Goal: Task Accomplishment & Management: Use online tool/utility

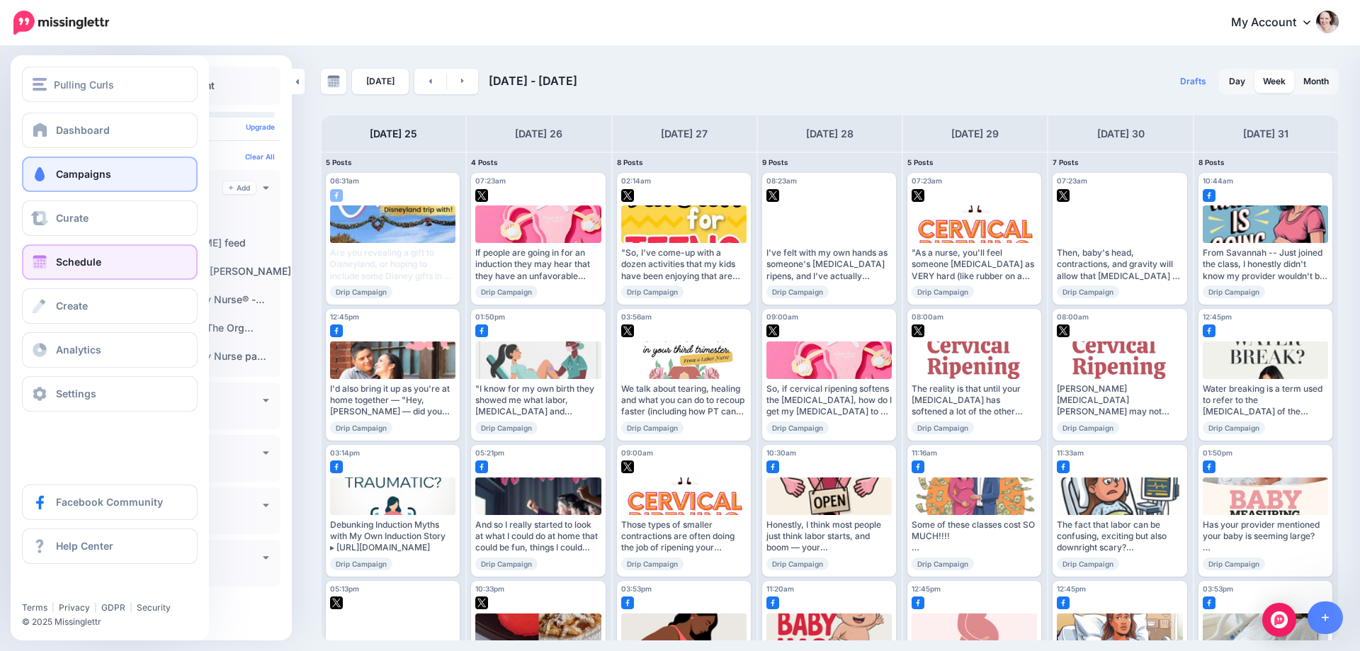
click at [40, 171] on span at bounding box center [39, 174] width 18 height 14
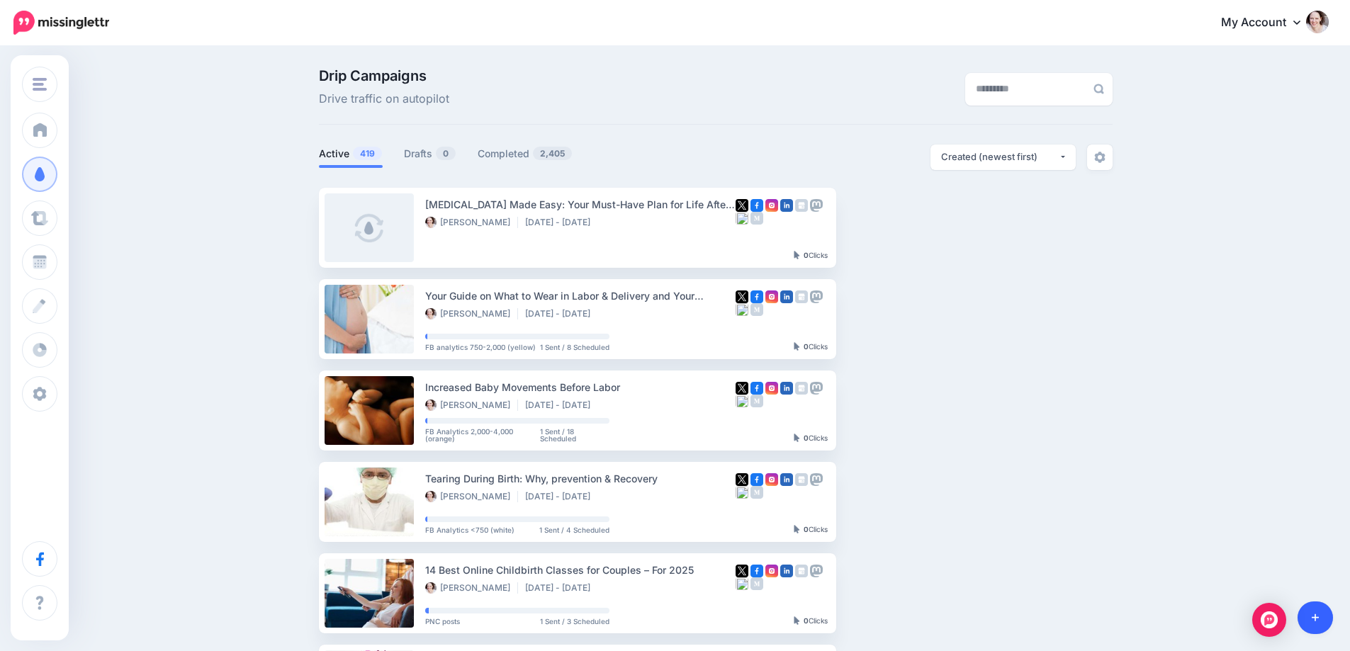
click at [1321, 612] on link at bounding box center [1315, 618] width 36 height 33
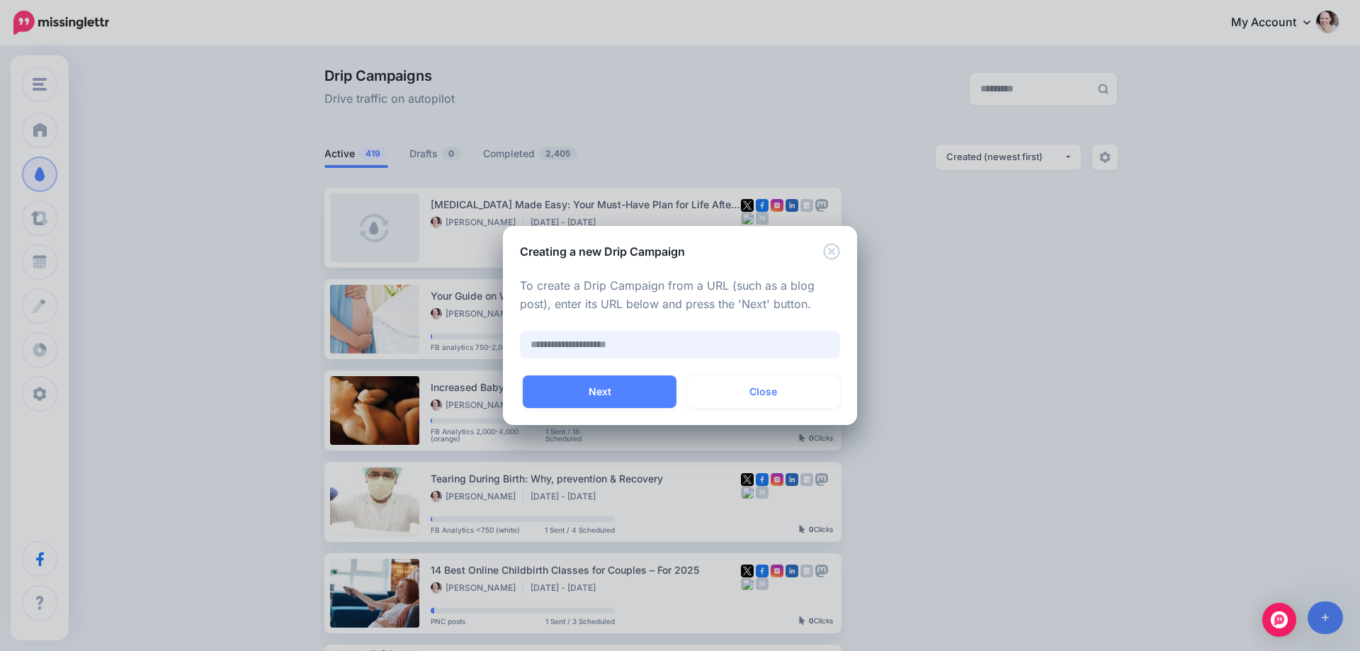
paste input "**********"
type input "**********"
click at [623, 393] on button "Next" at bounding box center [600, 392] width 154 height 33
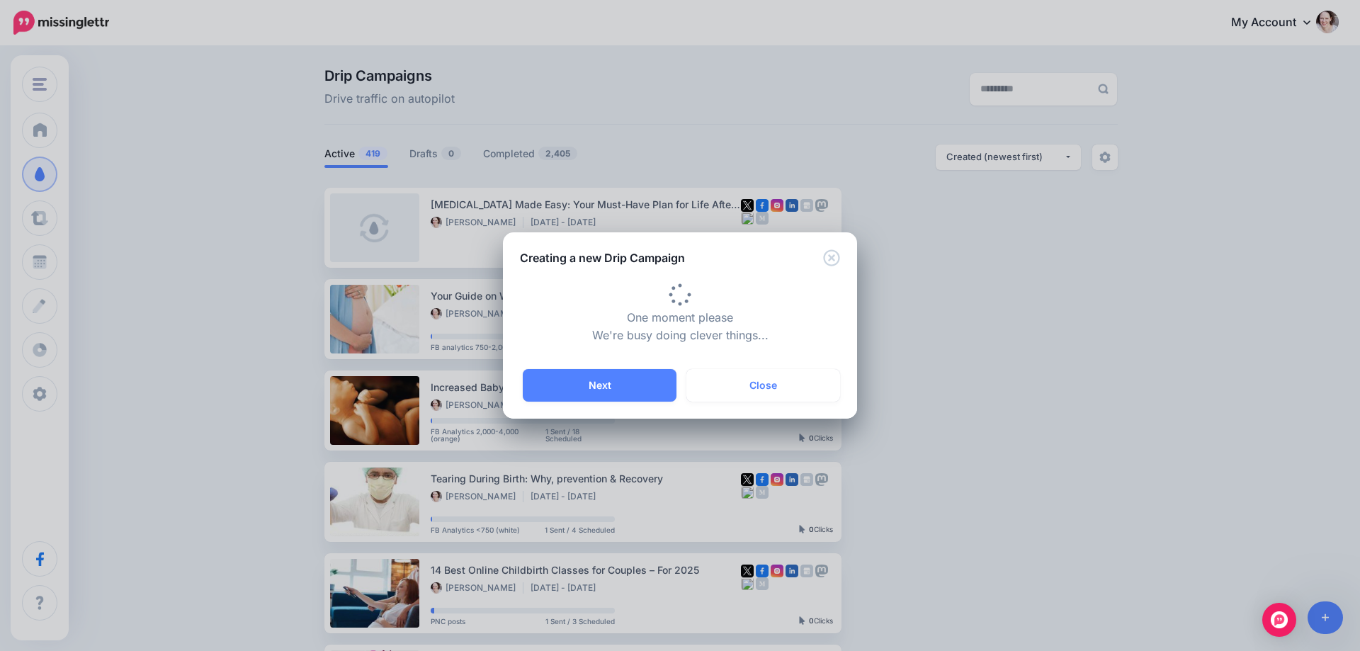
type input "**********"
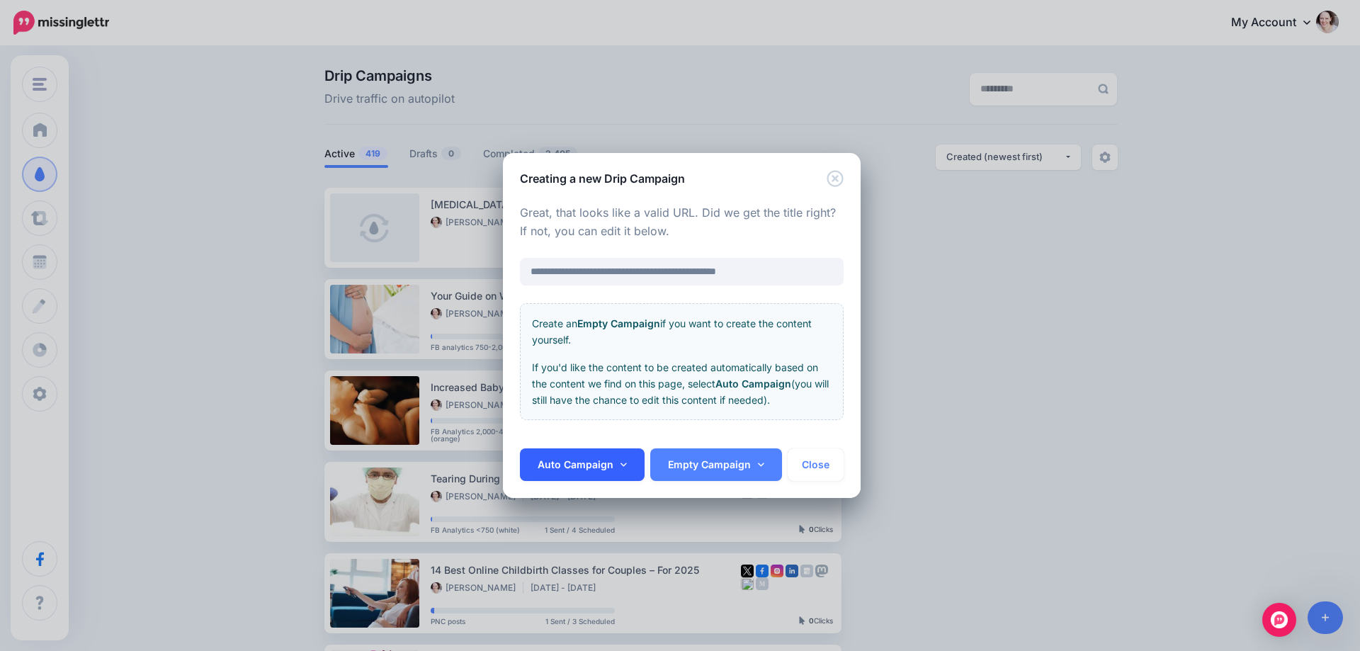
click at [587, 458] on link "Auto Campaign" at bounding box center [582, 464] width 125 height 33
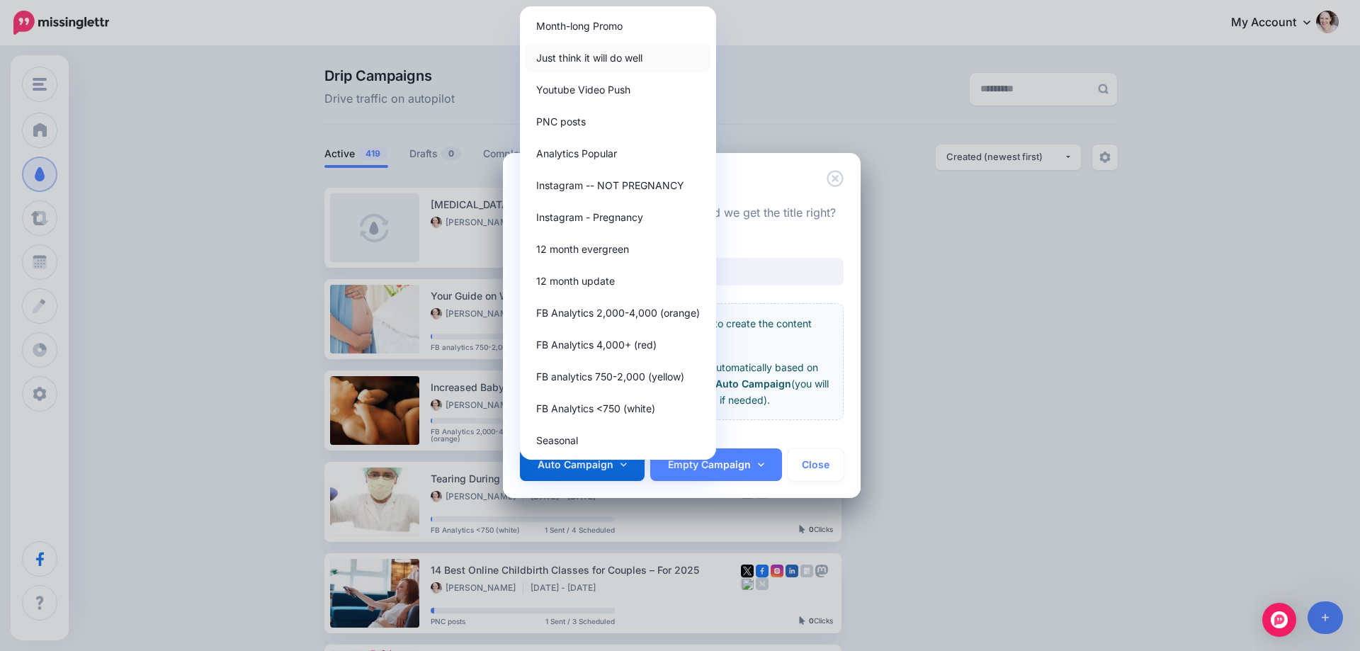
click at [587, 50] on link "Just think it will do well" at bounding box center [618, 58] width 185 height 28
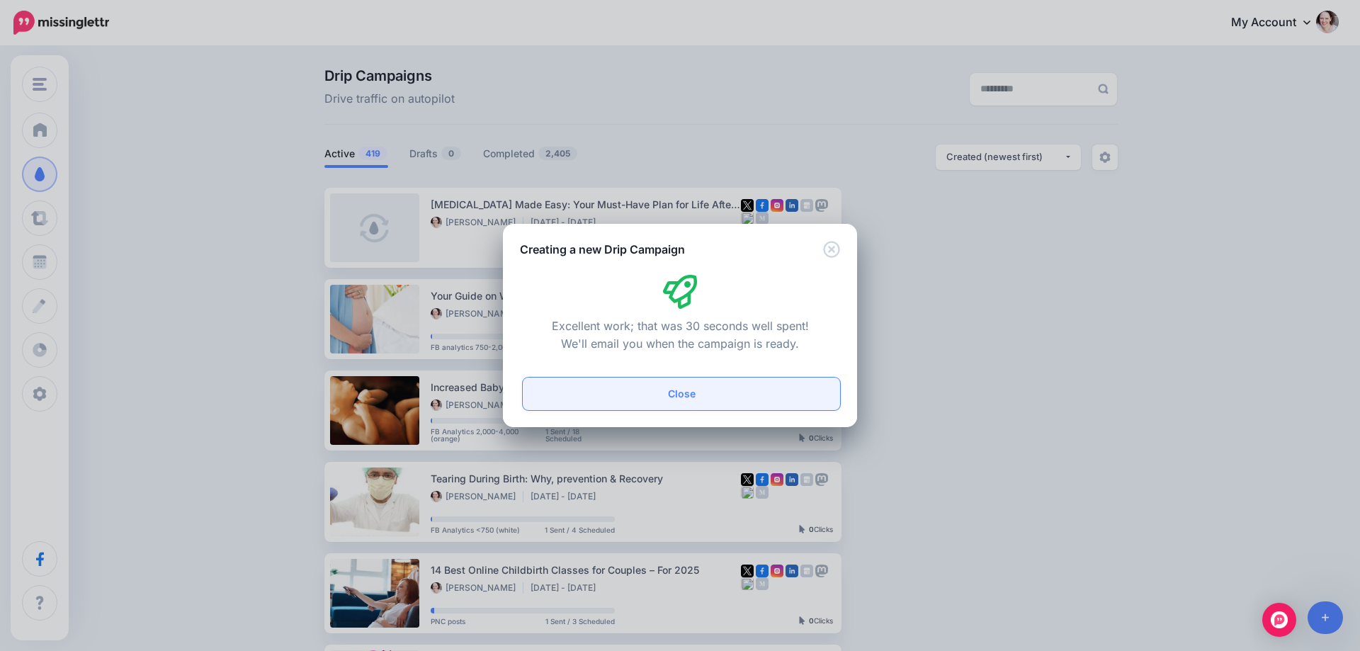
click at [658, 408] on button "Close" at bounding box center [681, 394] width 317 height 33
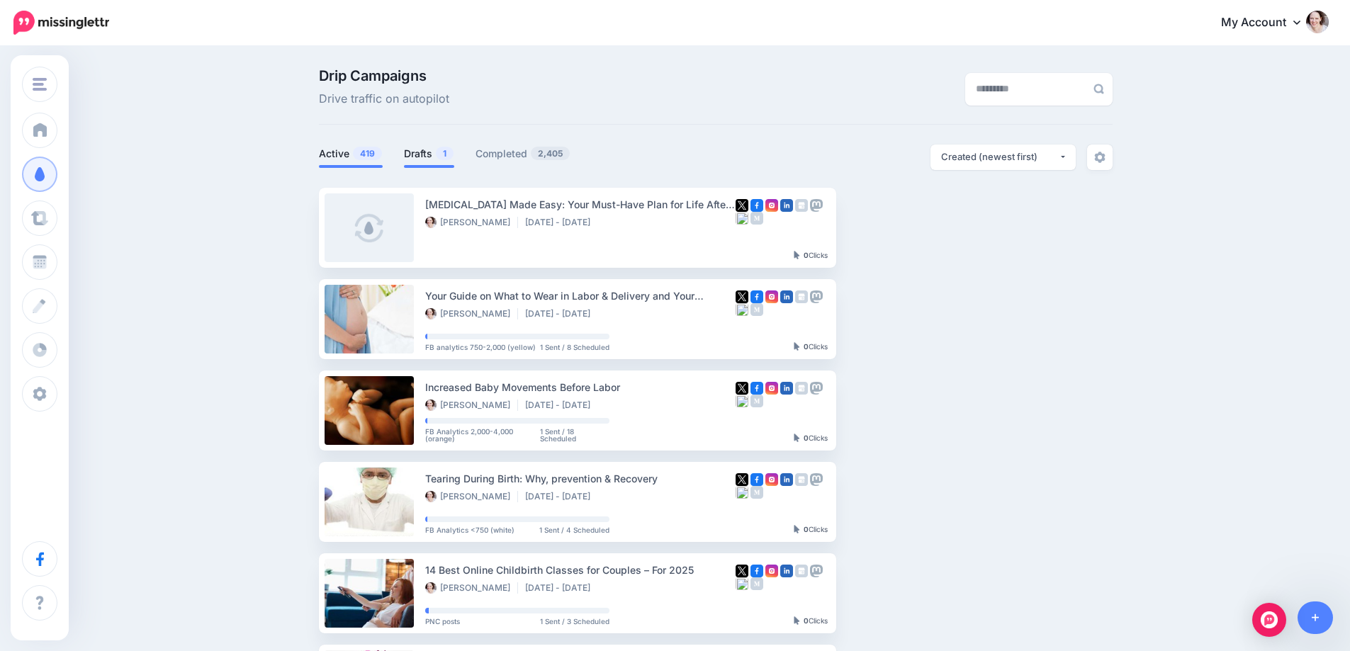
click at [422, 153] on link "Drafts 1" at bounding box center [429, 153] width 50 height 17
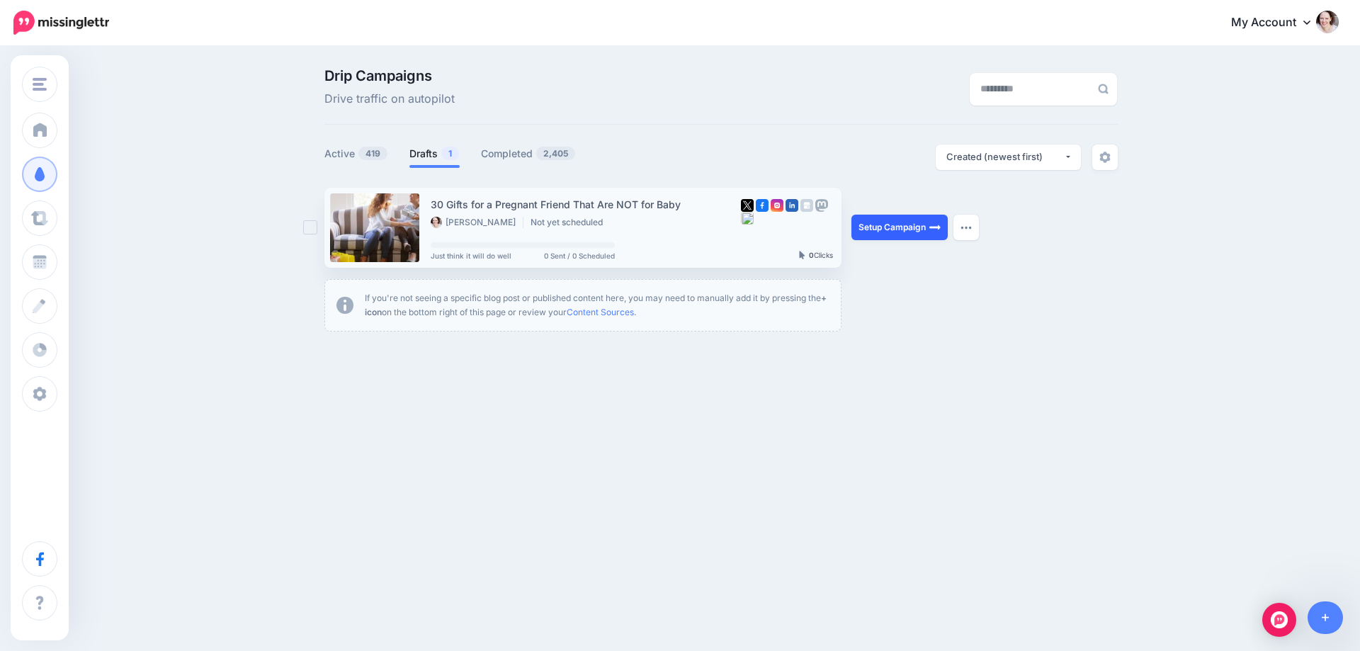
click at [920, 224] on link "Setup Campaign" at bounding box center [900, 228] width 96 height 26
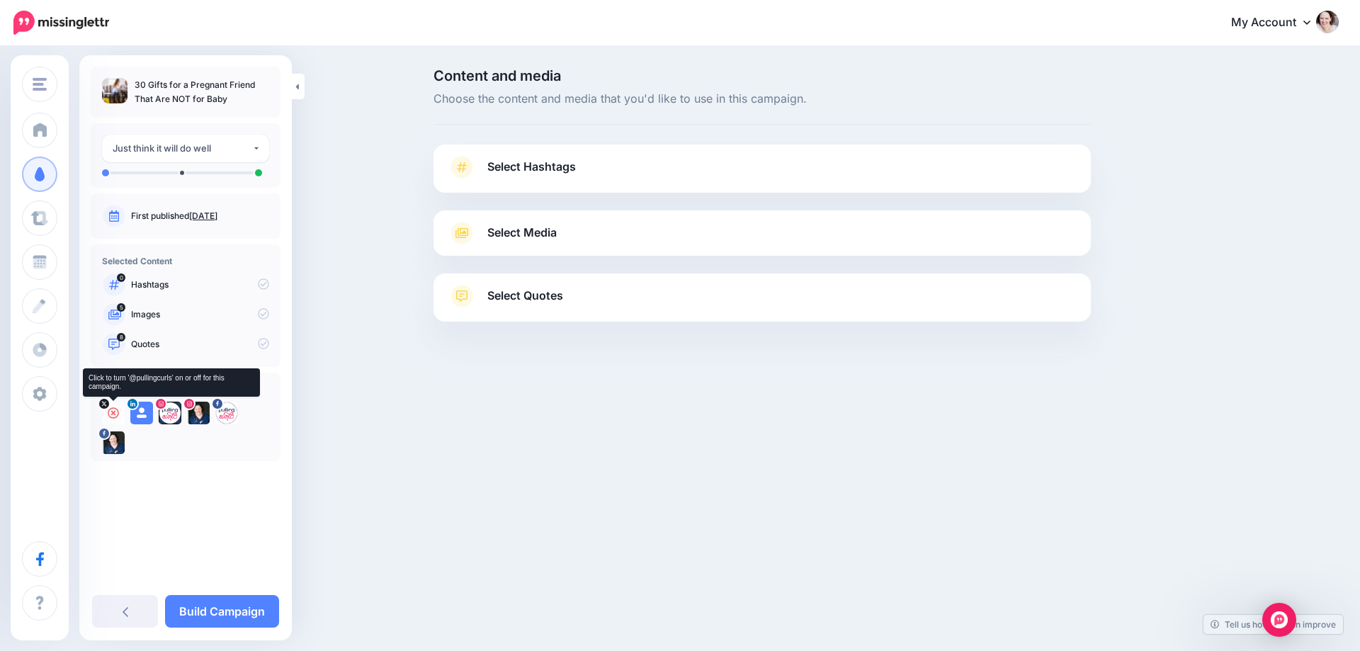
click at [113, 410] on icon at bounding box center [113, 412] width 11 height 11
click at [142, 410] on icon at bounding box center [141, 412] width 11 height 11
click at [171, 410] on icon at bounding box center [169, 412] width 11 height 11
click at [195, 413] on icon at bounding box center [198, 412] width 11 height 11
click at [230, 413] on icon at bounding box center [226, 412] width 11 height 11
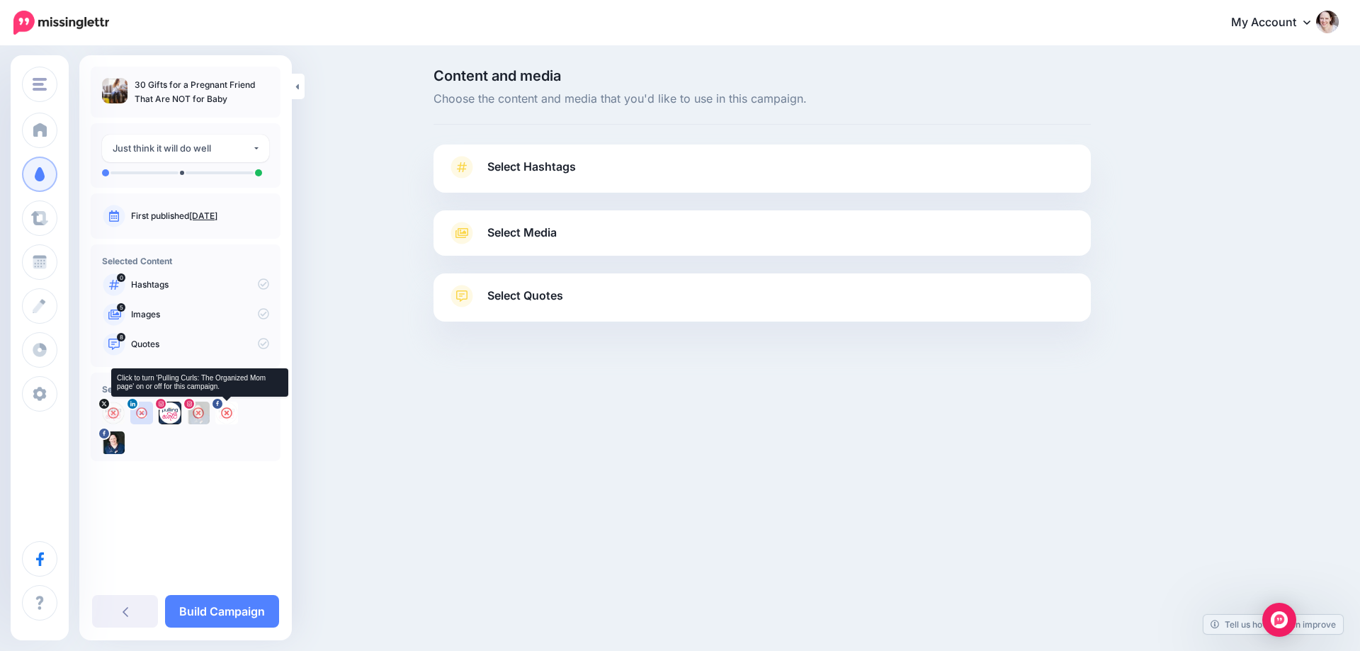
click at [227, 412] on icon at bounding box center [226, 412] width 11 height 11
click at [169, 411] on icon at bounding box center [169, 412] width 11 height 11
click at [515, 167] on span "Select Hashtags" at bounding box center [531, 166] width 89 height 19
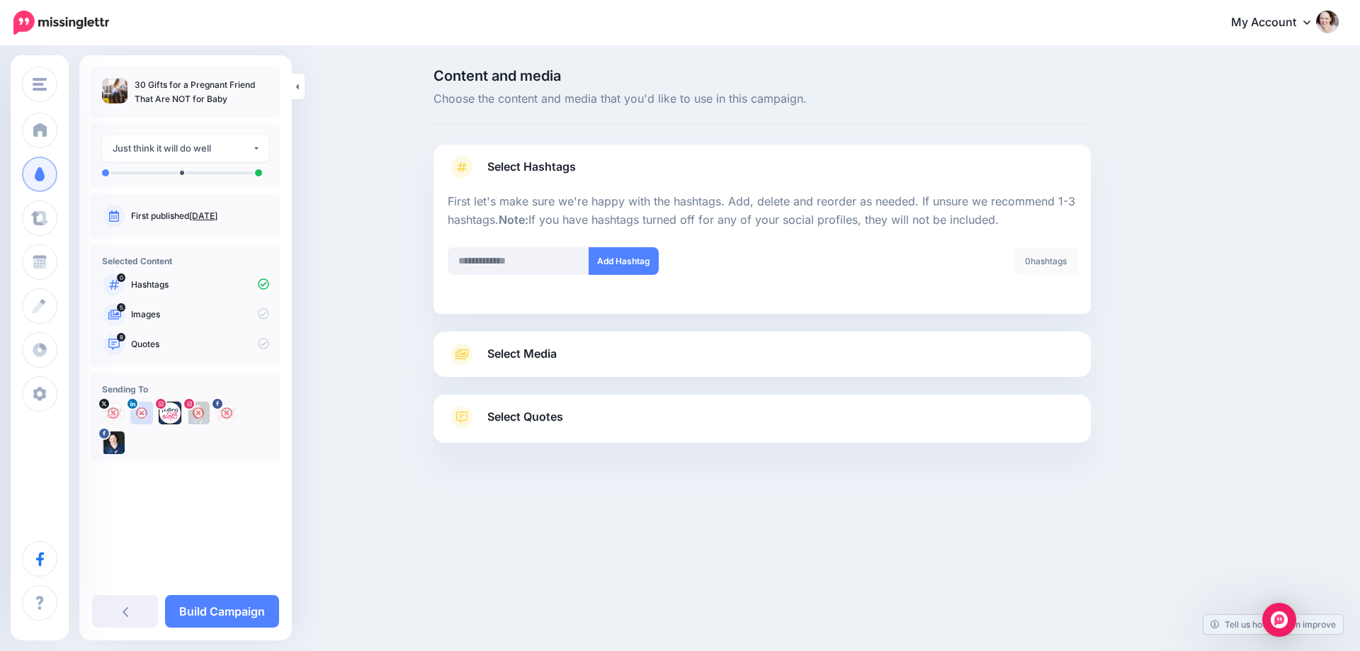
click at [533, 350] on span "Select Media" at bounding box center [521, 353] width 69 height 19
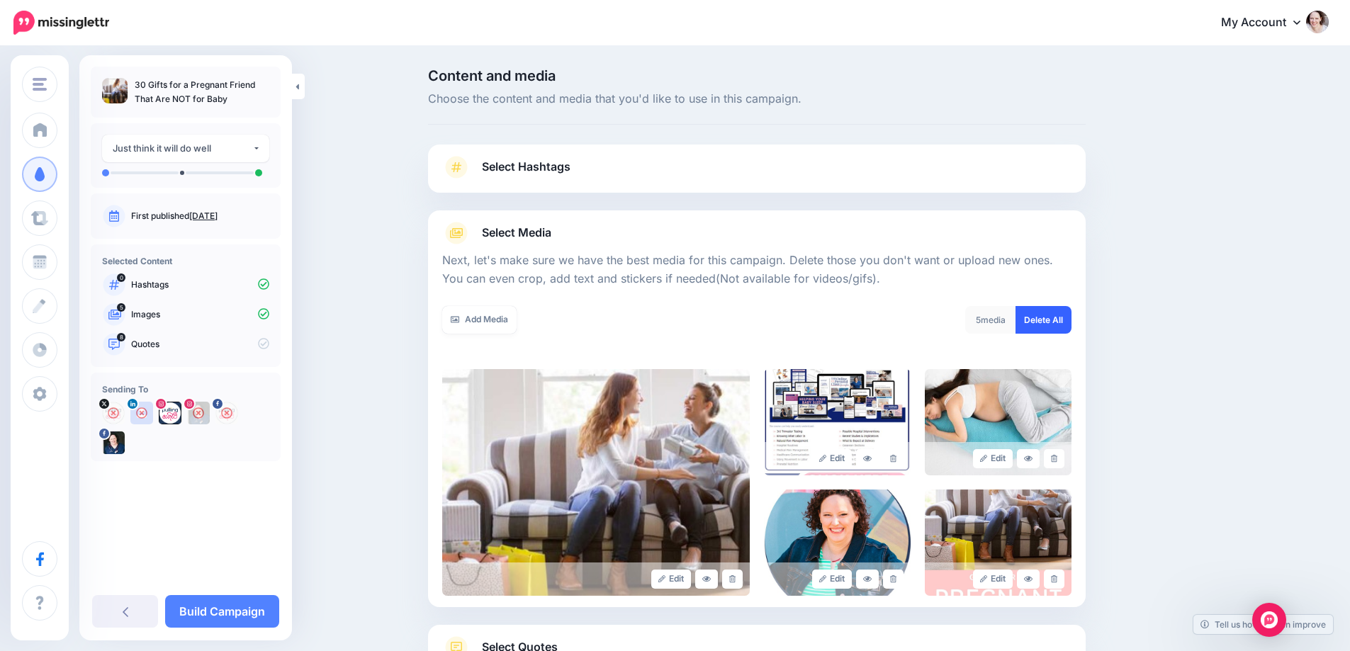
click at [1054, 315] on link "Delete All" at bounding box center [1043, 320] width 56 height 28
click at [485, 333] on link "Add Media" at bounding box center [479, 320] width 74 height 28
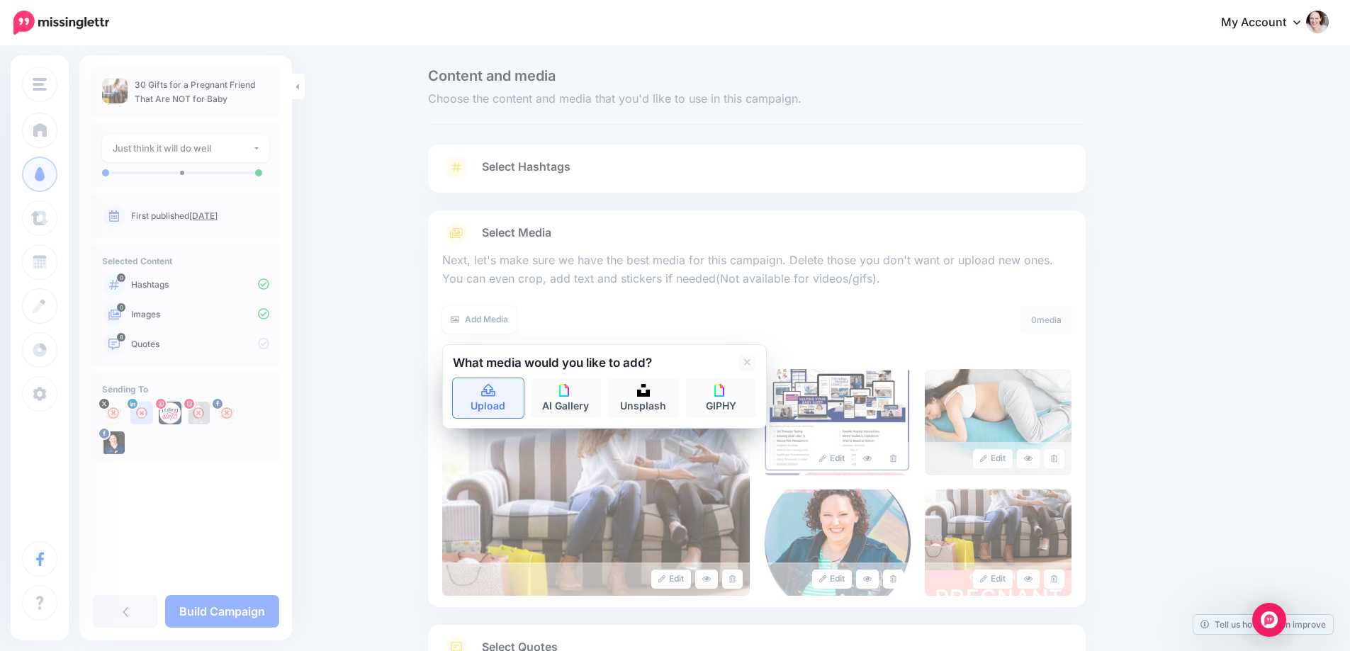
click at [502, 390] on link "Upload" at bounding box center [488, 398] width 71 height 40
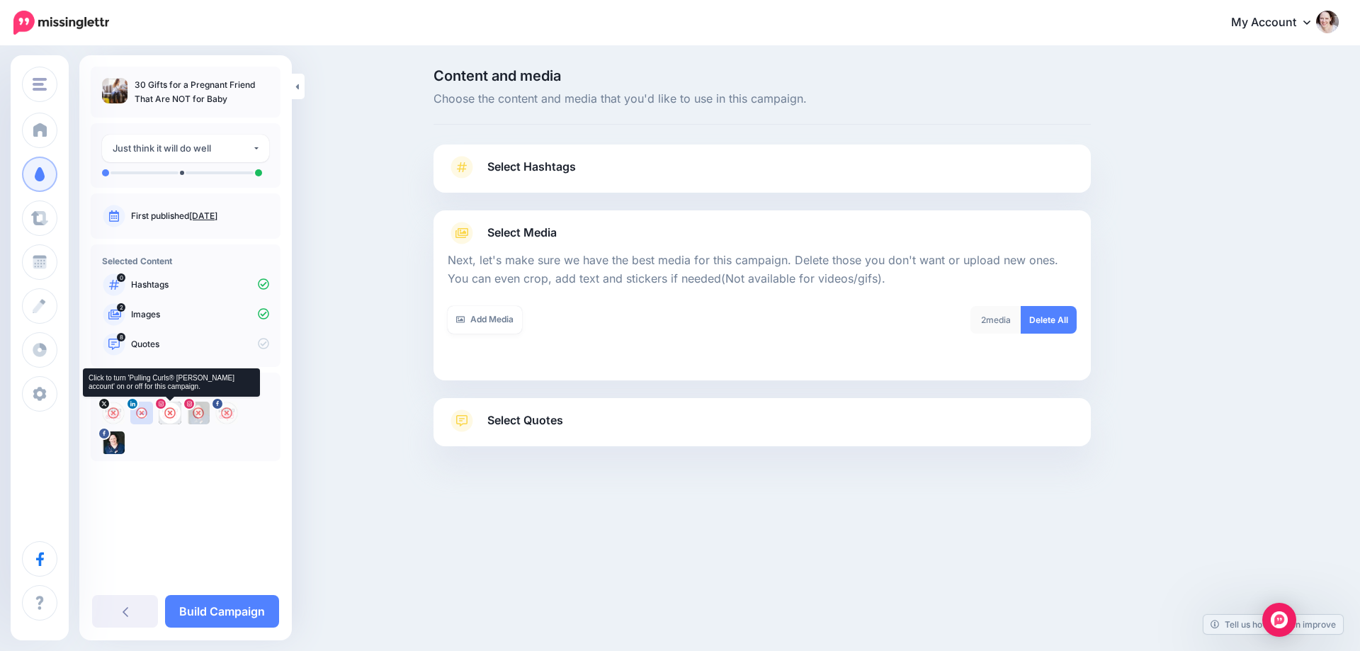
click at [164, 410] on icon at bounding box center [169, 412] width 11 height 11
click at [563, 434] on link "Select Quotes" at bounding box center [762, 428] width 629 height 37
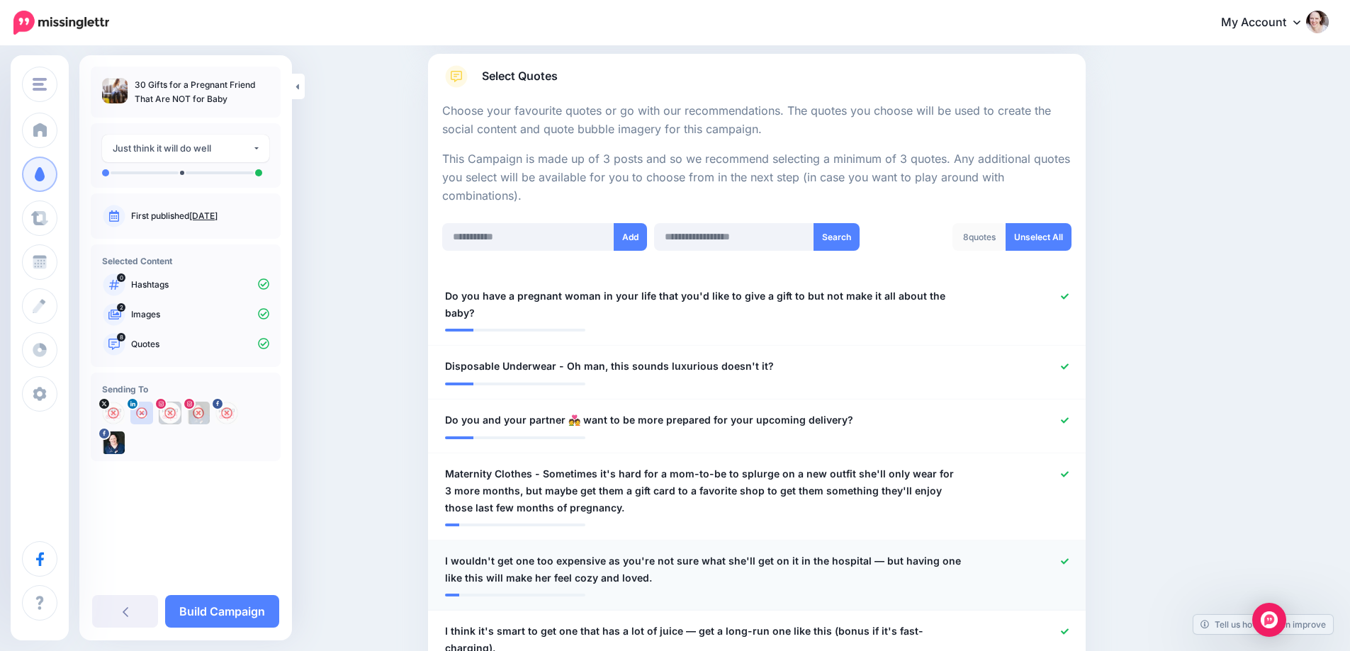
scroll to position [283, 0]
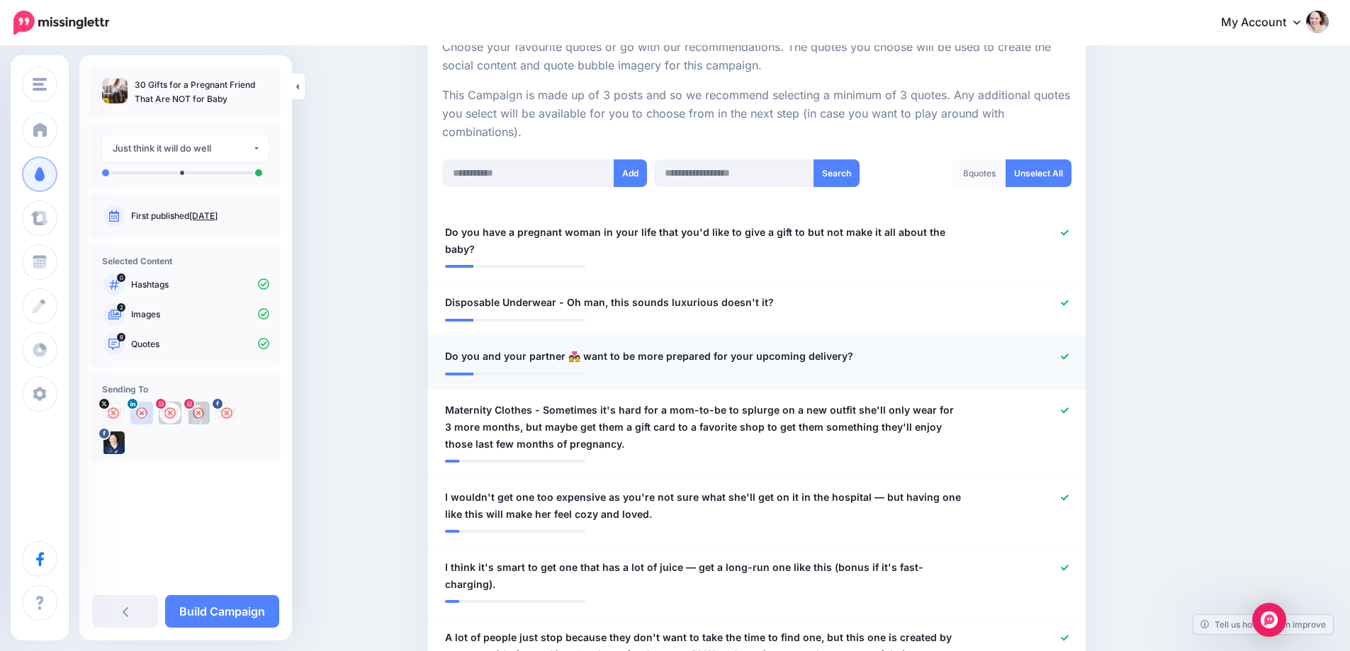
click at [1068, 353] on icon at bounding box center [1065, 357] width 8 height 8
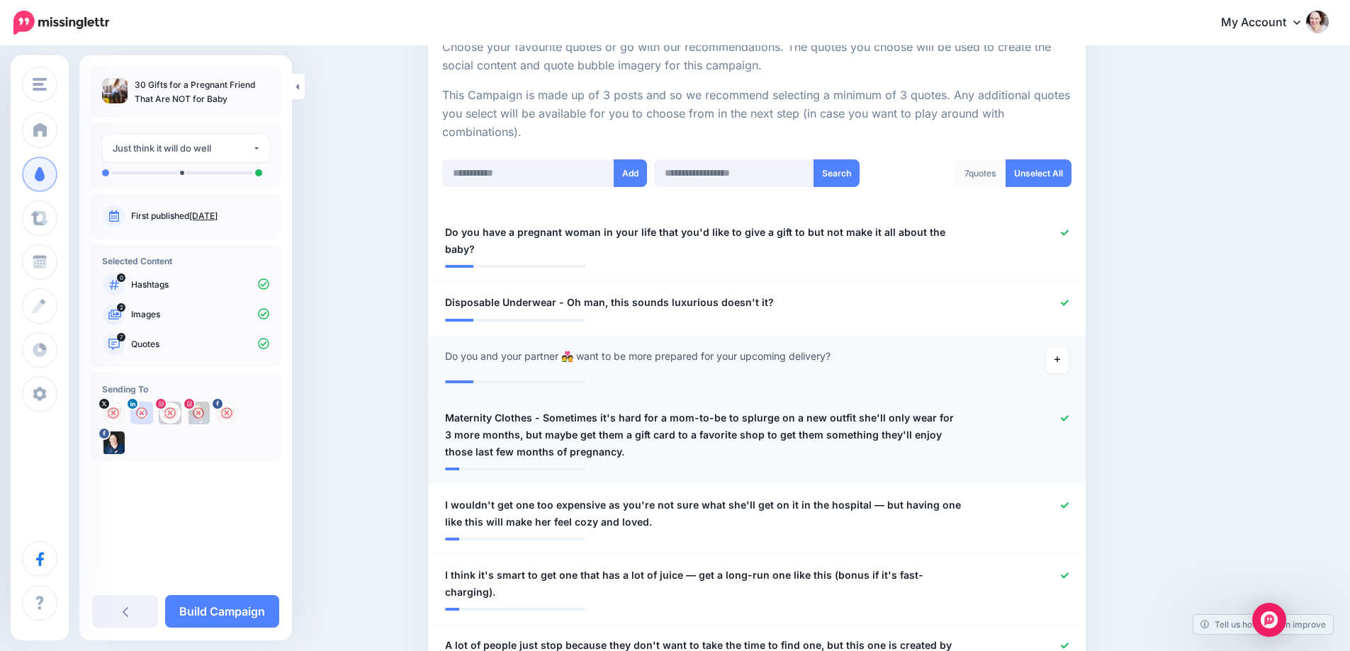
click at [1068, 414] on icon at bounding box center [1065, 418] width 8 height 8
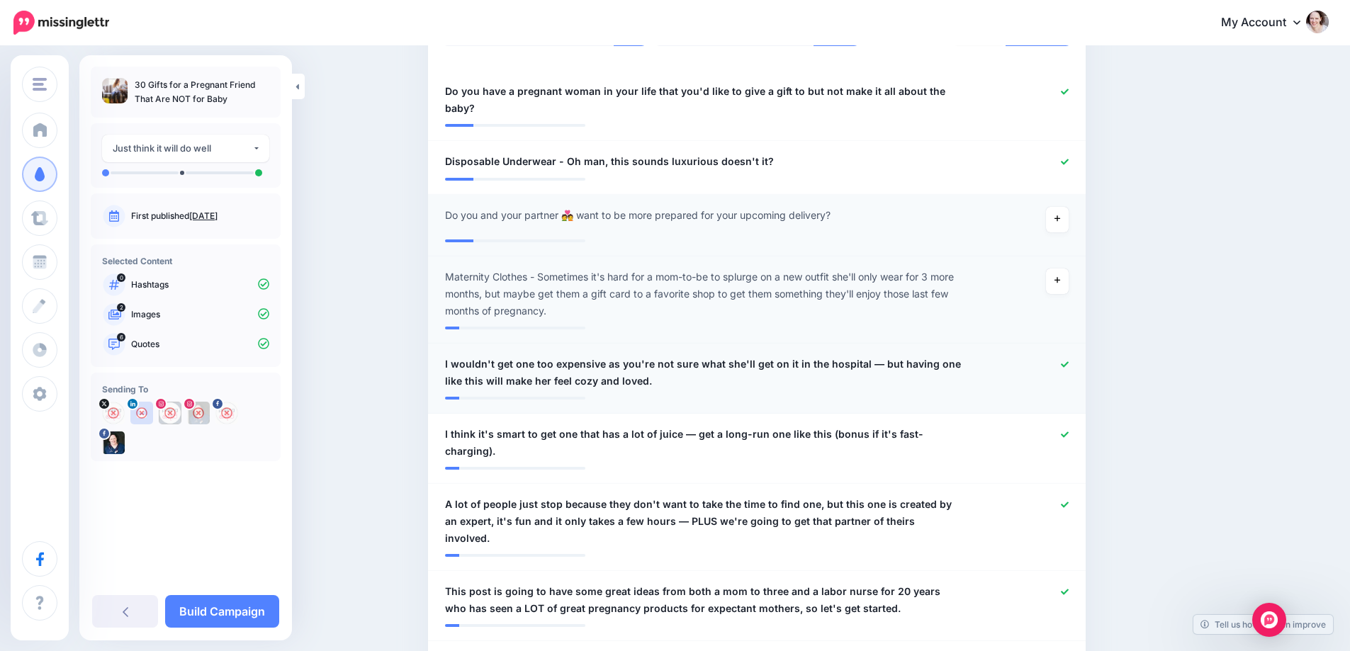
scroll to position [425, 0]
click at [1068, 431] on icon at bounding box center [1065, 434] width 8 height 6
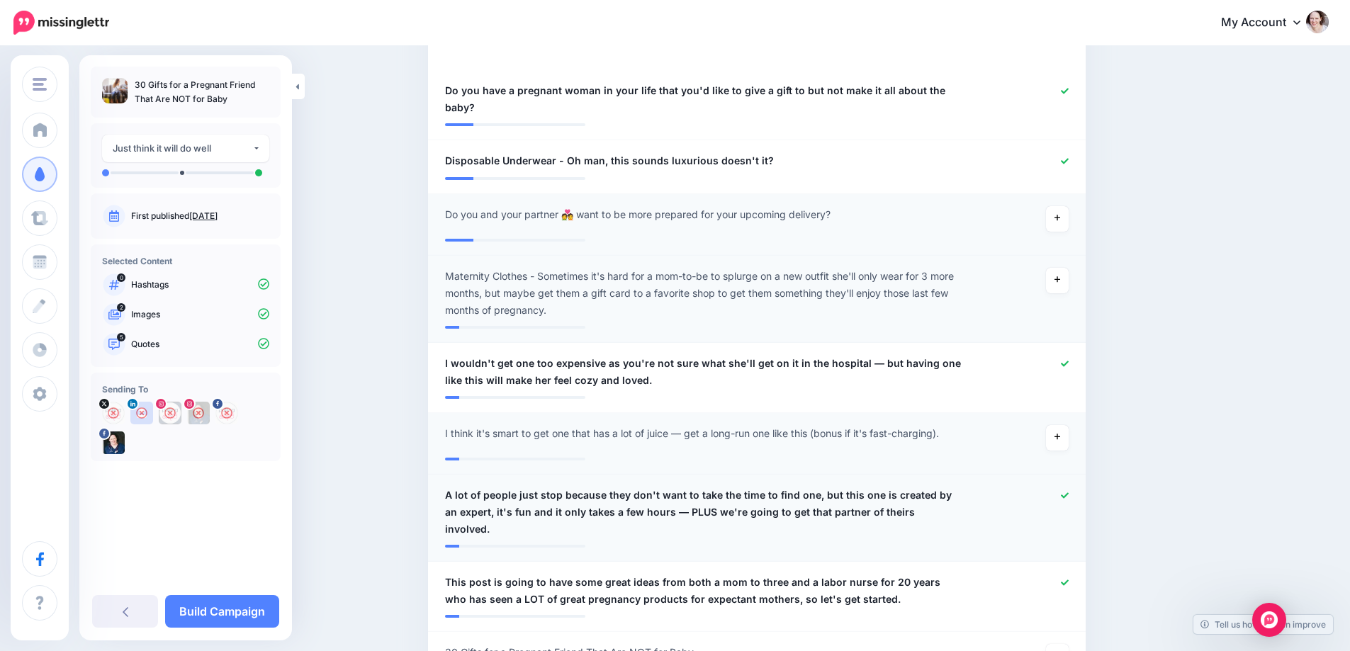
click at [1068, 492] on icon at bounding box center [1065, 496] width 8 height 8
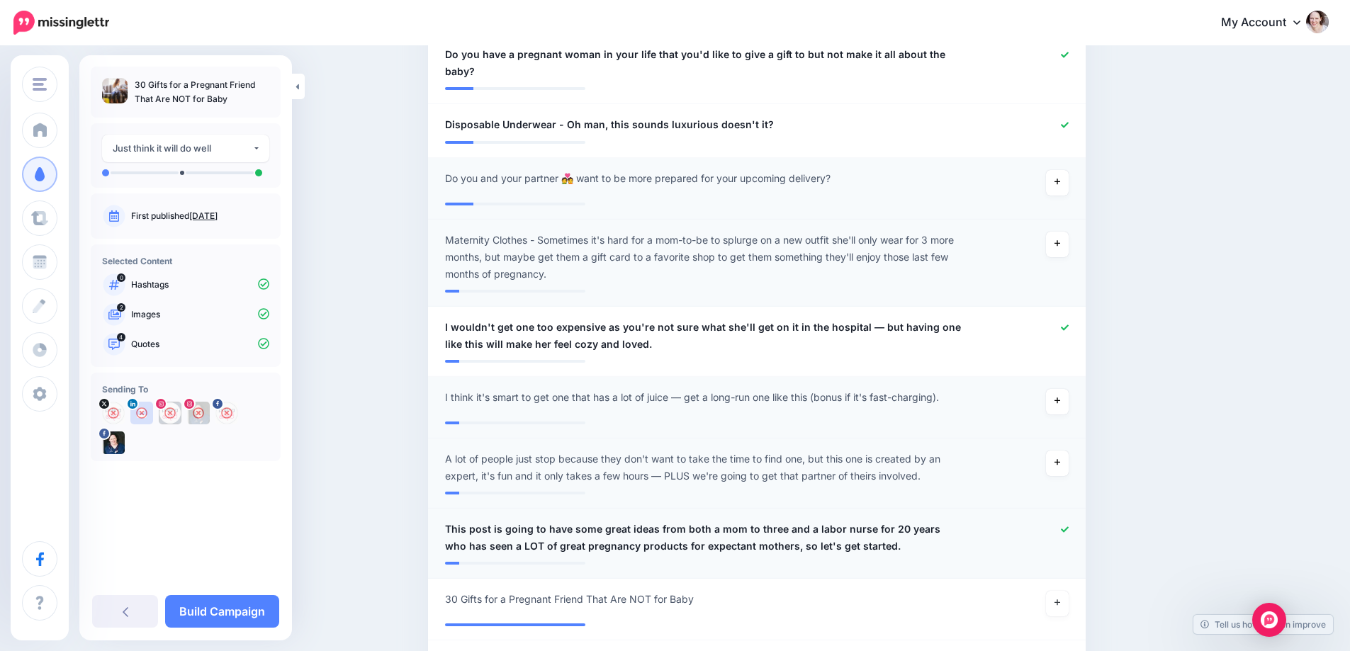
scroll to position [496, 0]
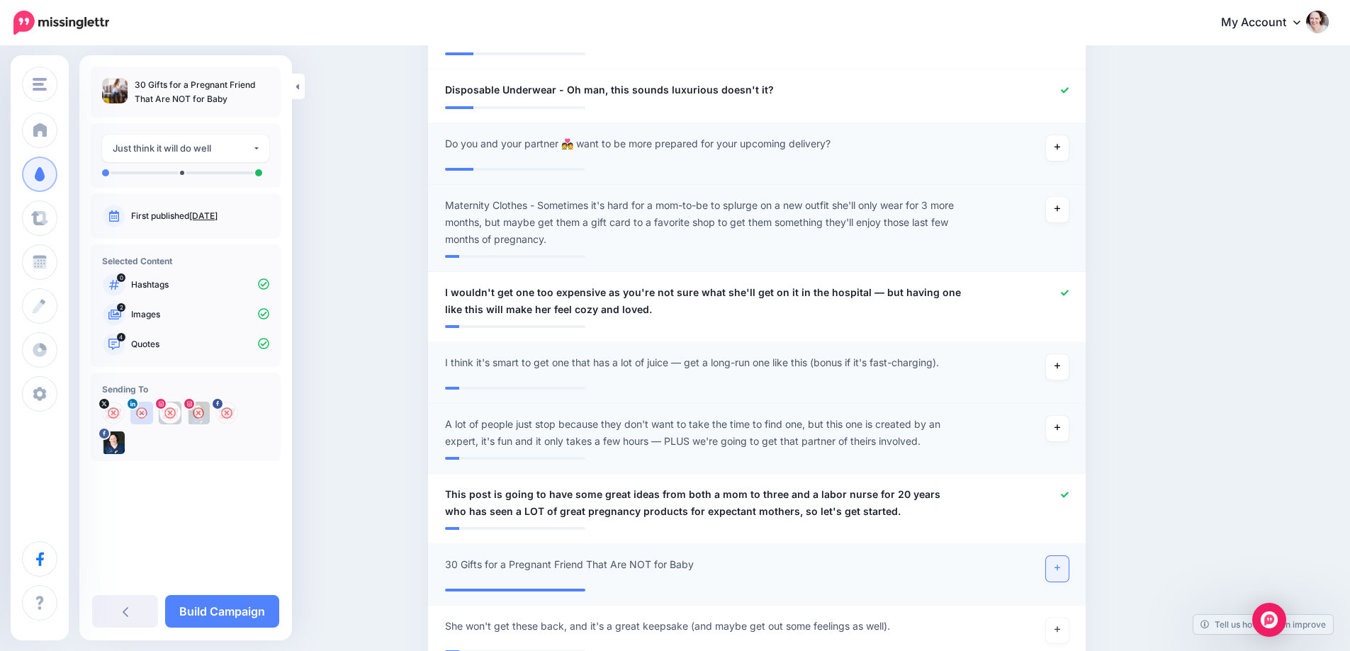
click at [1060, 564] on icon at bounding box center [1057, 568] width 6 height 8
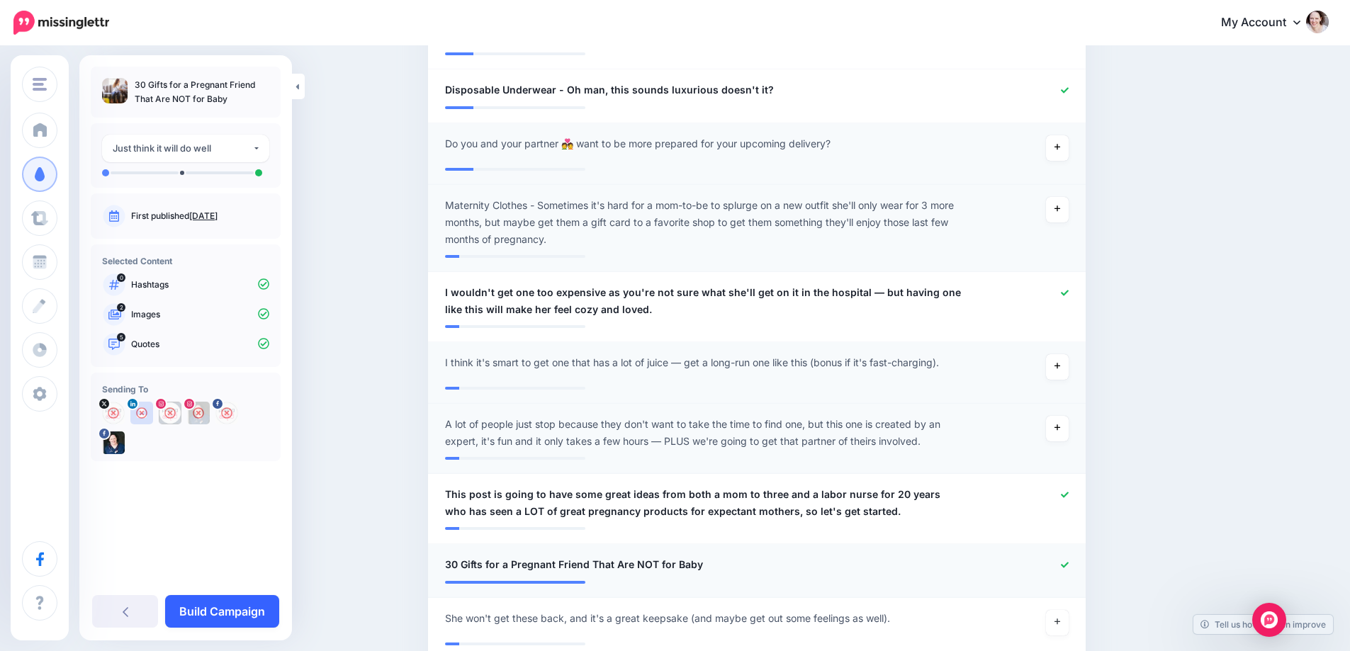
click at [212, 603] on link "Build Campaign" at bounding box center [222, 611] width 114 height 33
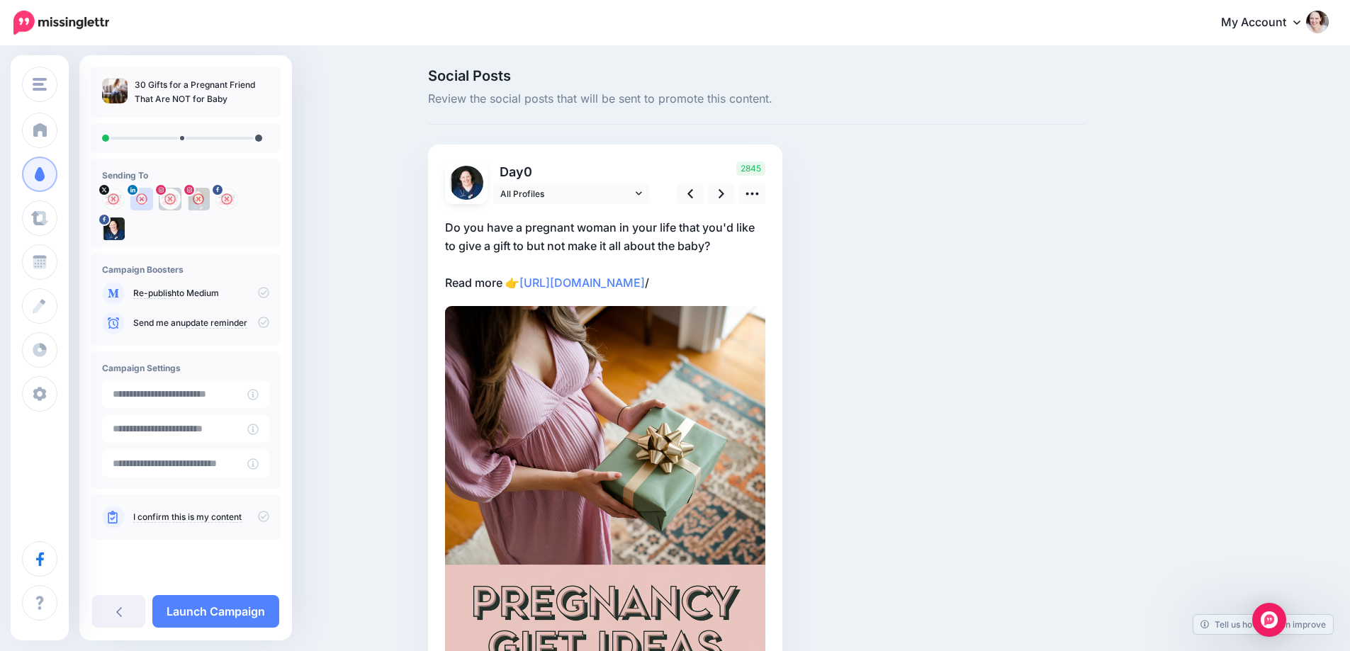
click at [726, 181] on div "2845" at bounding box center [719, 183] width 114 height 43
click at [724, 192] on icon at bounding box center [721, 193] width 6 height 9
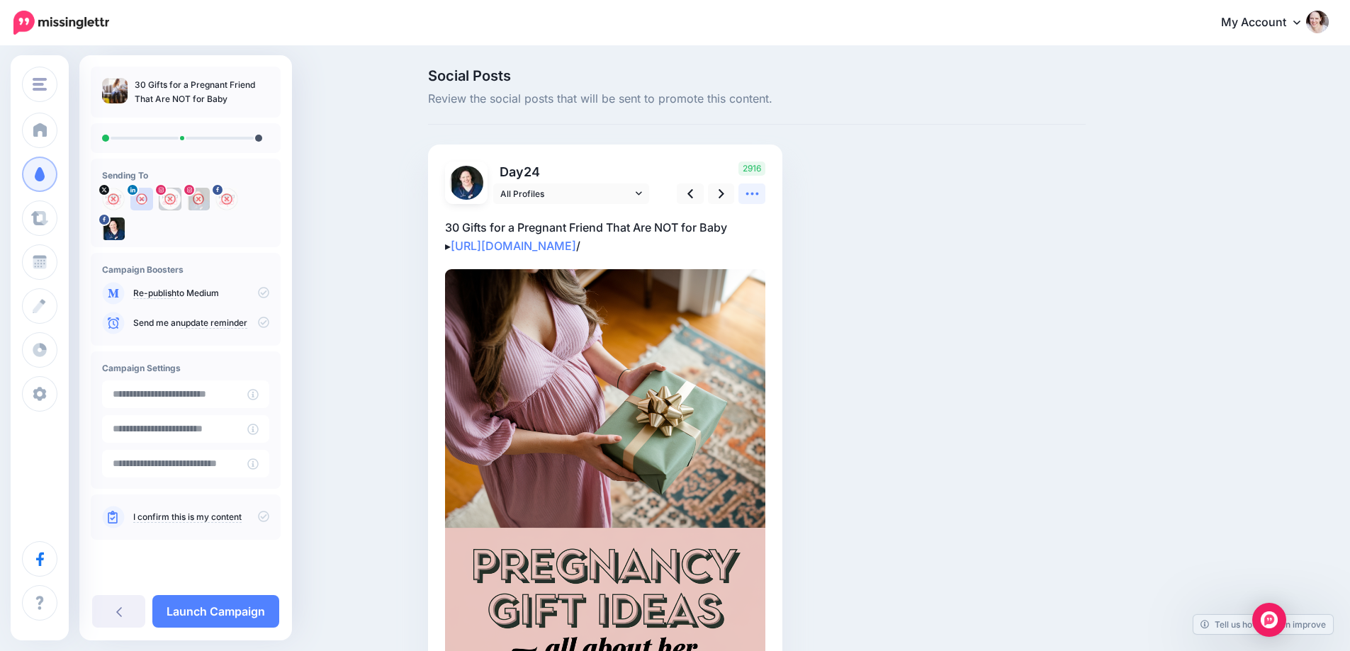
click at [752, 188] on icon at bounding box center [752, 193] width 15 height 15
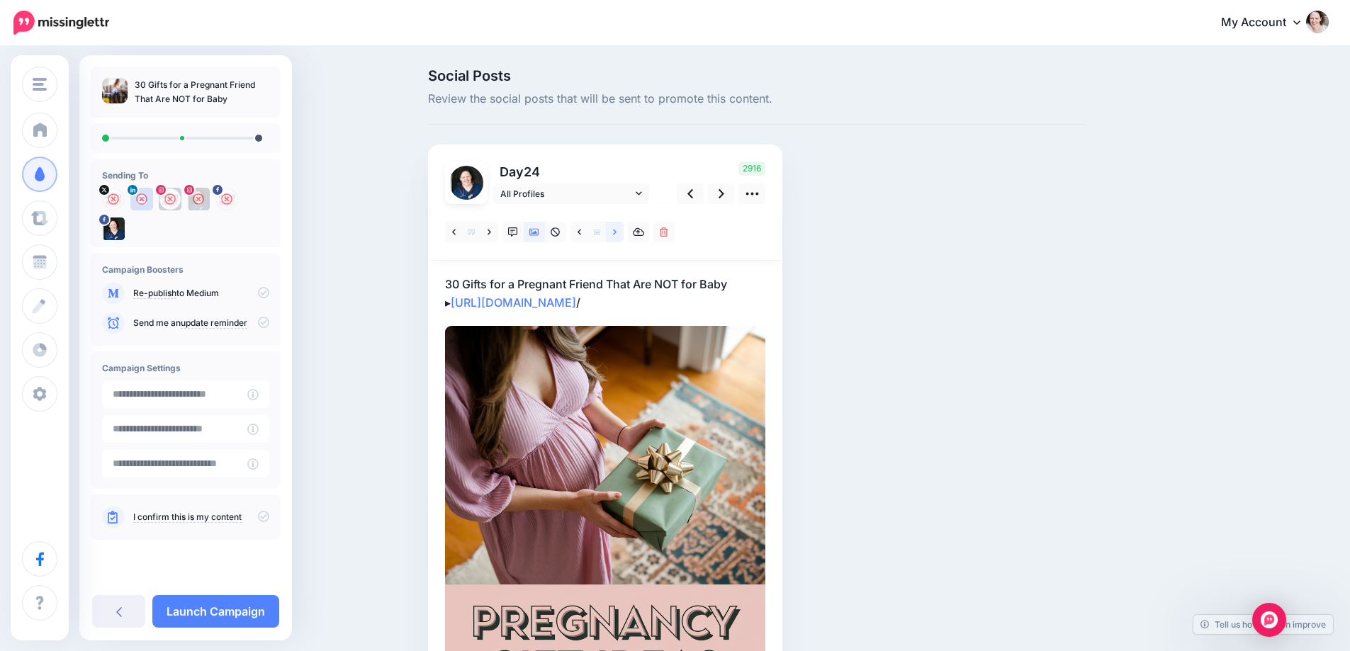
click at [617, 232] on link at bounding box center [615, 232] width 18 height 21
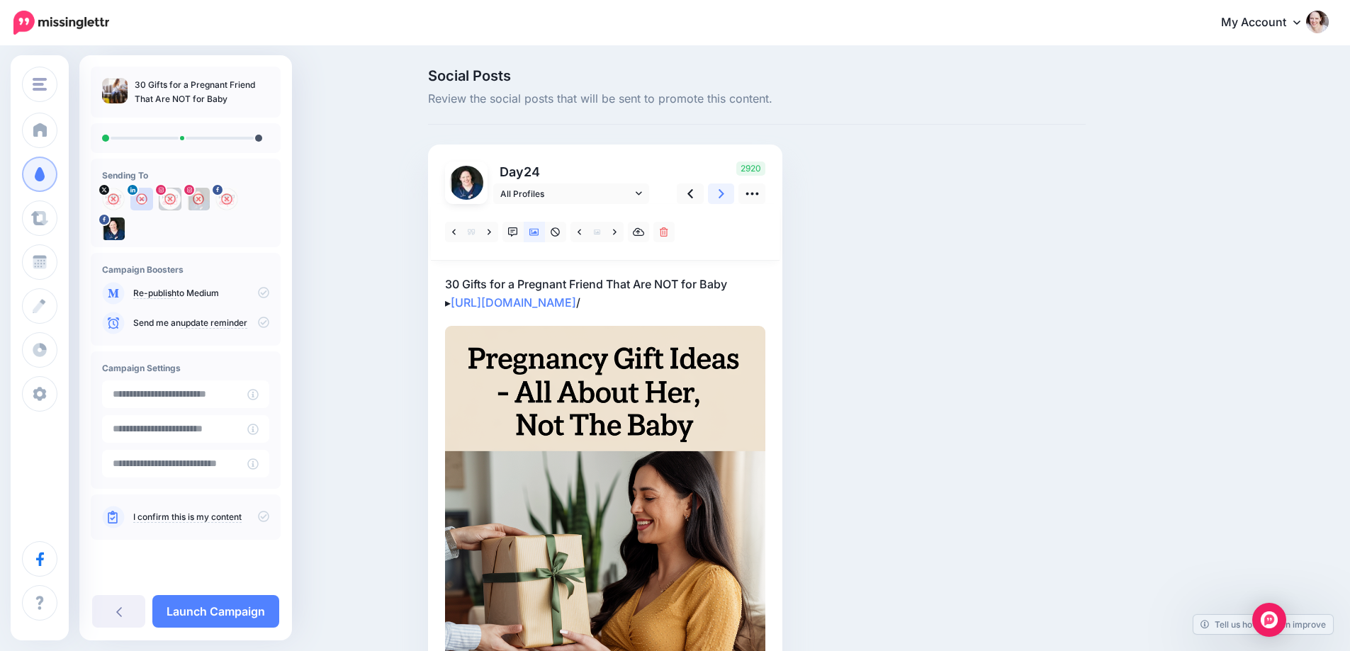
click at [723, 194] on icon at bounding box center [721, 193] width 6 height 15
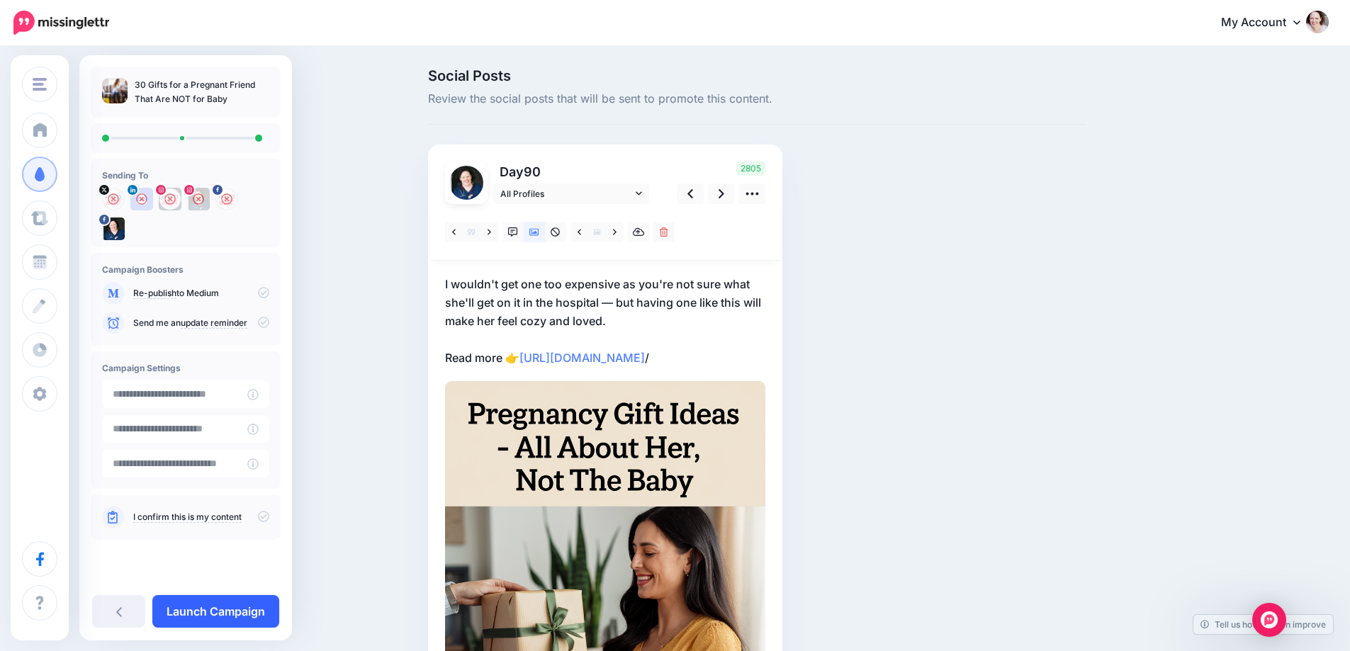
click at [216, 606] on link "Launch Campaign" at bounding box center [215, 611] width 127 height 33
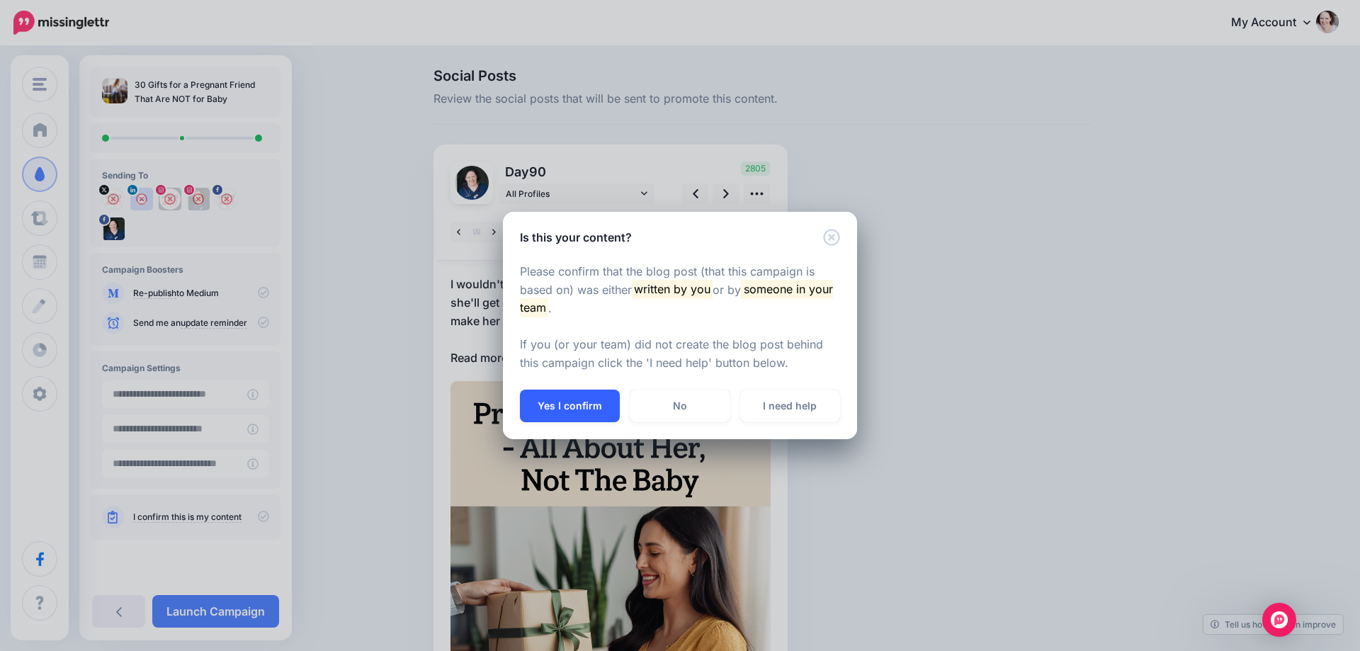
click at [565, 395] on button "Yes I confirm" at bounding box center [570, 406] width 100 height 33
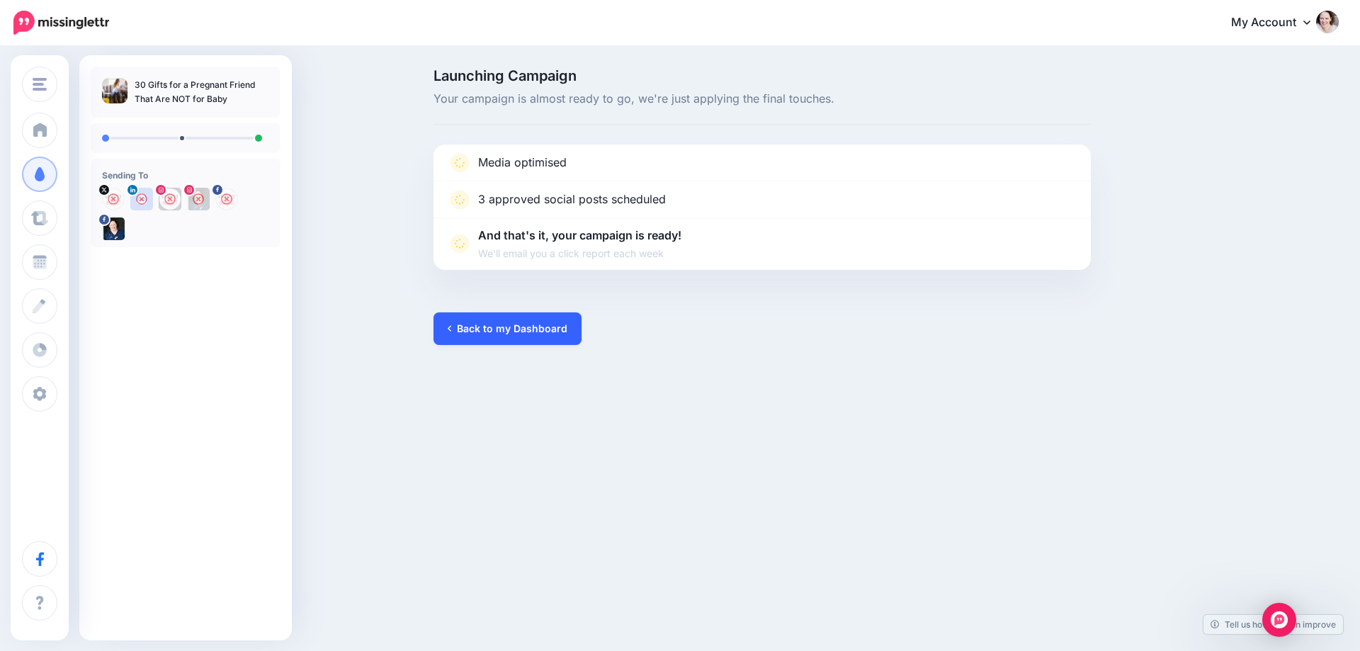
click at [510, 326] on link "Back to my Dashboard" at bounding box center [508, 328] width 148 height 33
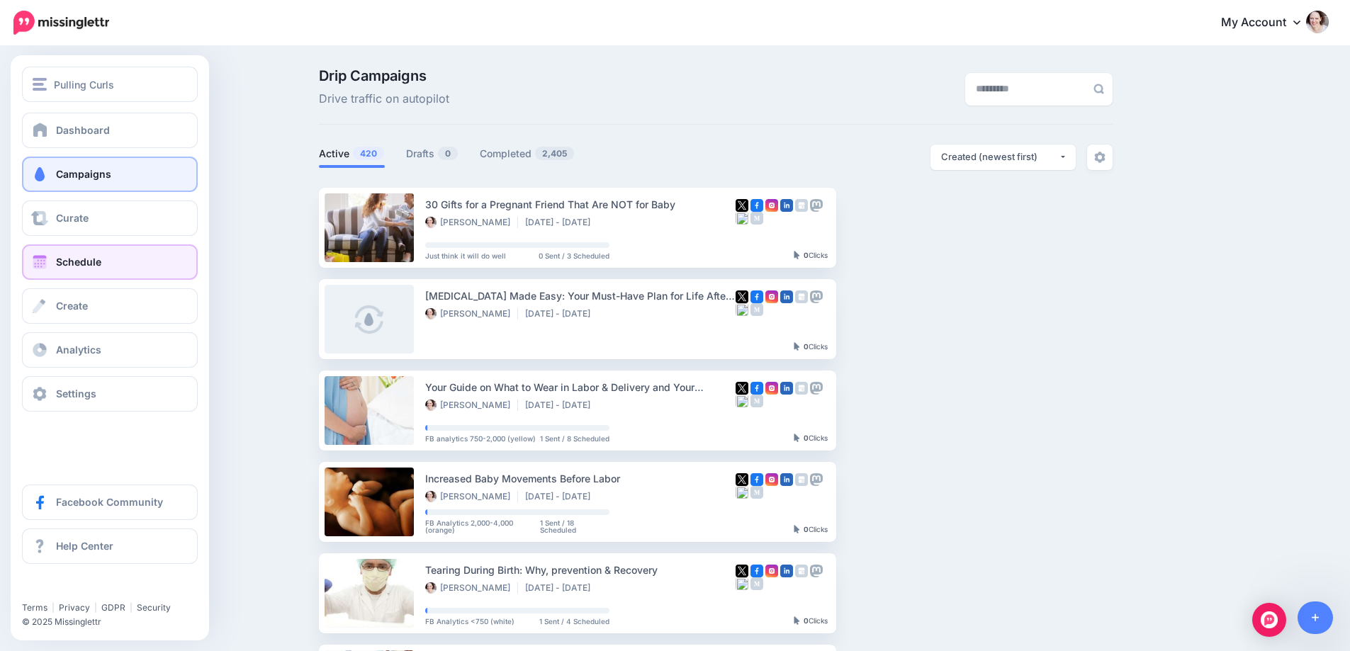
click at [61, 273] on link "Schedule" at bounding box center [110, 261] width 176 height 35
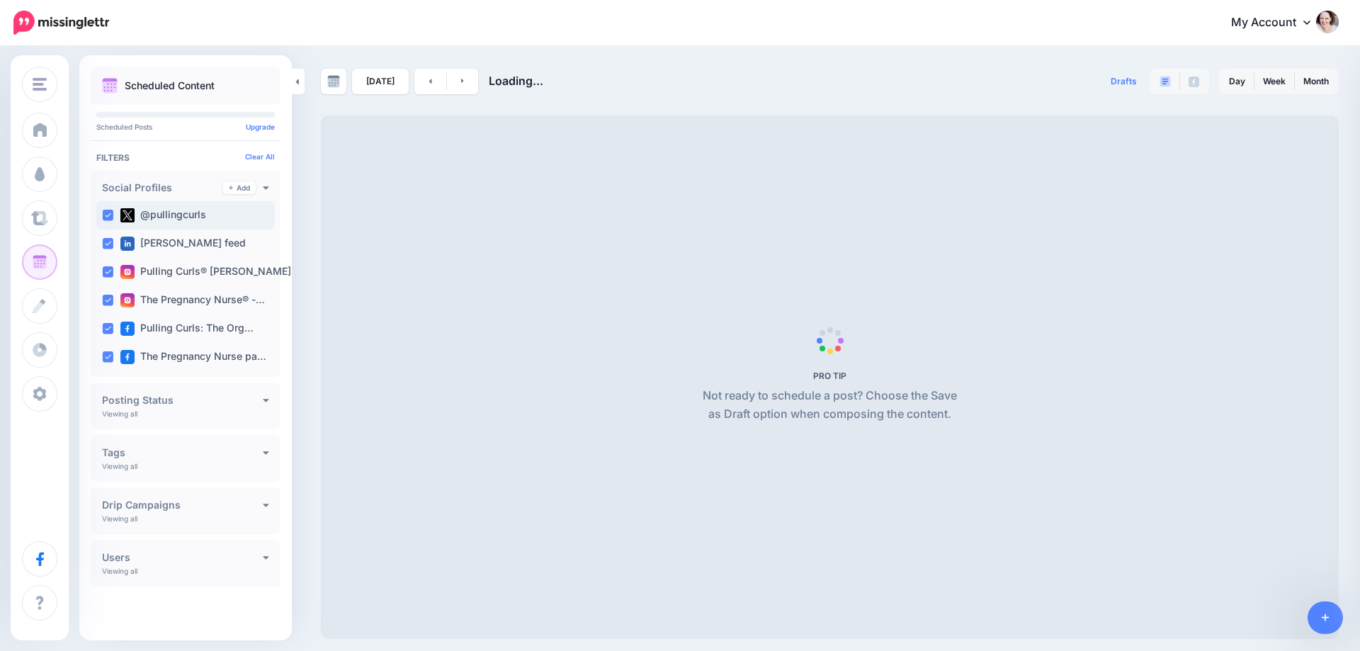
click at [101, 212] on div "@pullingcurls" at bounding box center [185, 215] width 179 height 28
click at [108, 243] on ins at bounding box center [107, 243] width 11 height 11
click at [105, 269] on ins at bounding box center [107, 271] width 11 height 11
click at [111, 295] on ins at bounding box center [107, 300] width 11 height 11
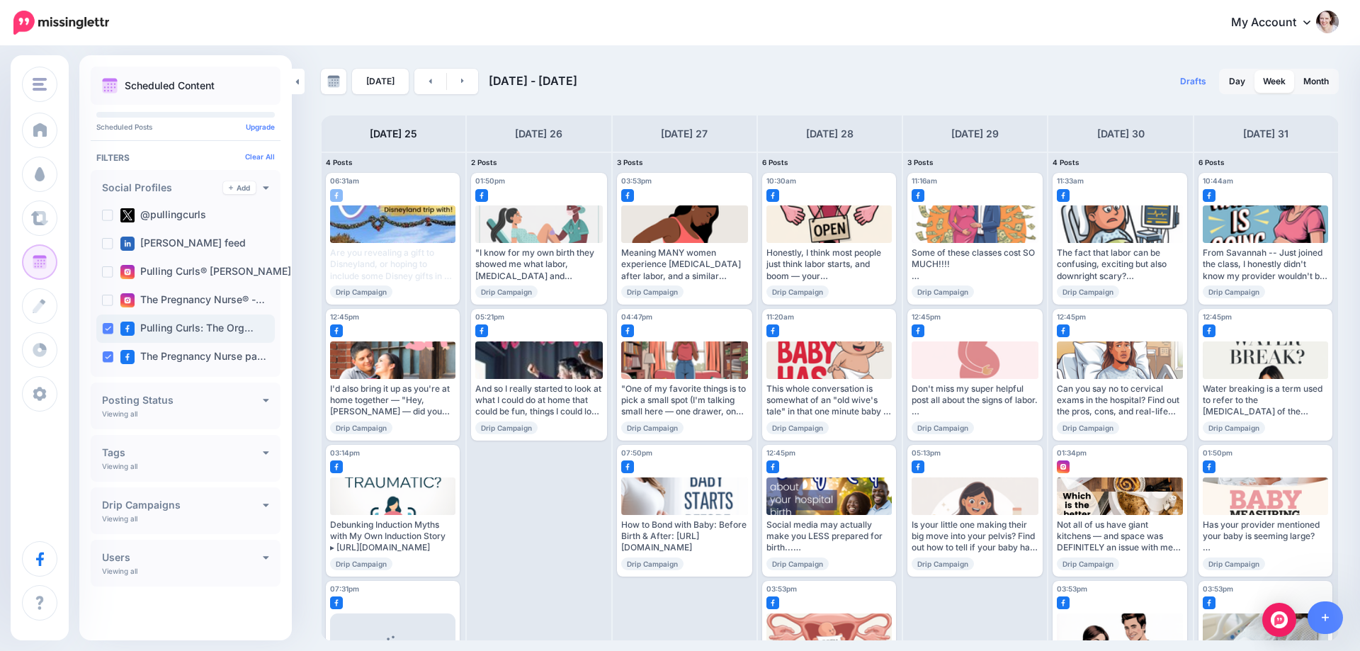
click at [110, 332] on ins at bounding box center [107, 328] width 11 height 11
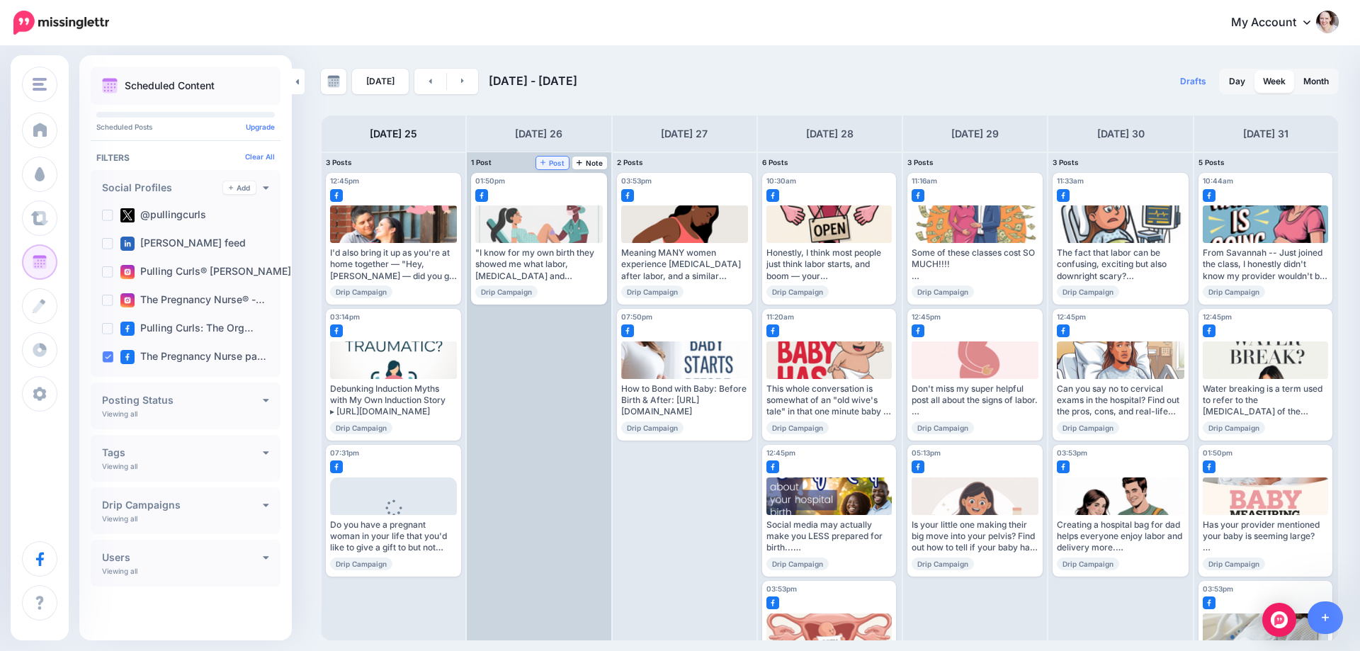
click at [546, 164] on icon at bounding box center [544, 162] width 6 height 7
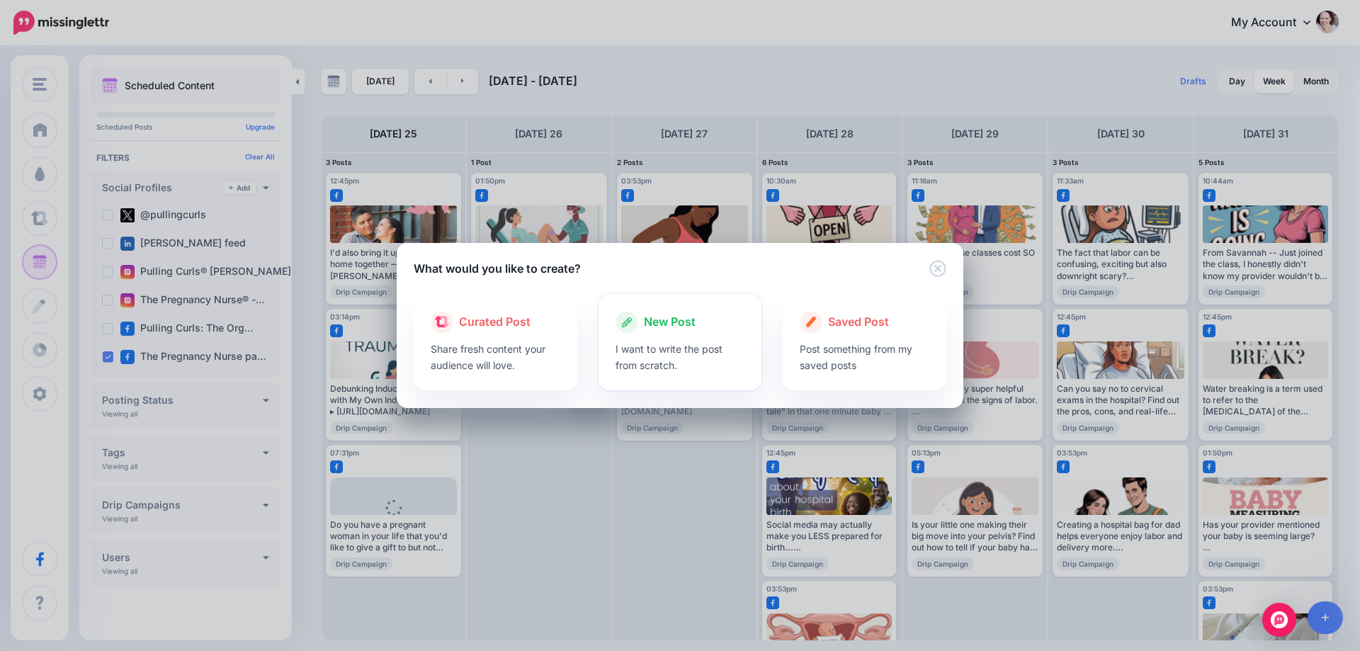
click at [678, 340] on div at bounding box center [681, 337] width 130 height 7
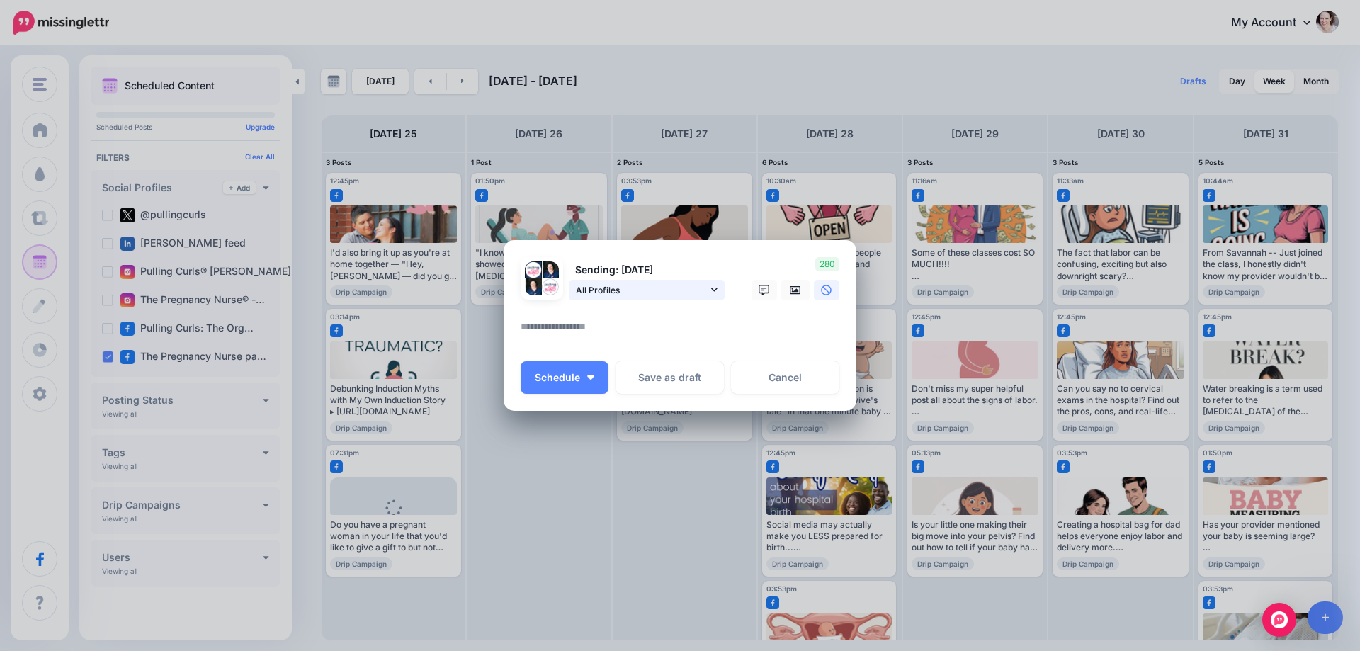
click at [636, 286] on span "All Profiles" at bounding box center [642, 290] width 132 height 15
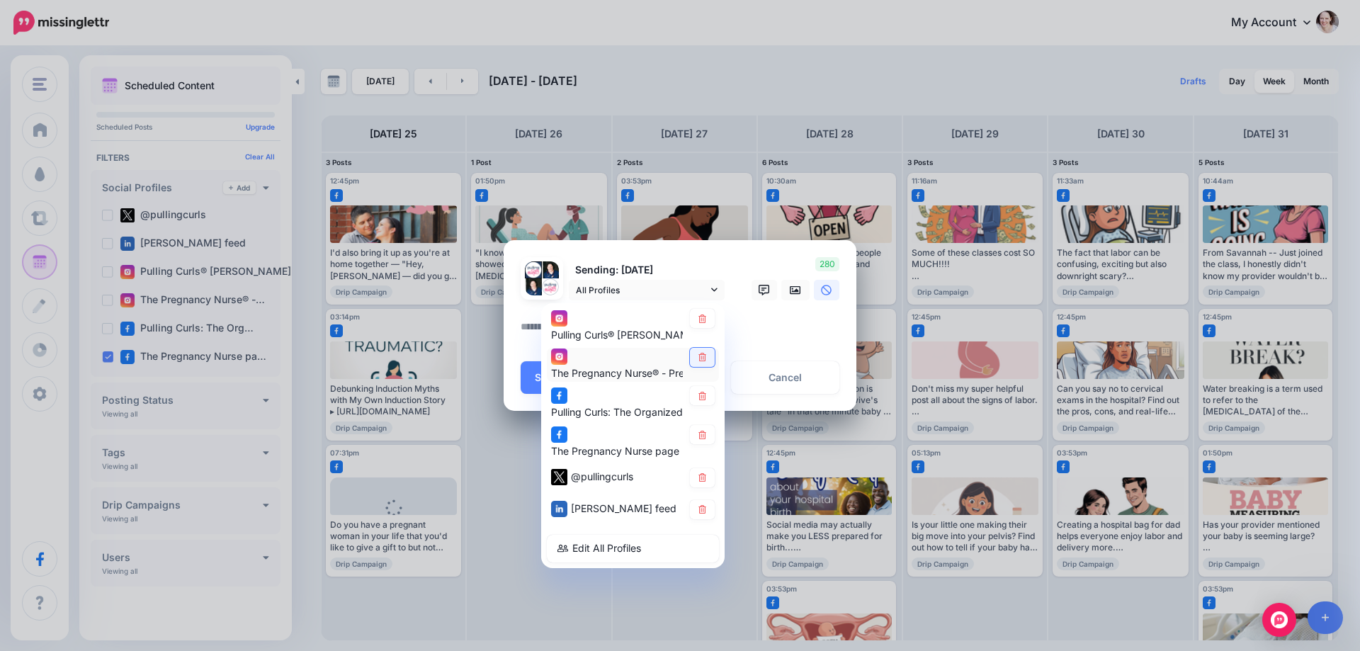
click at [701, 359] on icon at bounding box center [702, 357] width 11 height 9
click at [701, 408] on div "Pulling Curls: The Organized Mom page" at bounding box center [633, 403] width 164 height 35
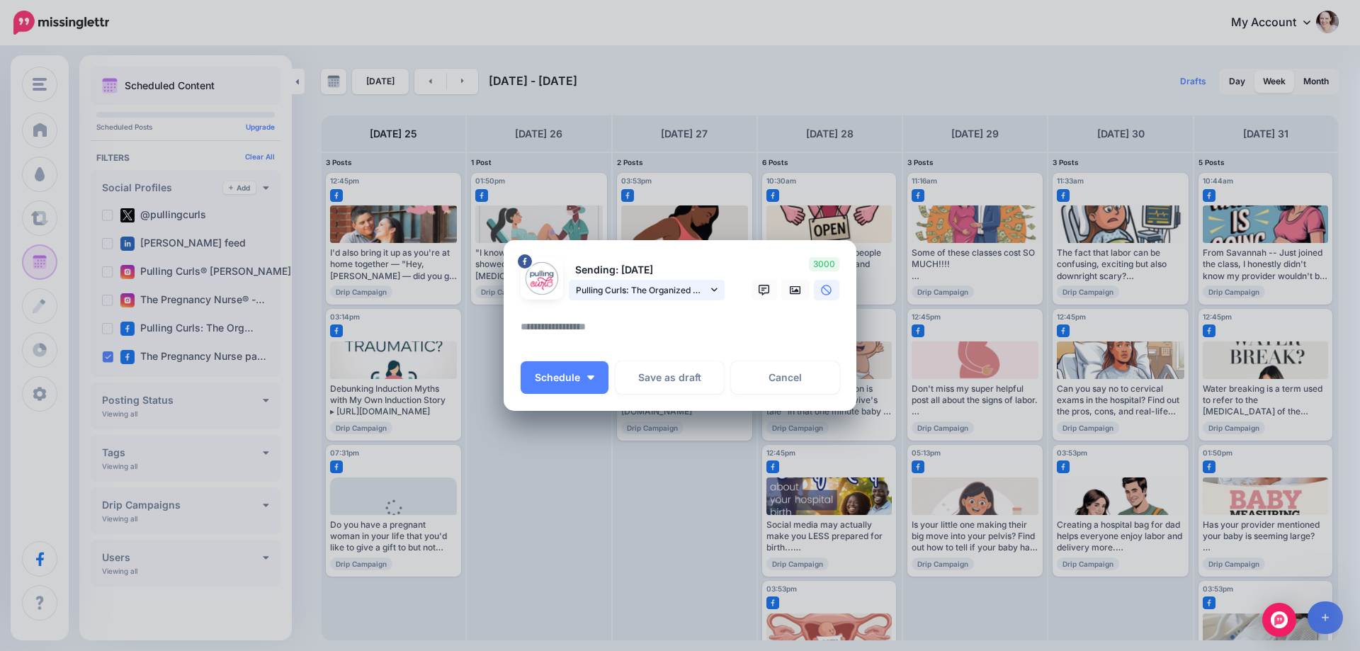
click at [660, 288] on span "Pulling Curls: The Organized Mom page" at bounding box center [642, 290] width 132 height 15
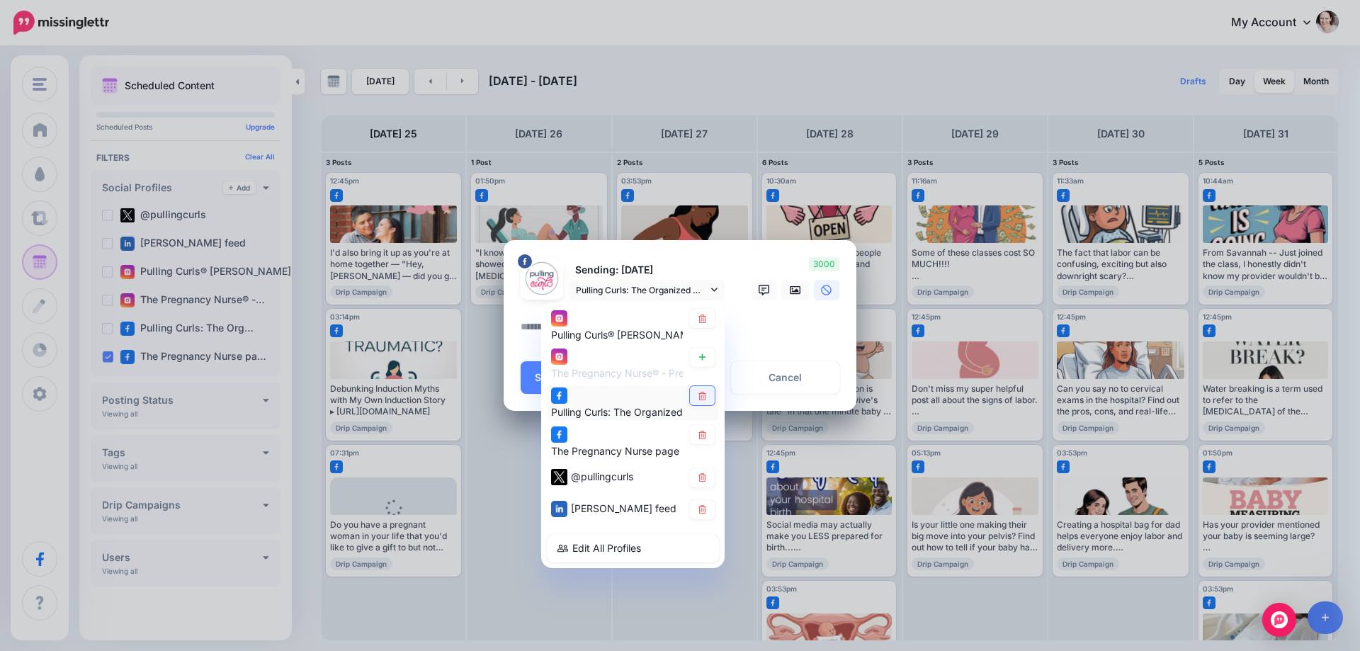
click at [703, 393] on icon at bounding box center [702, 396] width 11 height 9
click at [700, 325] on link at bounding box center [702, 318] width 25 height 19
click at [702, 482] on icon at bounding box center [703, 477] width 8 height 9
click at [700, 512] on icon at bounding box center [703, 509] width 8 height 9
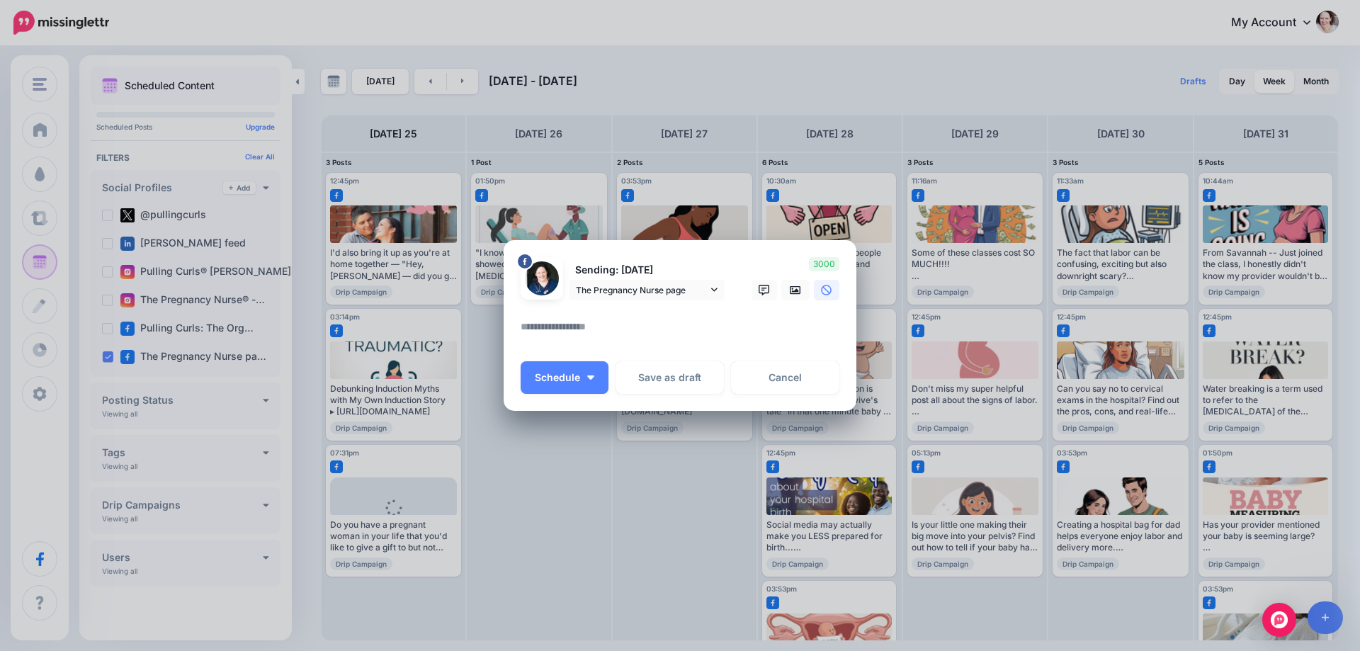
click at [605, 328] on textarea at bounding box center [684, 332] width 326 height 28
click at [798, 290] on icon at bounding box center [795, 290] width 11 height 9
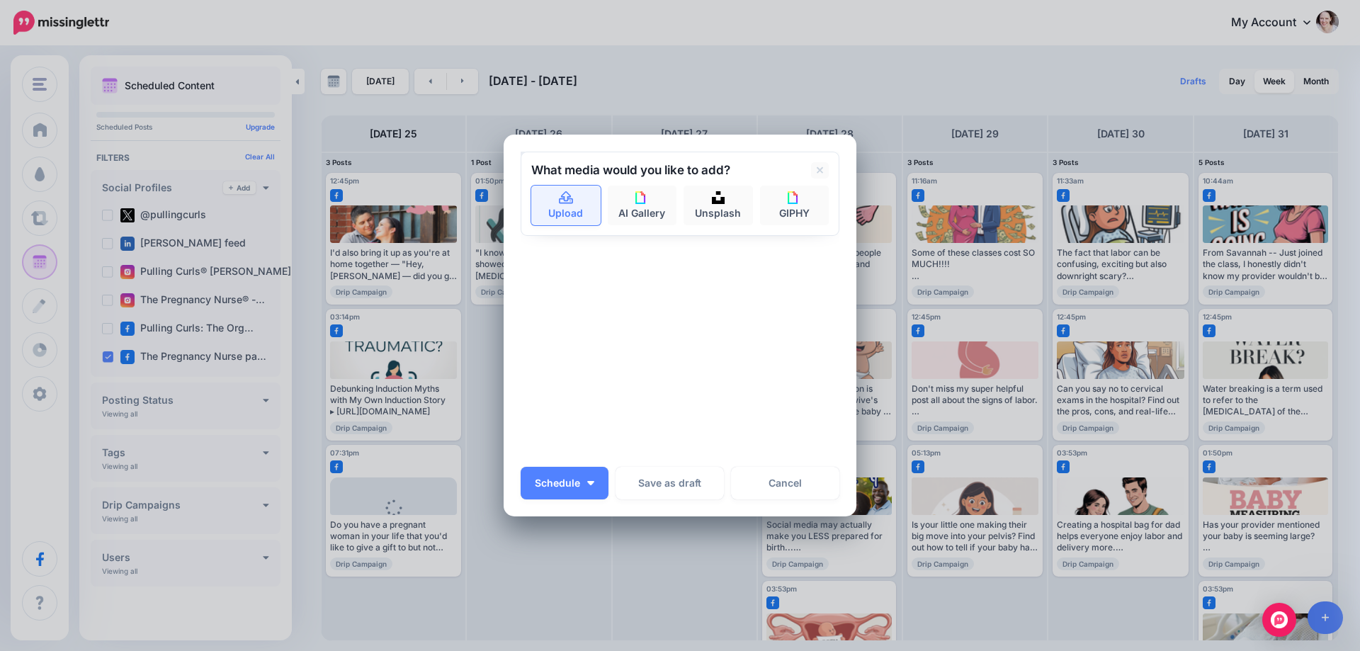
click at [560, 206] on link "Upload" at bounding box center [565, 206] width 69 height 40
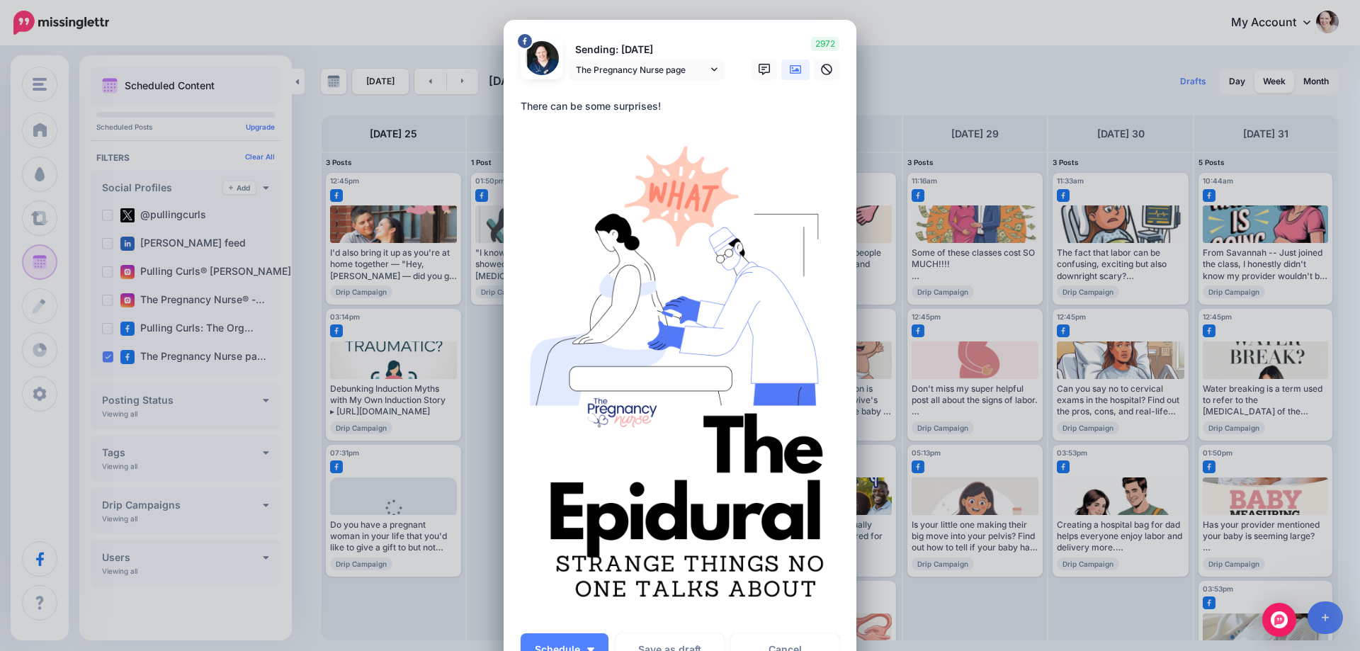
click at [723, 122] on textarea "**********" at bounding box center [684, 112] width 326 height 28
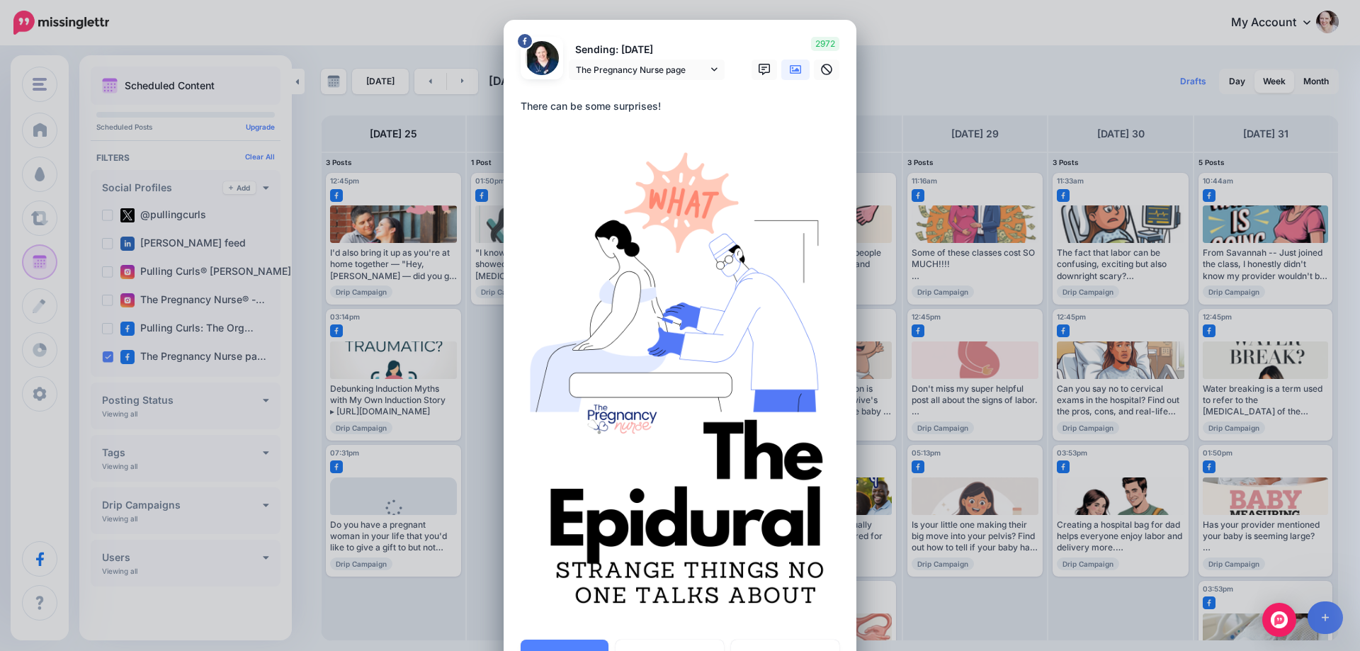
paste textarea "**********"
click at [562, 111] on textarea "**********" at bounding box center [684, 115] width 326 height 34
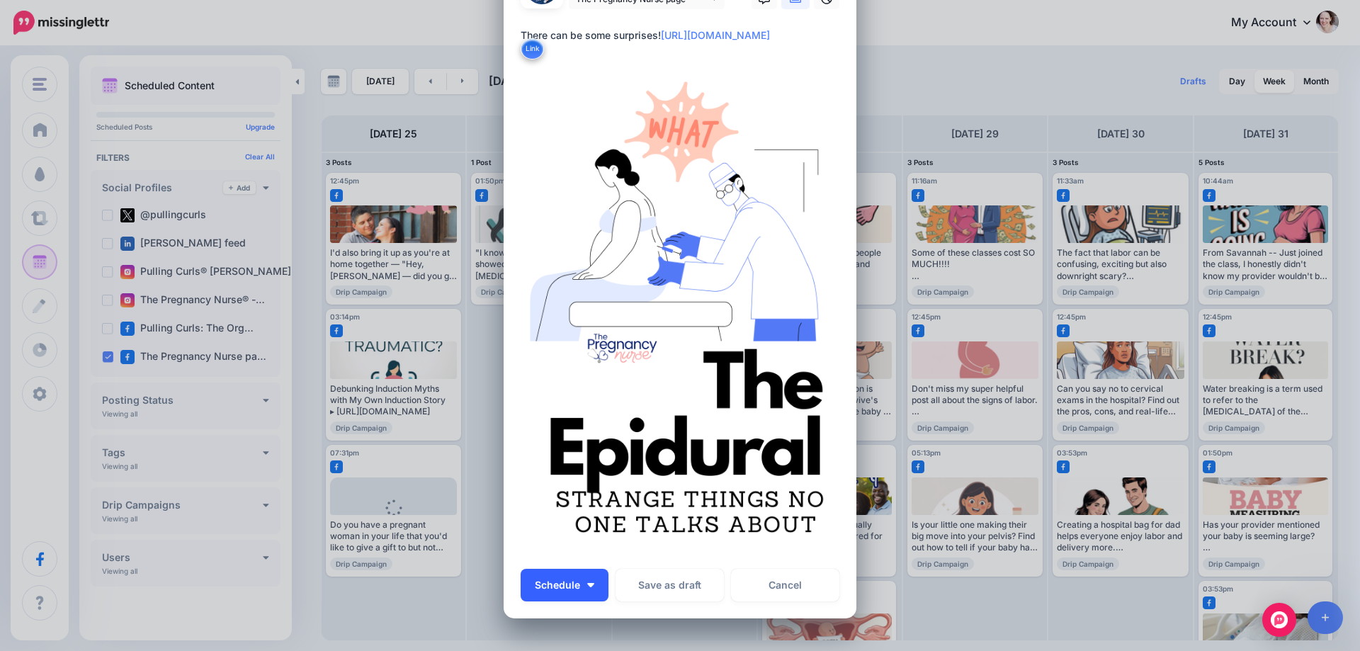
type textarea "**********"
click at [573, 585] on span "Schedule" at bounding box center [557, 585] width 45 height 10
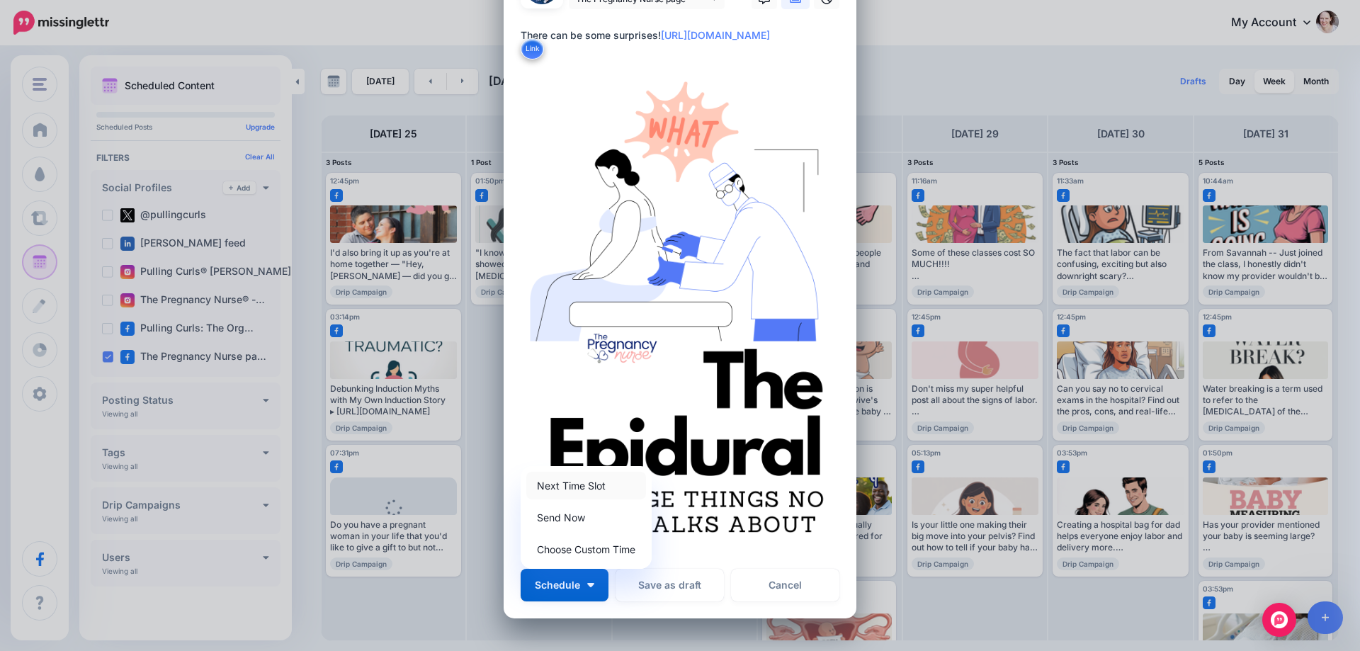
click at [563, 487] on link "Next Time Slot" at bounding box center [586, 486] width 120 height 28
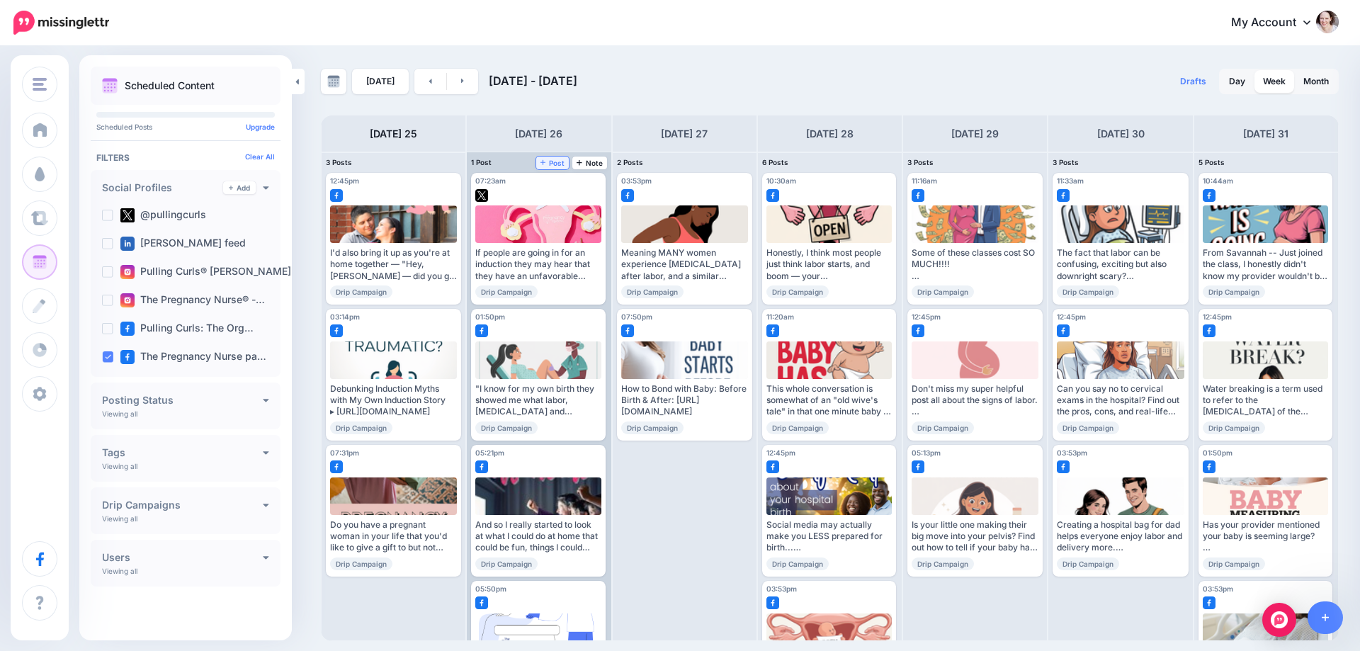
click at [547, 167] on link "Post" at bounding box center [552, 163] width 33 height 13
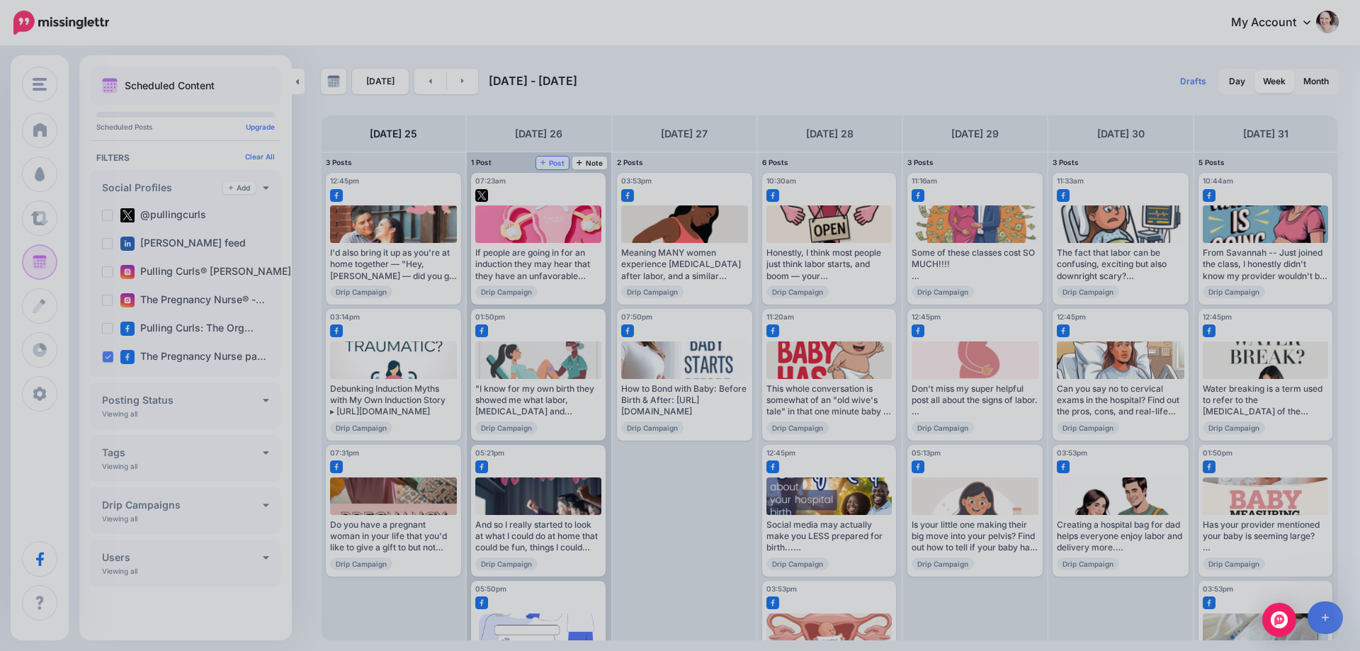
scroll to position [0, 0]
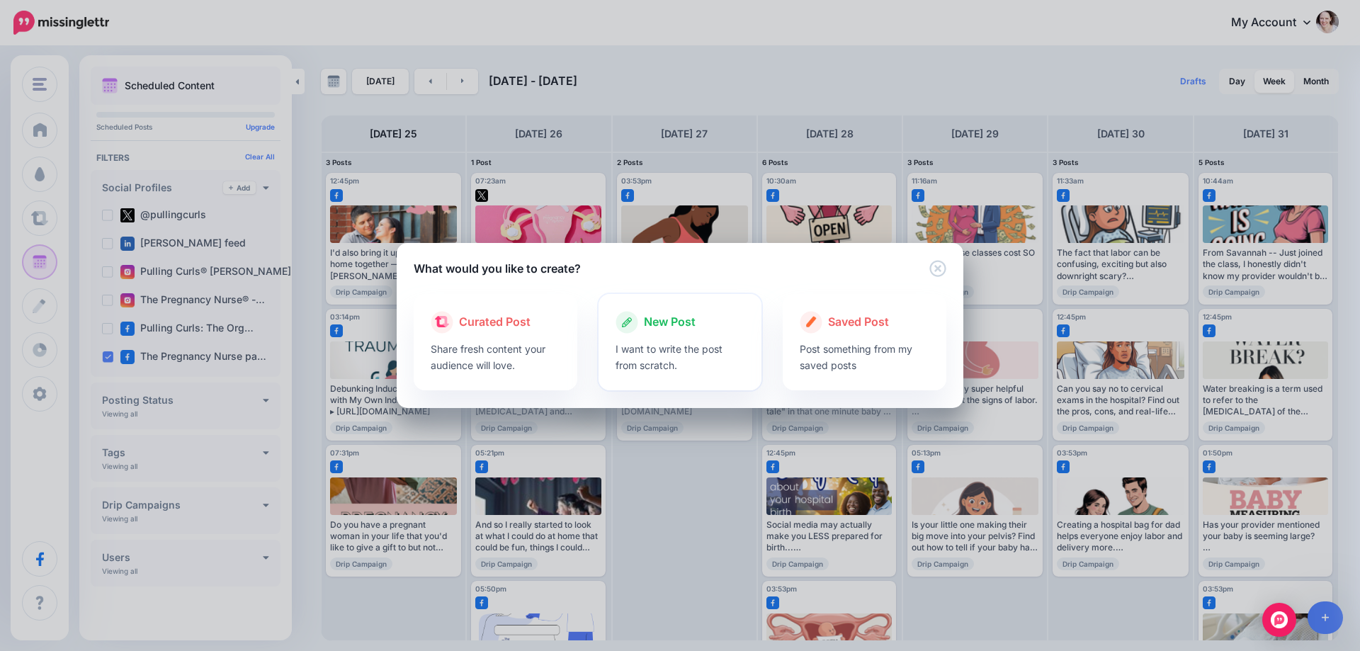
click at [631, 309] on div "New Post I want to write the post from scratch." at bounding box center [681, 342] width 164 height 96
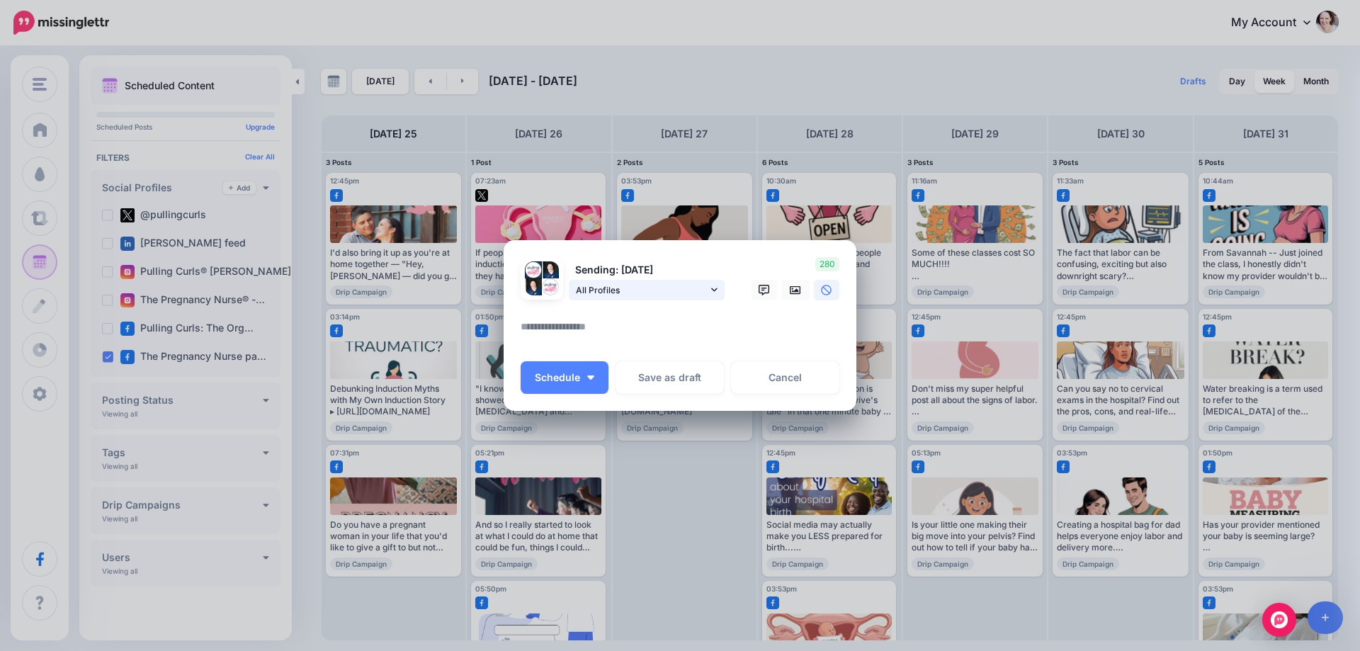
click at [631, 290] on span "All Profiles" at bounding box center [642, 290] width 132 height 15
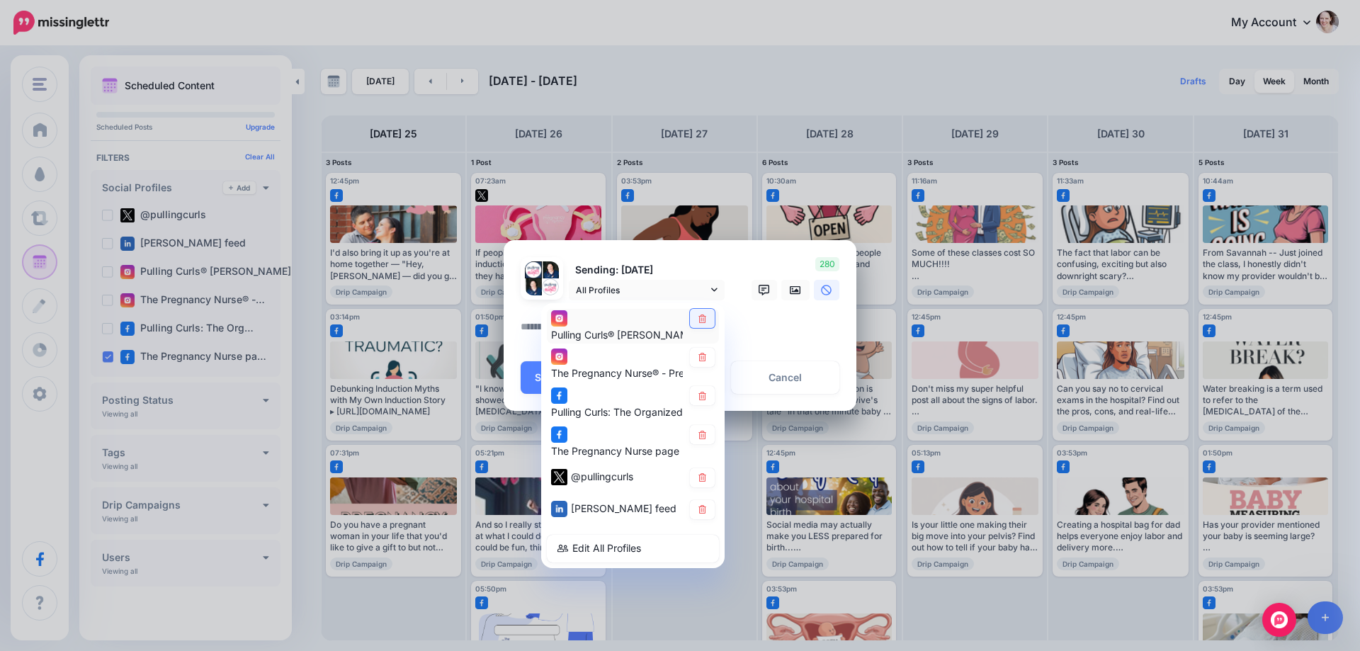
click at [706, 317] on icon at bounding box center [703, 318] width 8 height 9
click at [702, 351] on link at bounding box center [702, 357] width 25 height 19
click at [706, 393] on icon at bounding box center [702, 396] width 11 height 9
click at [706, 475] on icon at bounding box center [703, 477] width 8 height 9
click at [706, 503] on link at bounding box center [702, 509] width 25 height 19
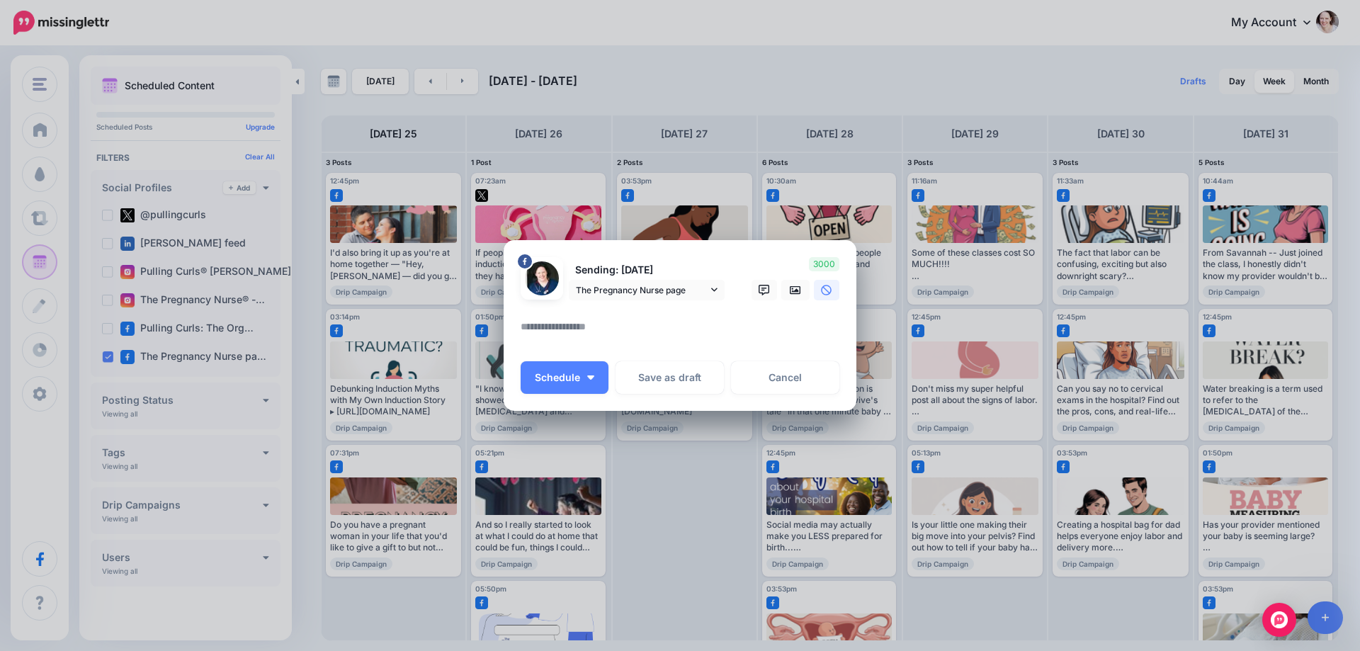
click at [604, 337] on textarea at bounding box center [684, 332] width 326 height 28
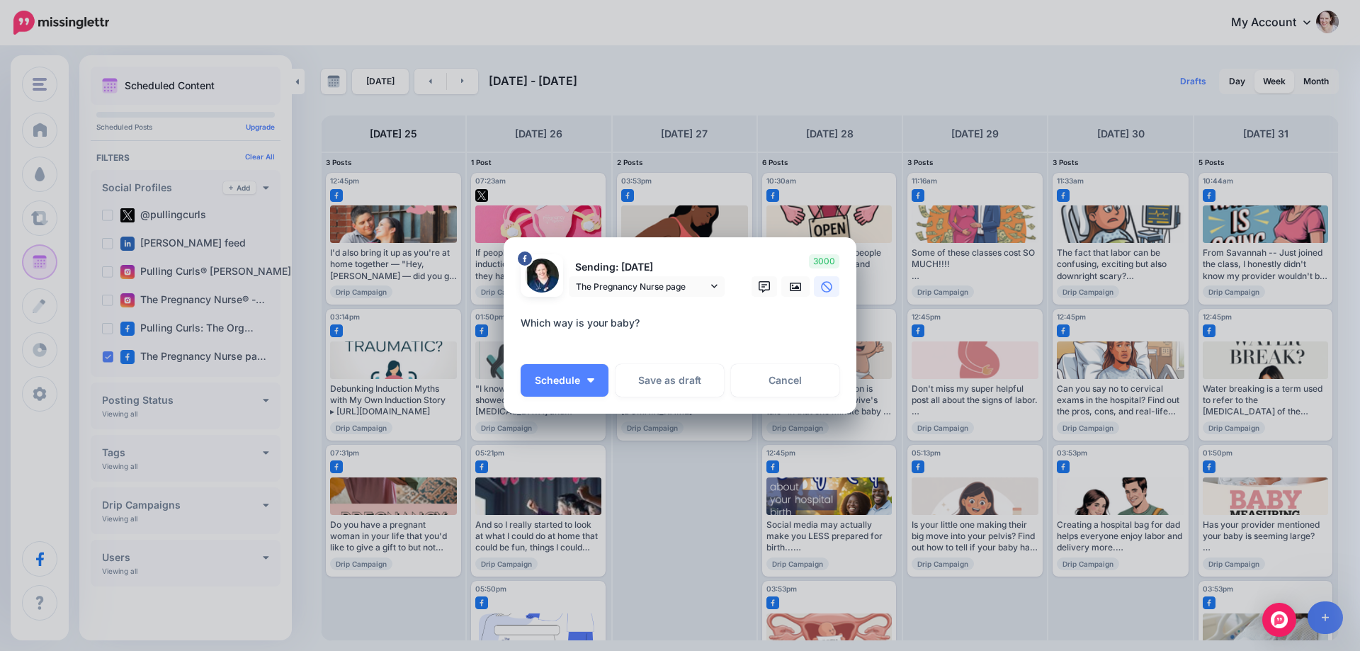
paste textarea "**********"
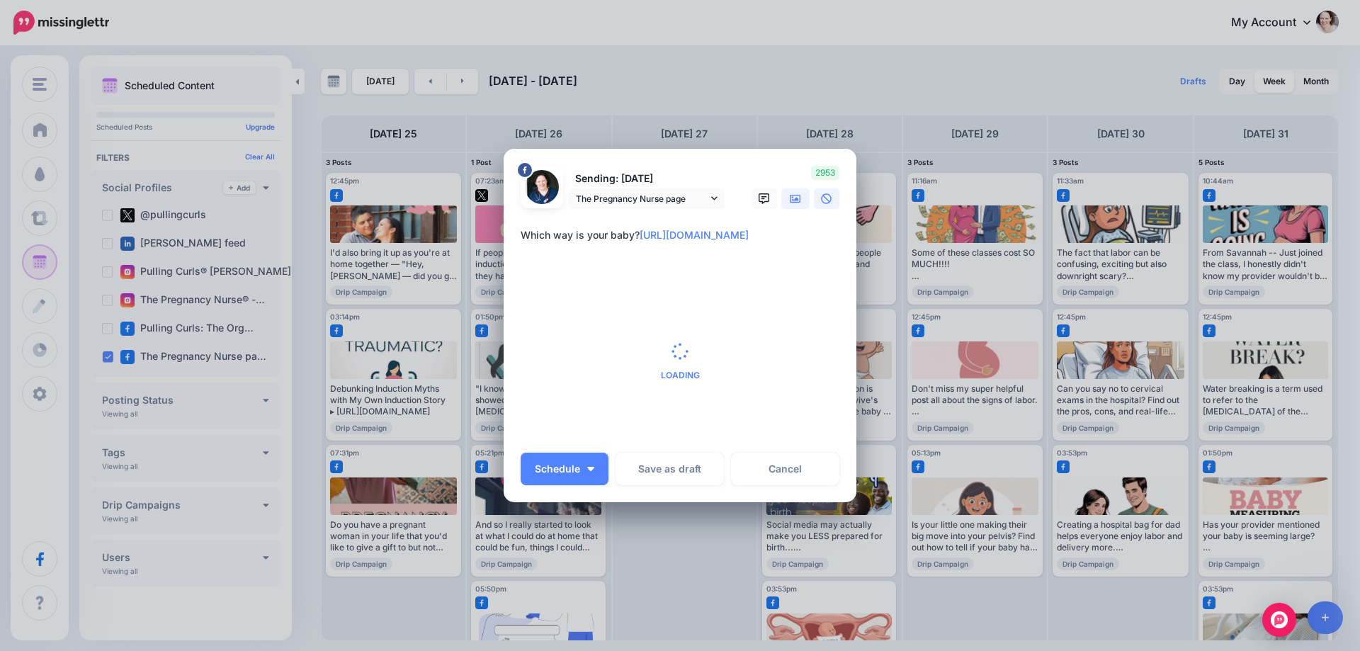
type textarea "**********"
click at [792, 199] on icon at bounding box center [795, 198] width 11 height 9
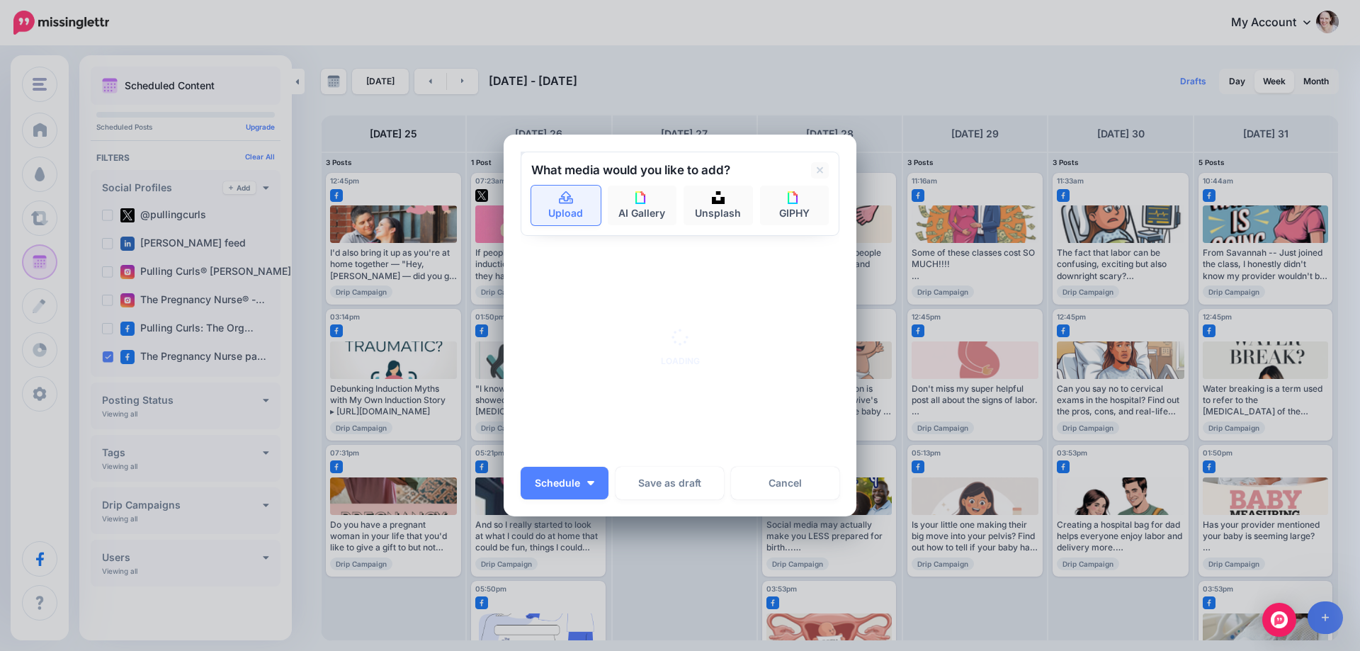
click at [593, 196] on link "Upload" at bounding box center [565, 206] width 69 height 40
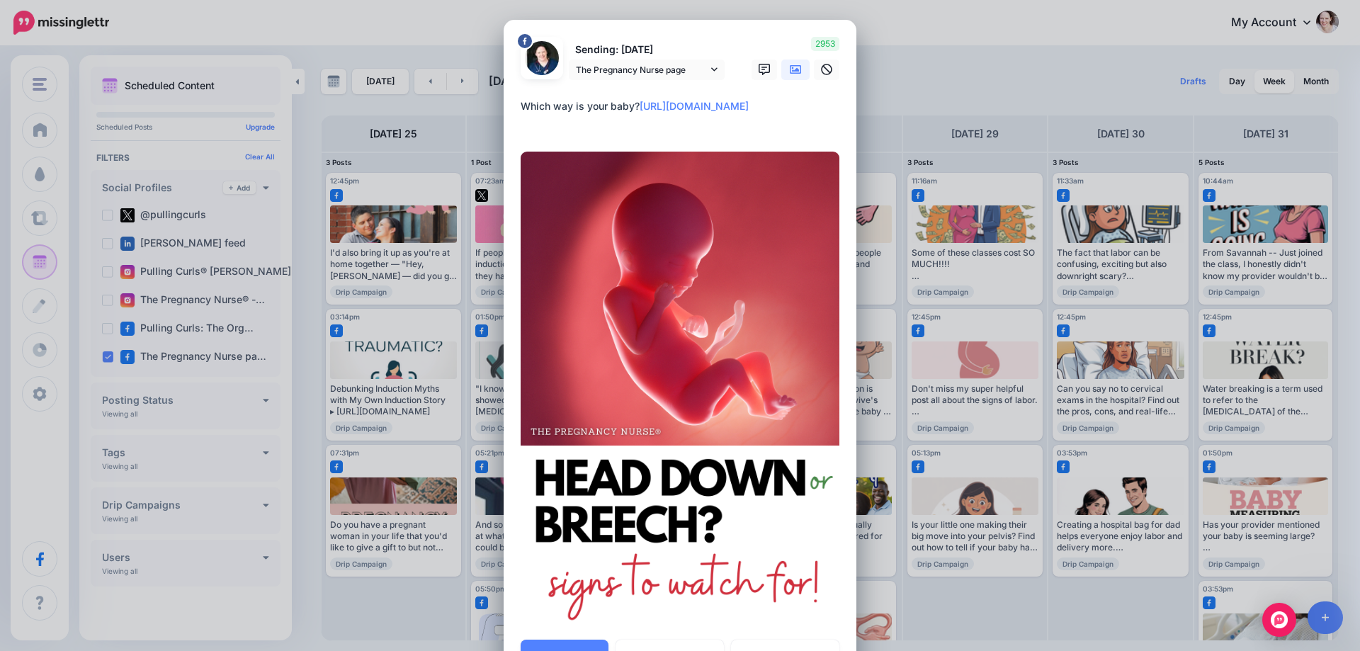
scroll to position [71, 0]
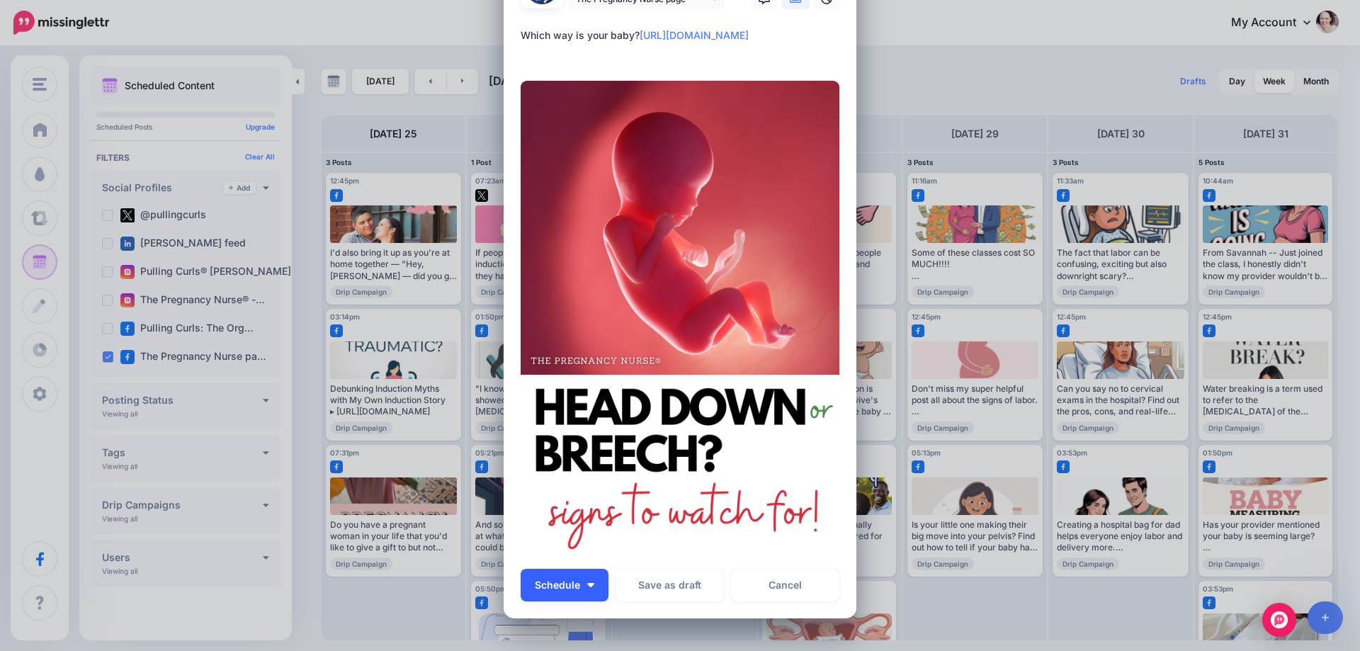
click at [585, 594] on button "Schedule" at bounding box center [565, 585] width 88 height 33
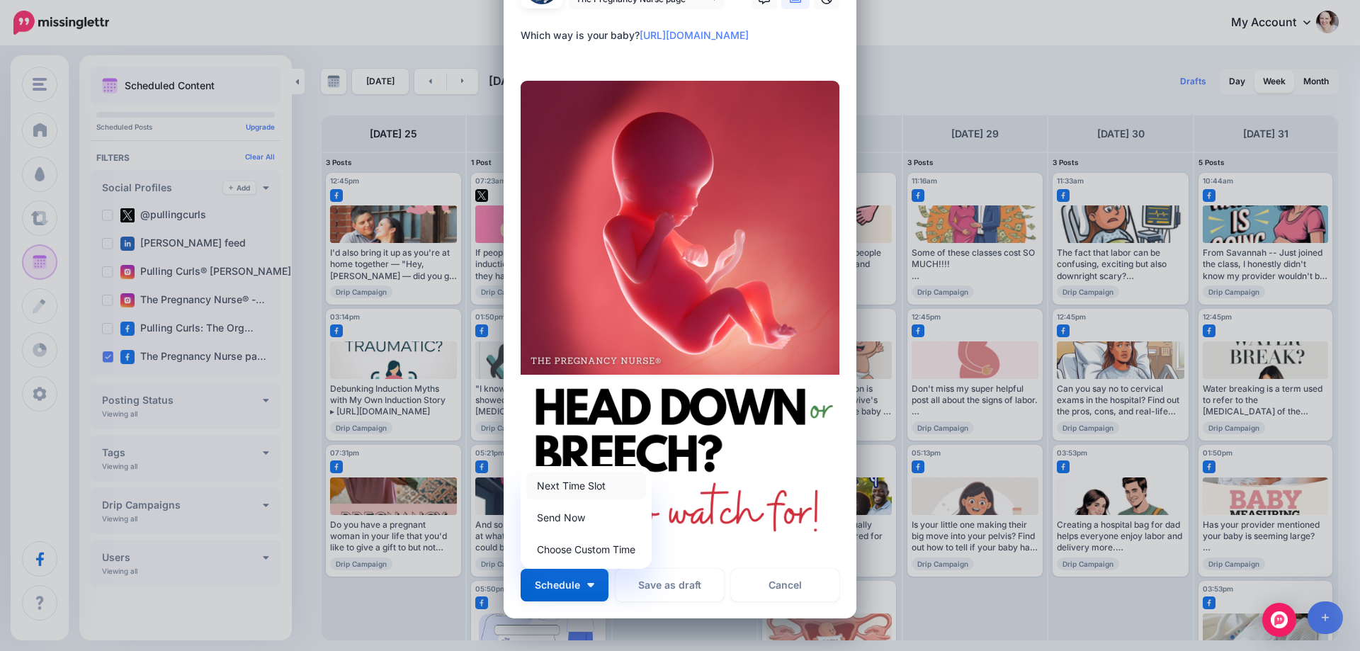
click at [577, 483] on link "Next Time Slot" at bounding box center [586, 486] width 120 height 28
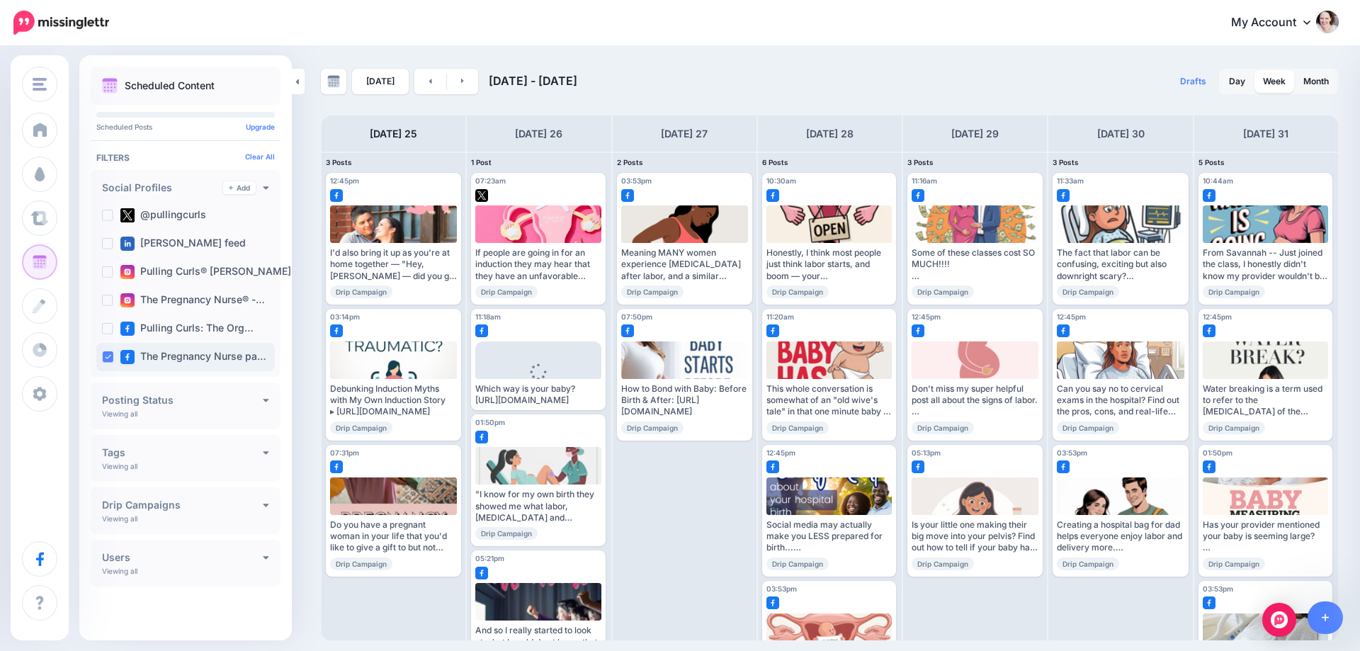
click at [108, 356] on ins at bounding box center [107, 356] width 11 height 11
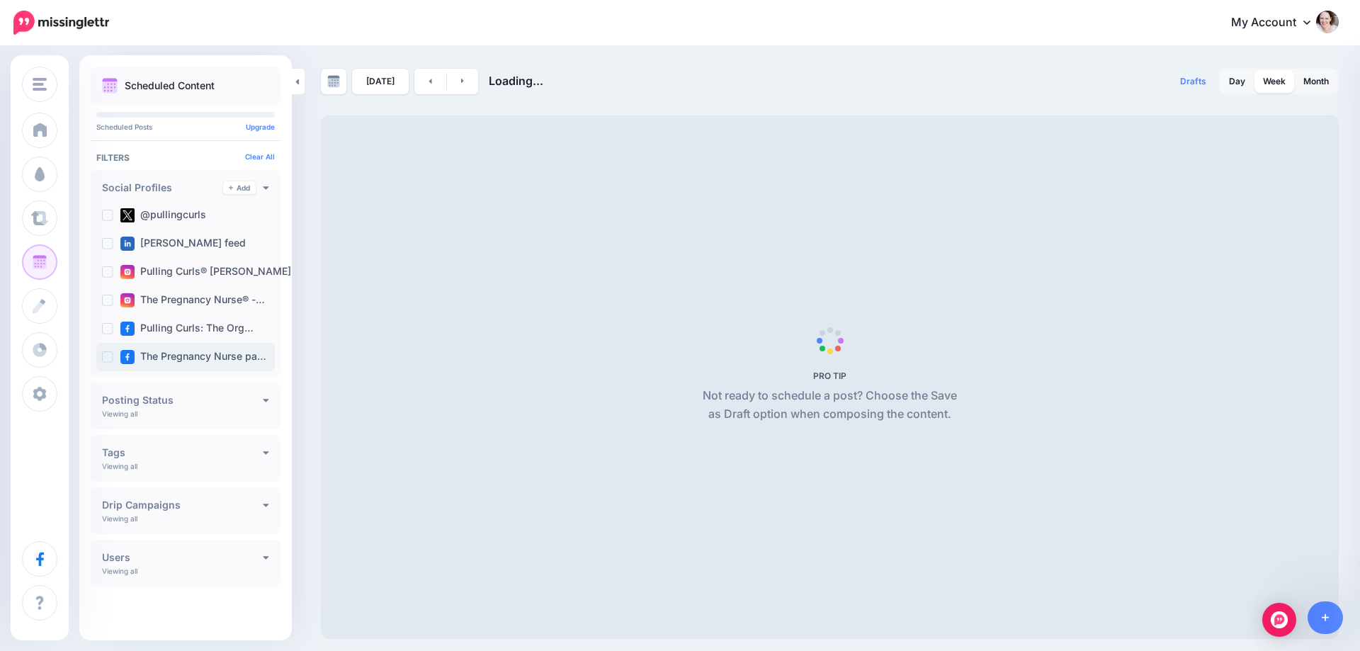
click at [108, 356] on ins at bounding box center [107, 356] width 11 height 11
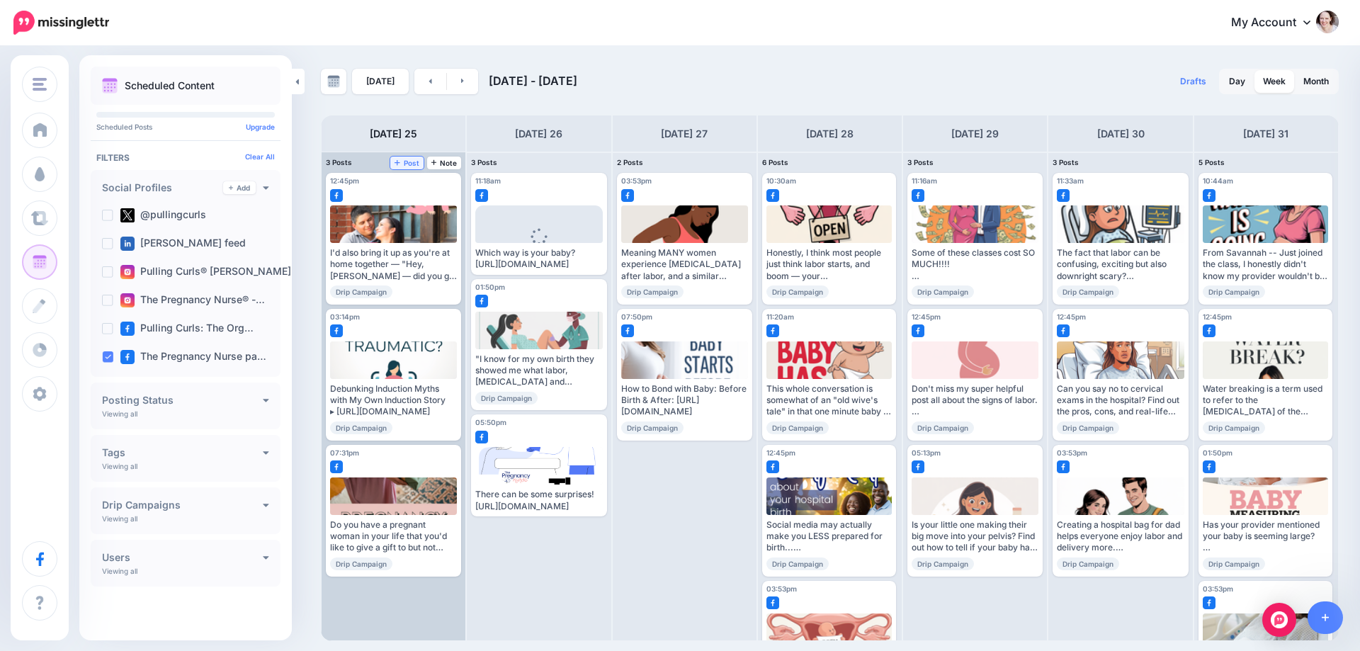
click at [404, 162] on span "Post" at bounding box center [407, 162] width 25 height 7
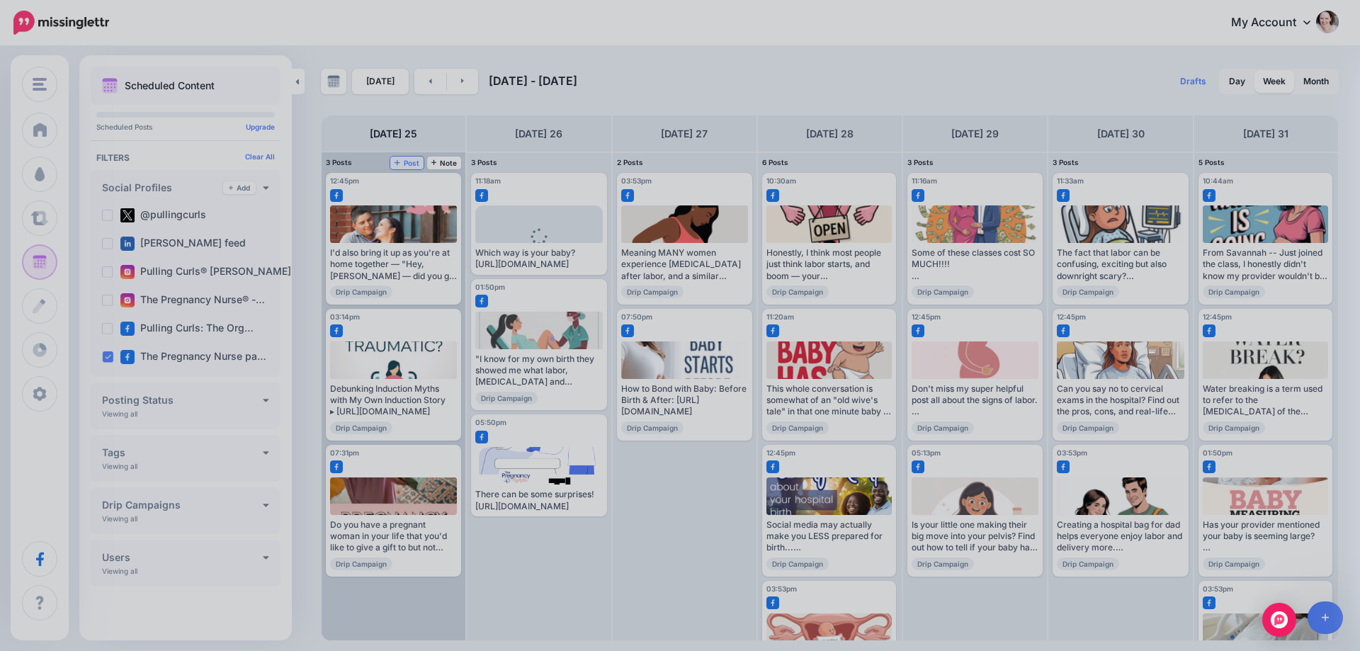
scroll to position [0, 0]
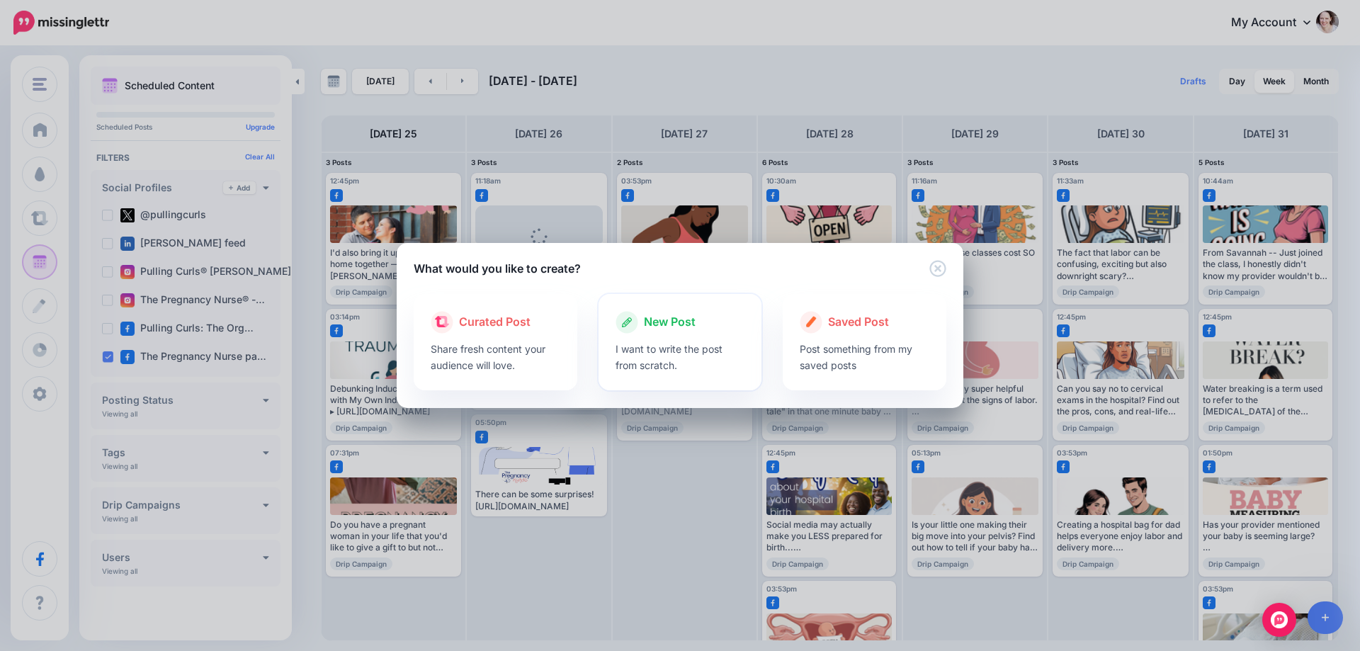
click at [665, 349] on p "I want to write the post from scratch." at bounding box center [681, 357] width 130 height 33
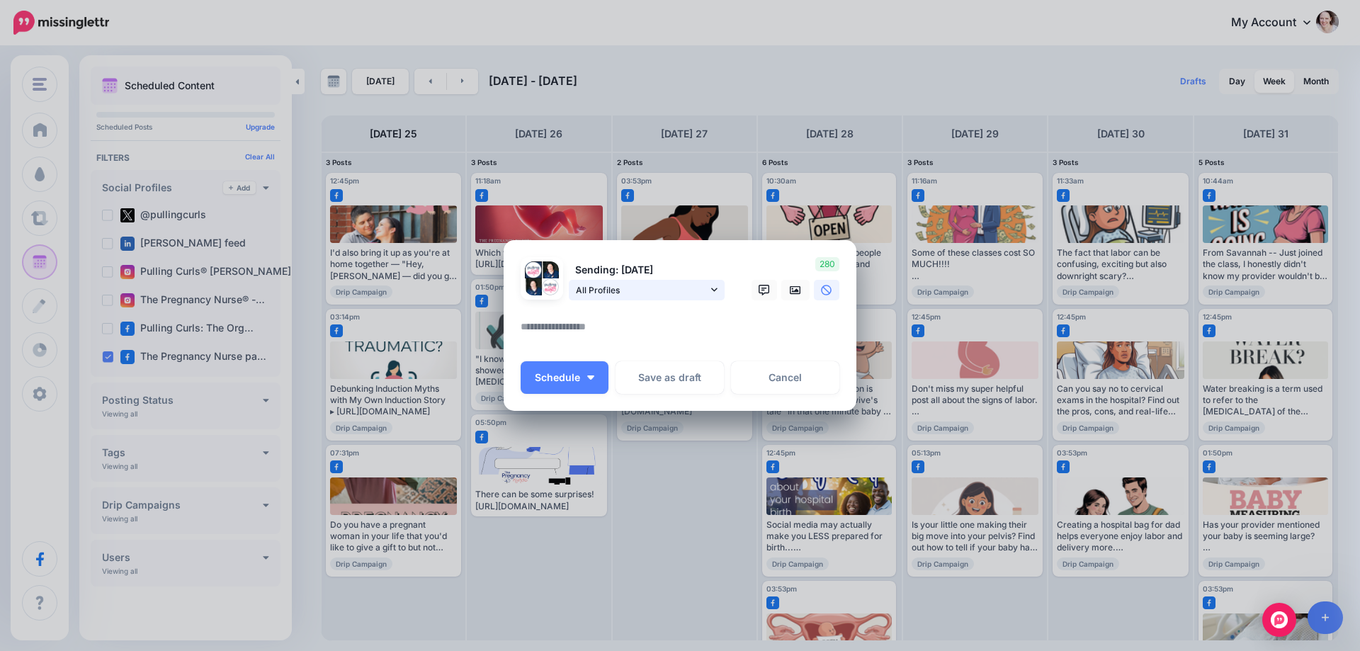
click at [654, 291] on span "All Profiles" at bounding box center [642, 290] width 132 height 15
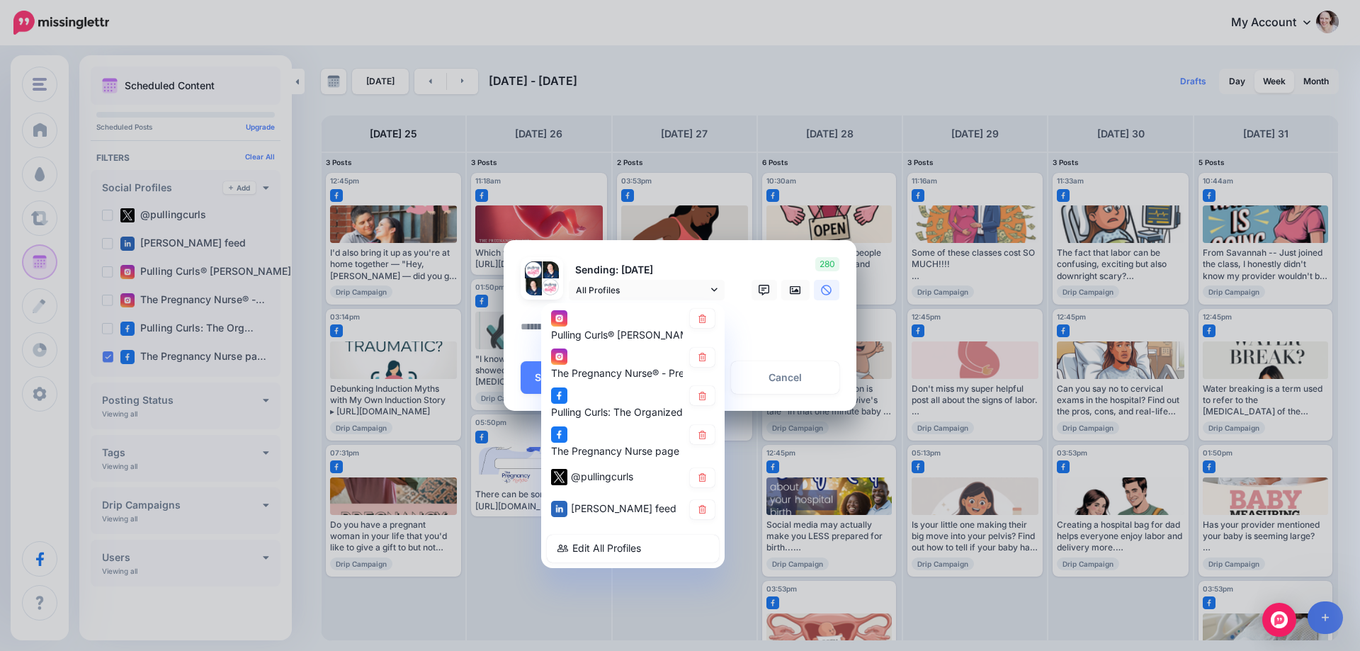
drag, startPoint x: 700, startPoint y: 320, endPoint x: 697, endPoint y: 344, distance: 24.3
click at [700, 322] on icon at bounding box center [703, 318] width 8 height 9
click at [700, 354] on icon at bounding box center [702, 357] width 11 height 9
click at [704, 393] on icon at bounding box center [703, 396] width 8 height 9
click at [707, 472] on link at bounding box center [702, 477] width 25 height 19
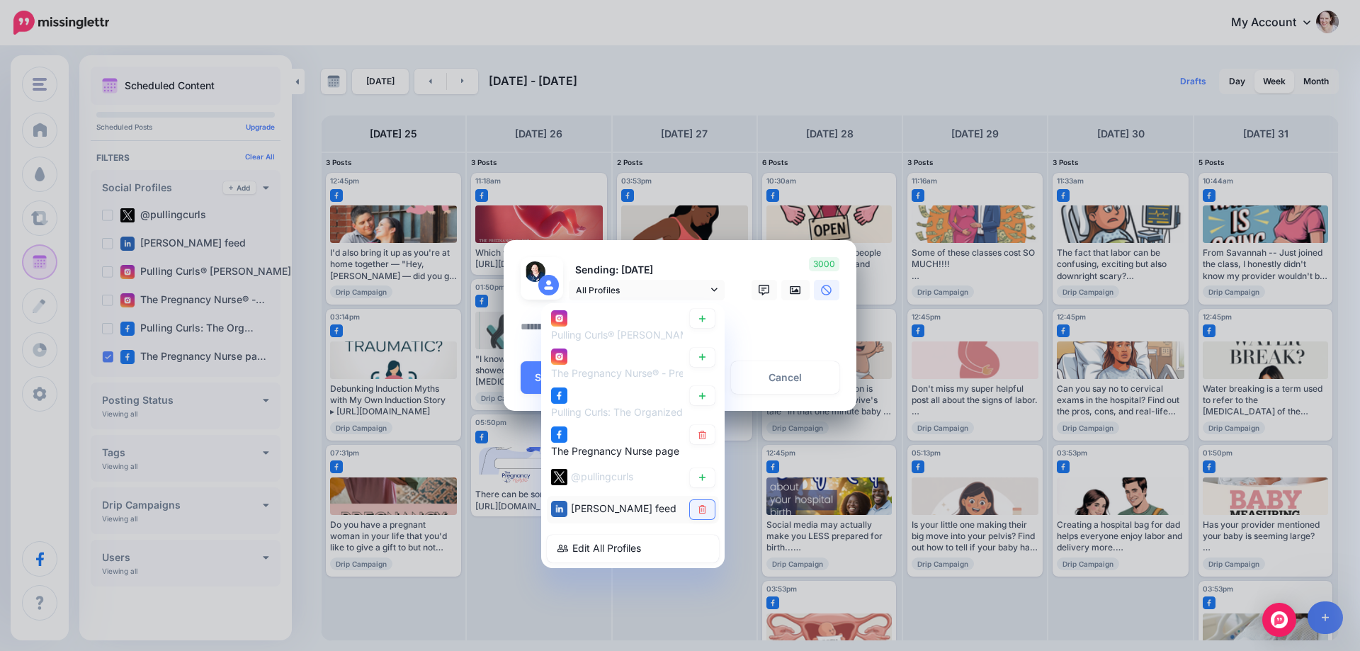
click at [694, 503] on link at bounding box center [702, 509] width 25 height 19
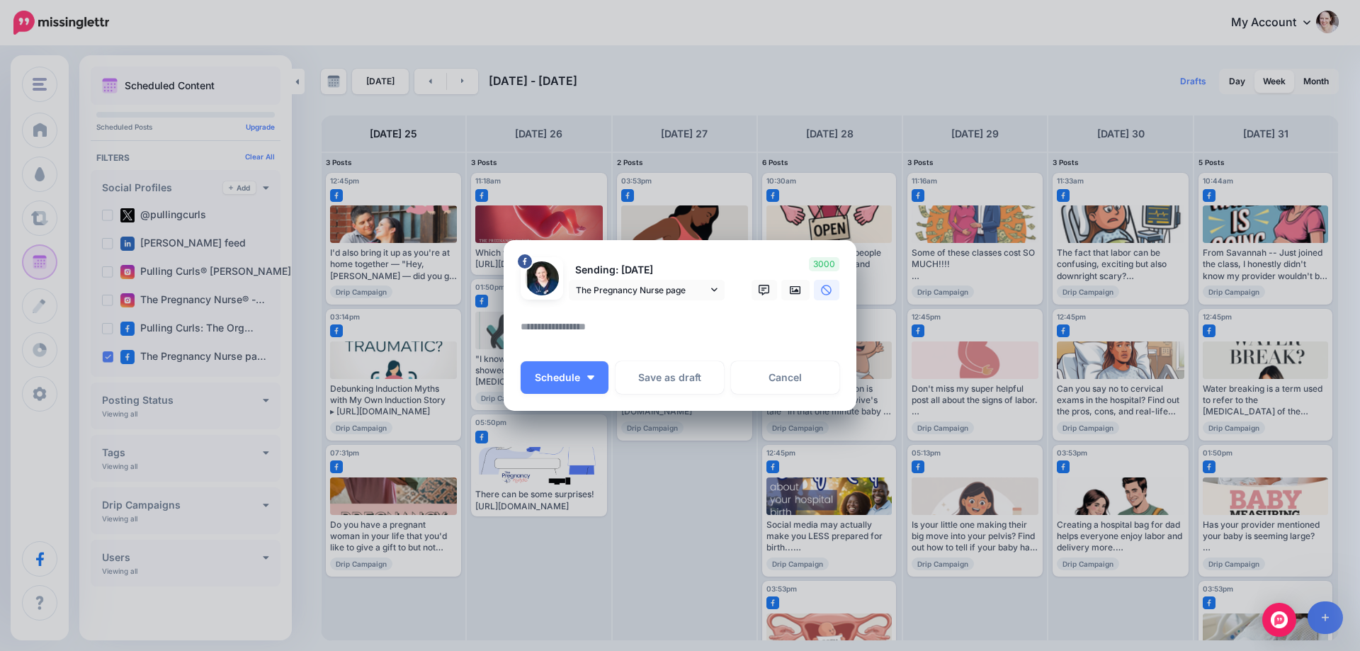
click at [594, 334] on textarea at bounding box center [684, 332] width 326 height 28
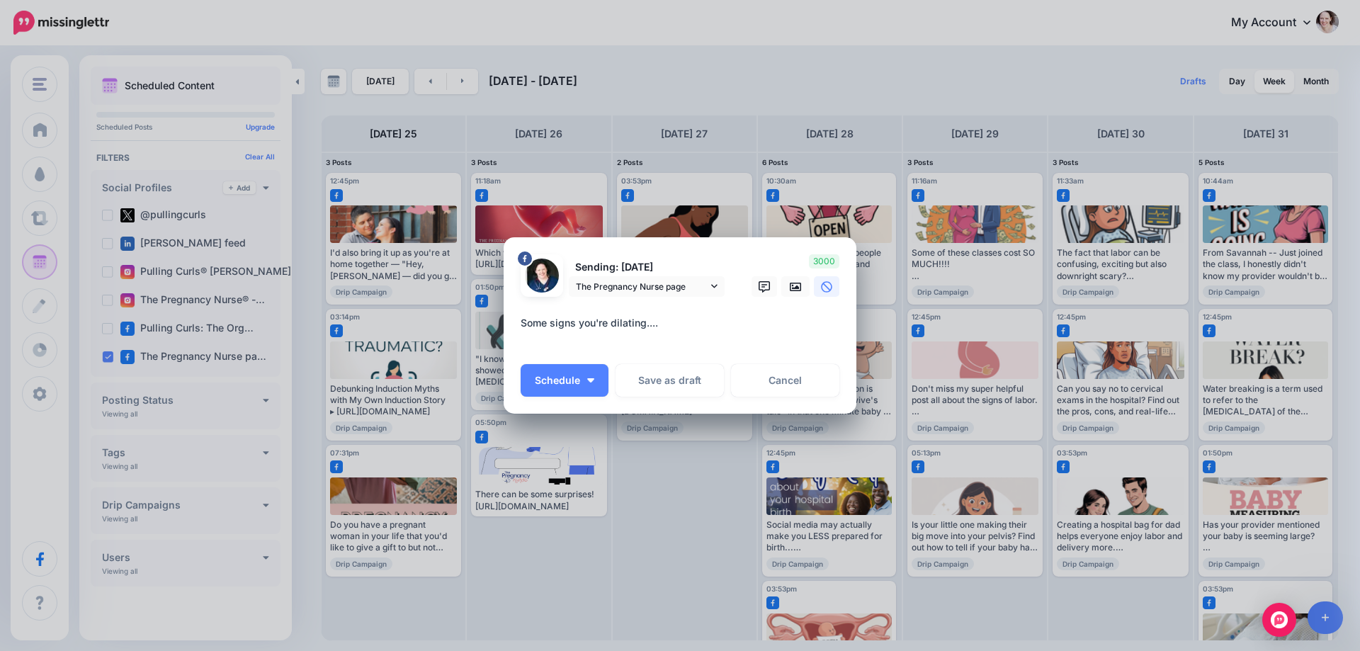
paste textarea "**********"
drag, startPoint x: 617, startPoint y: 337, endPoint x: 458, endPoint y: 336, distance: 158.7
click at [458, 336] on div "Create Post Loading Sending: 25th Aug The Pregnancy Nurse page" at bounding box center [680, 325] width 1360 height 651
paste textarea "**********"
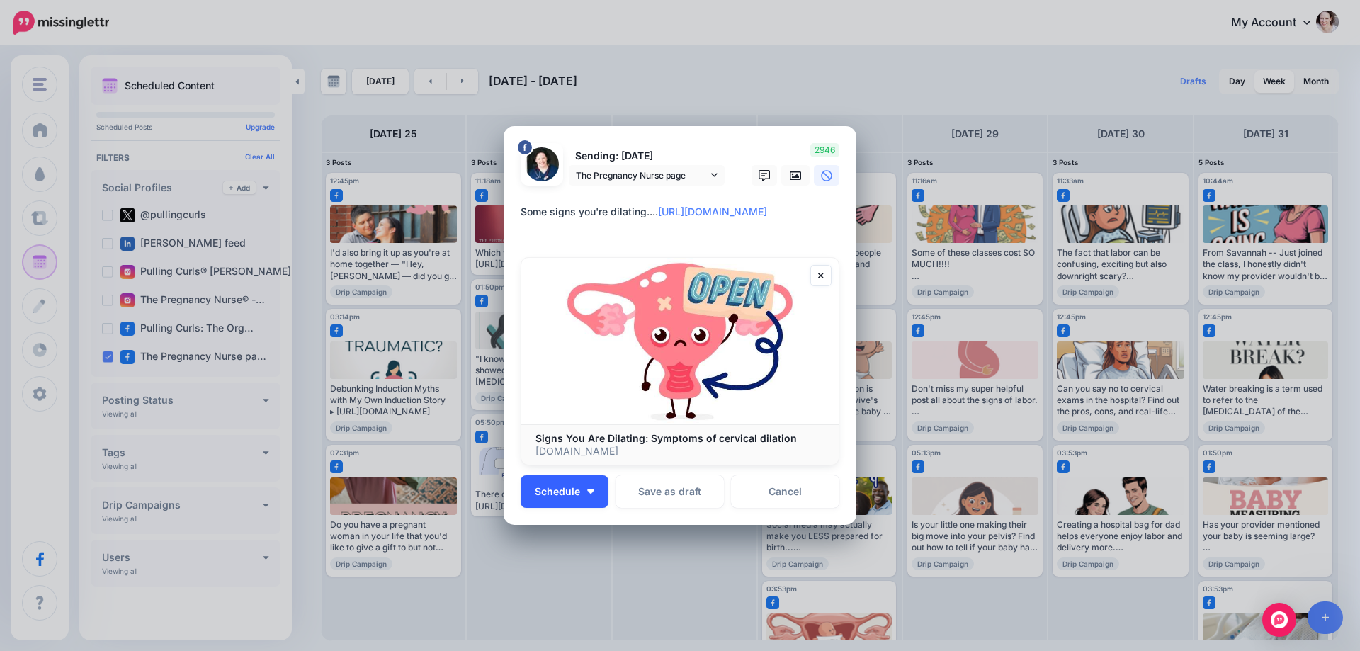
type textarea "**********"
click at [595, 495] on button "Schedule" at bounding box center [565, 491] width 88 height 33
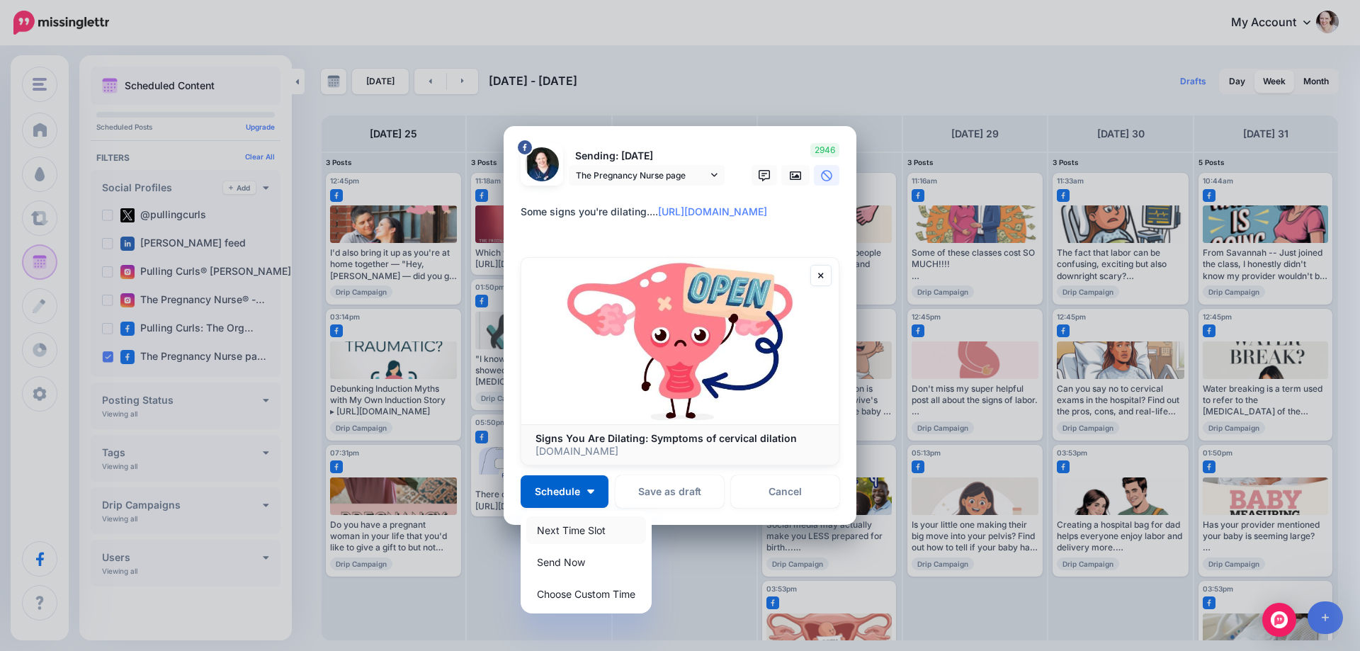
click at [565, 533] on link "Next Time Slot" at bounding box center [586, 531] width 120 height 28
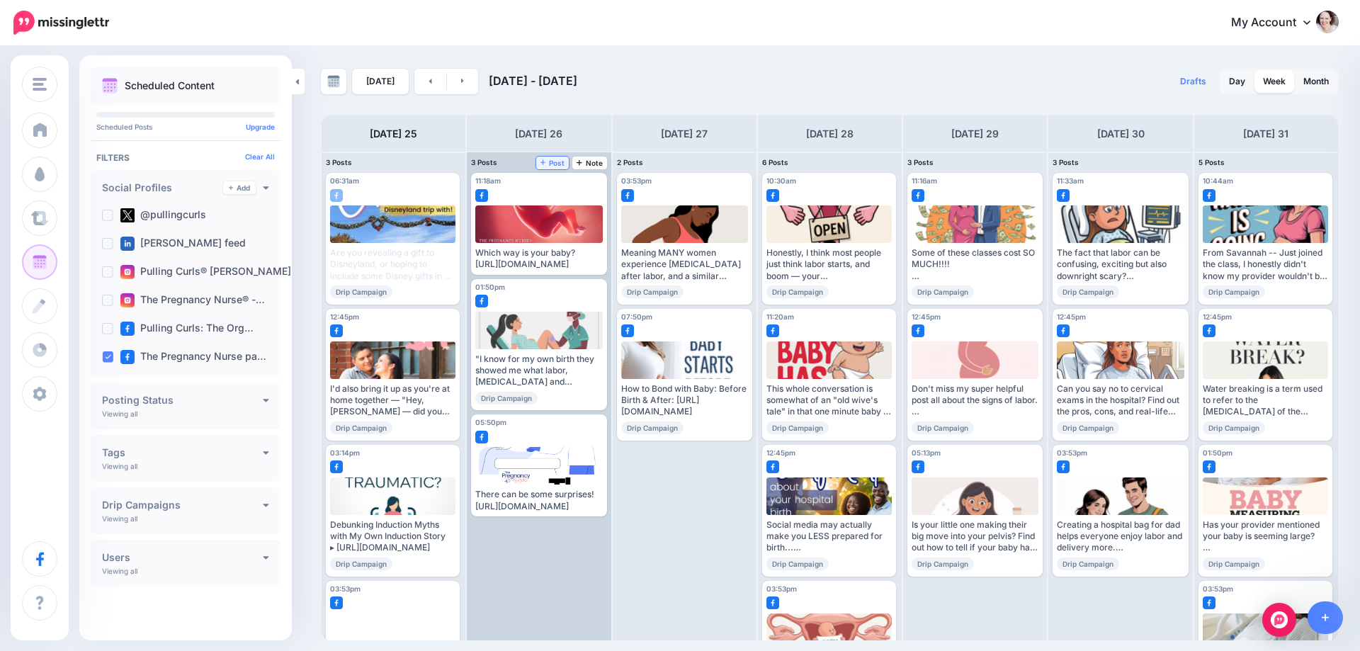
click at [562, 162] on span "Post" at bounding box center [553, 162] width 25 height 7
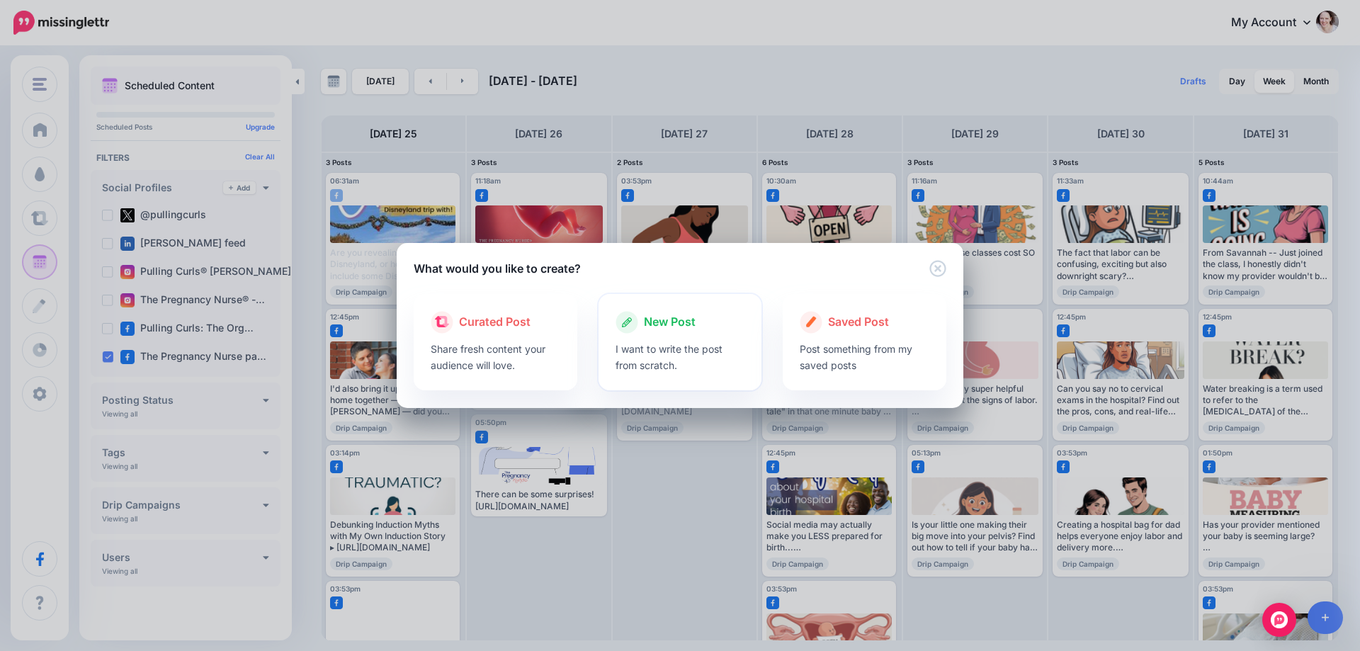
click at [681, 357] on p "I want to write the post from scratch." at bounding box center [681, 357] width 130 height 33
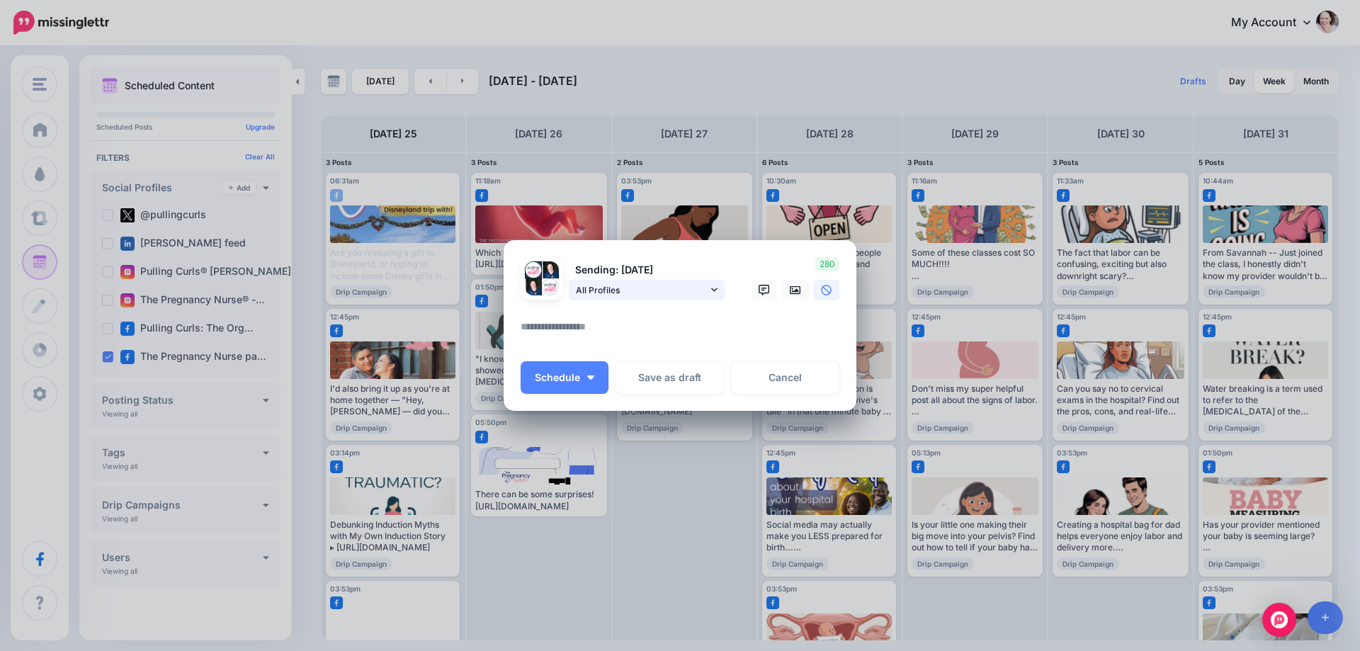
click at [592, 297] on span "All Profiles" at bounding box center [642, 290] width 132 height 15
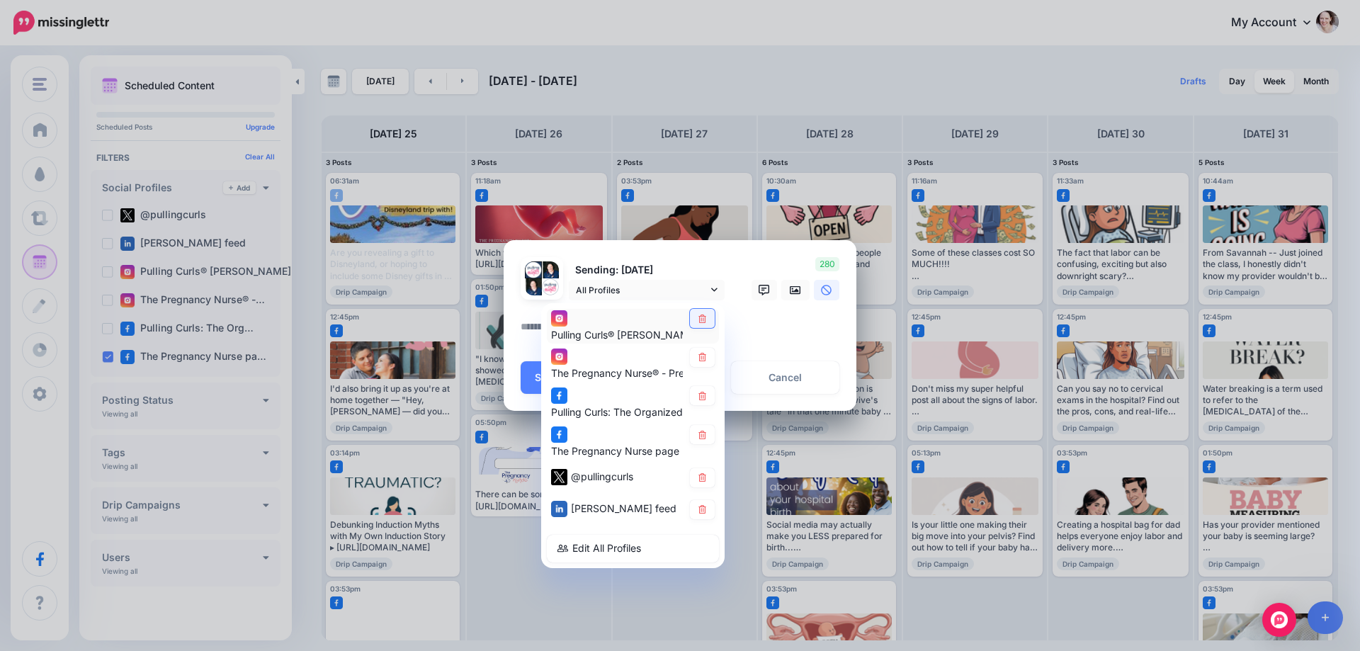
click at [704, 327] on link at bounding box center [702, 318] width 25 height 19
click at [710, 361] on link at bounding box center [702, 357] width 25 height 19
click at [704, 399] on icon at bounding box center [702, 396] width 11 height 9
click at [698, 477] on icon at bounding box center [702, 477] width 11 height 9
click at [703, 514] on icon at bounding box center [703, 509] width 8 height 9
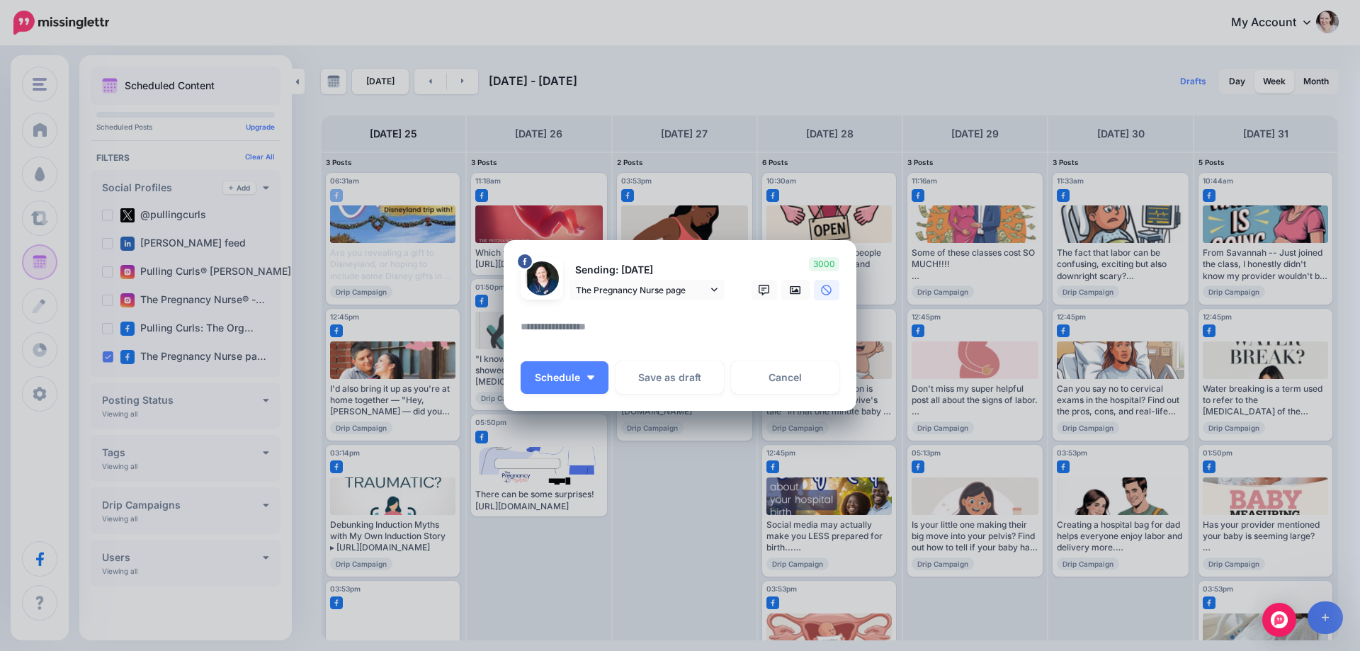
click at [586, 332] on textarea at bounding box center [684, 332] width 326 height 28
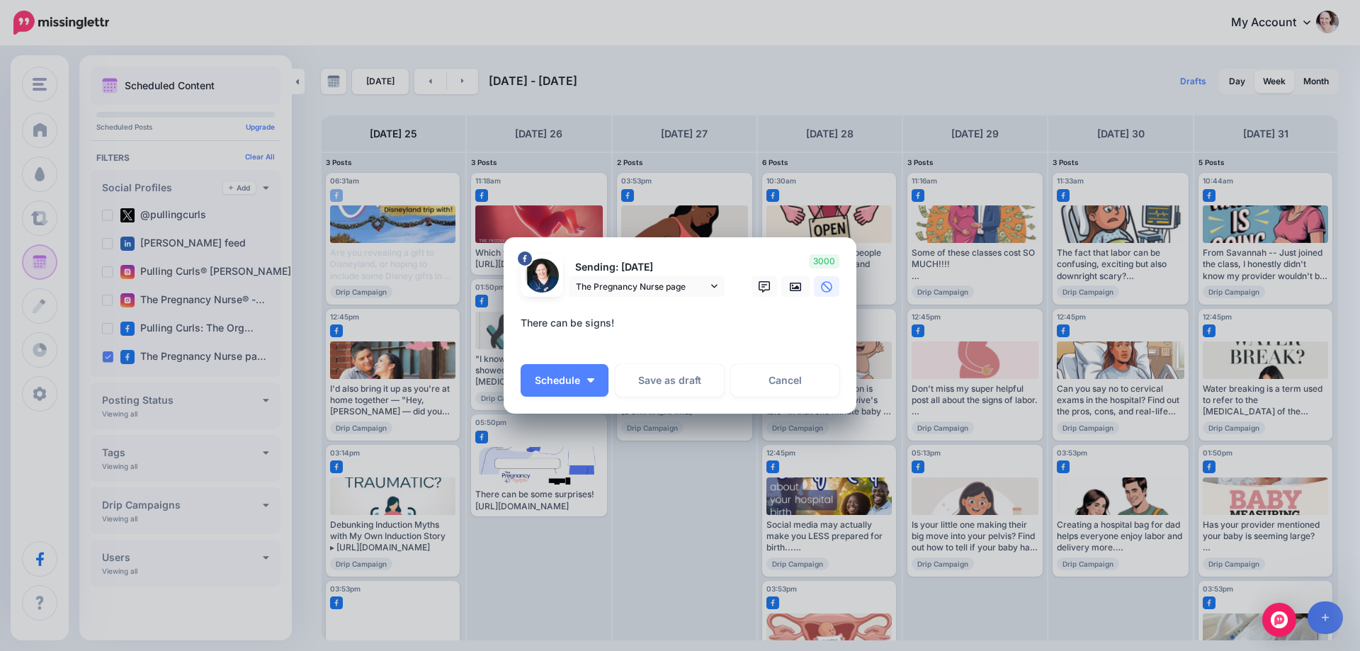
paste textarea "**********"
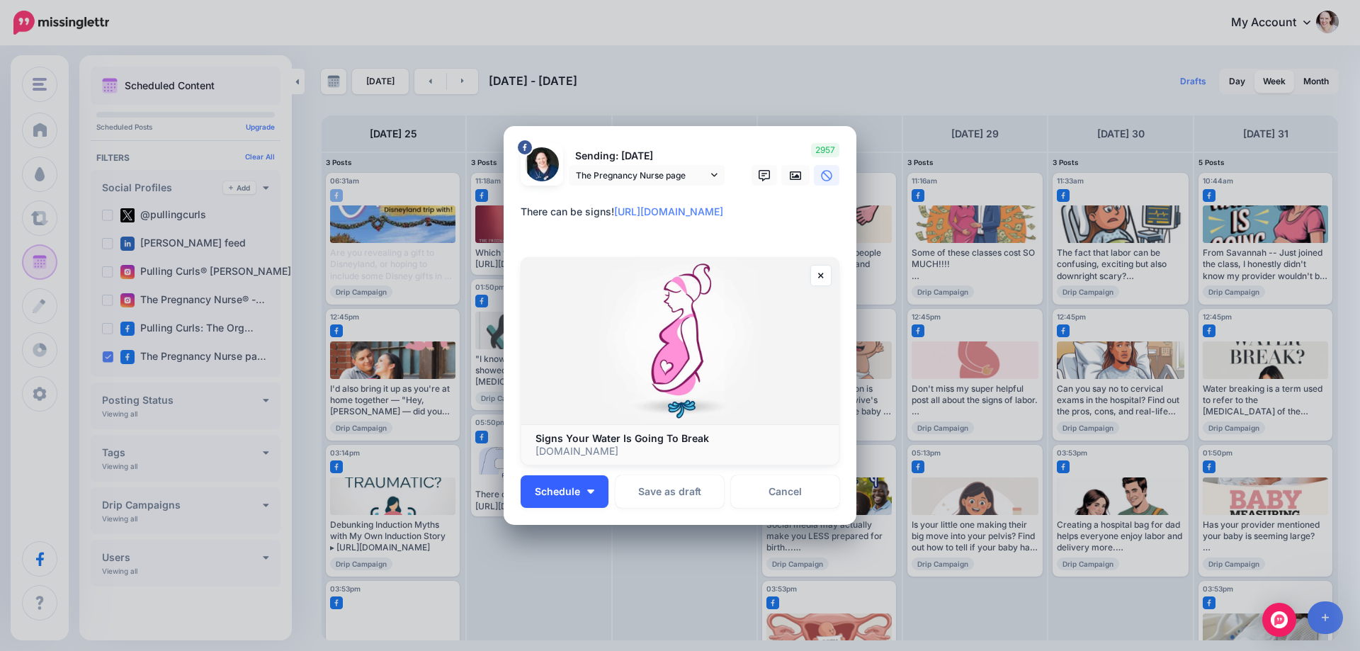
type textarea "**********"
click at [587, 490] on img "button" at bounding box center [590, 492] width 7 height 4
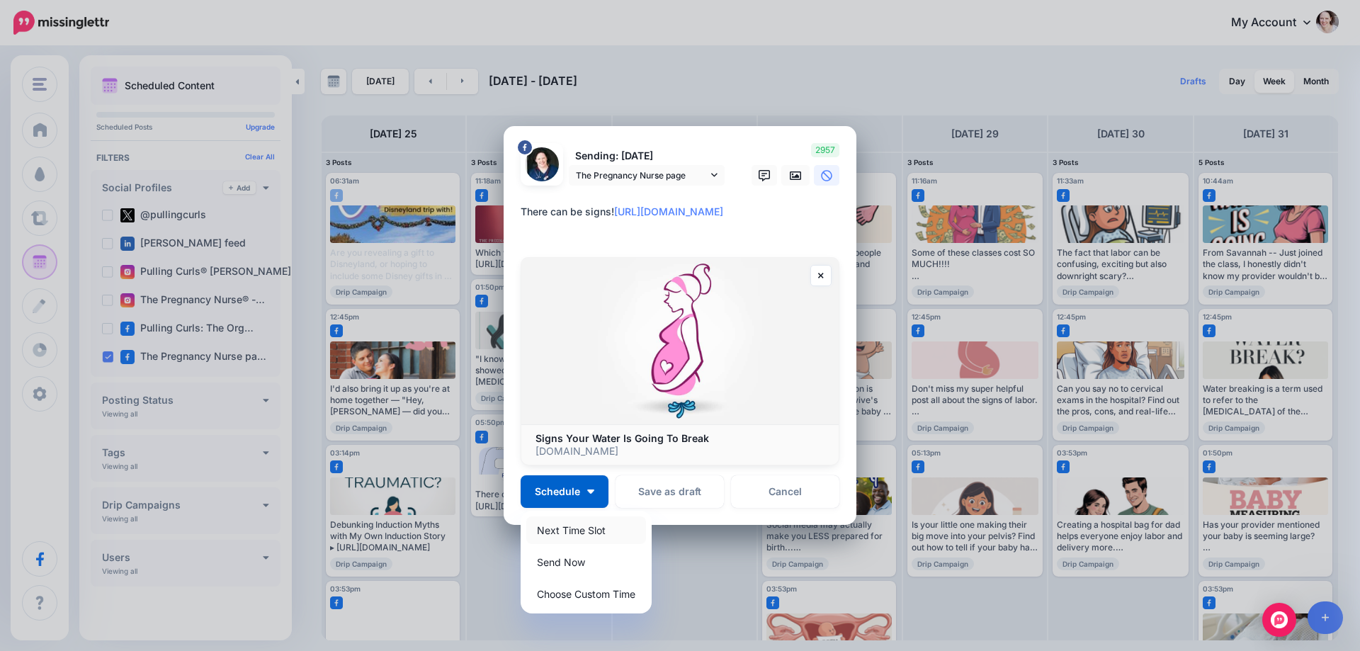
click at [550, 534] on link "Next Time Slot" at bounding box center [586, 531] width 120 height 28
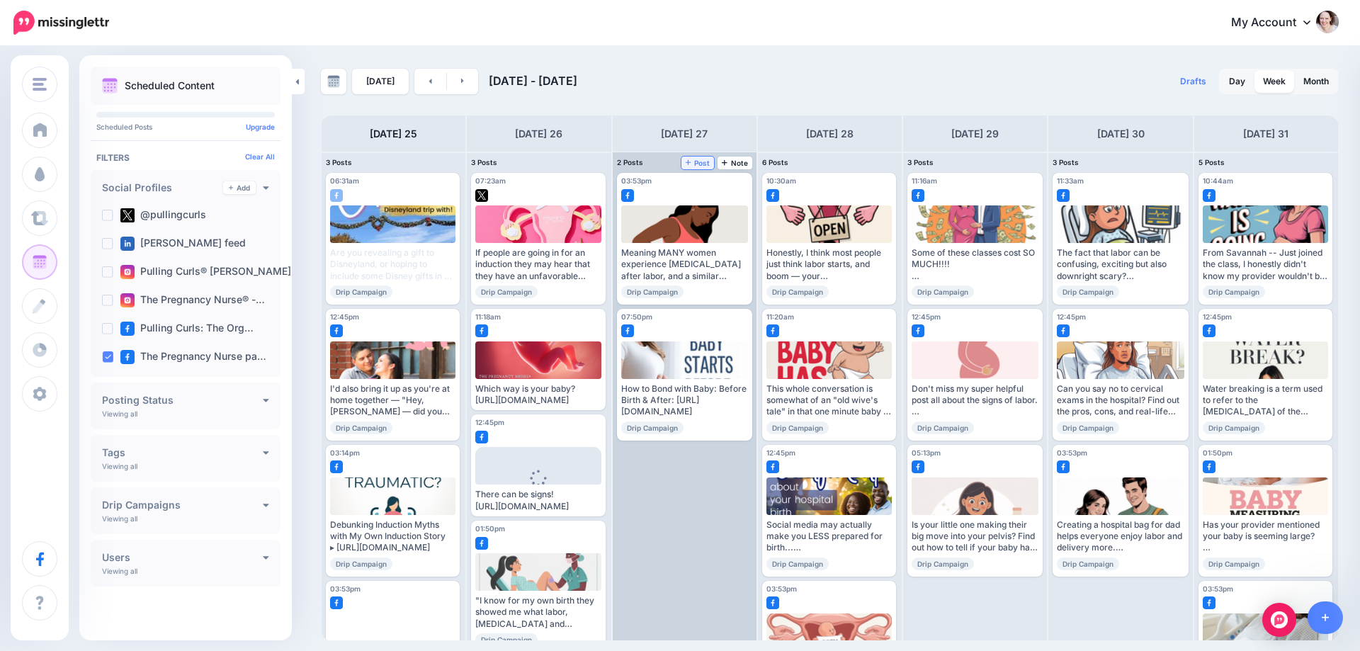
click at [691, 164] on icon at bounding box center [689, 162] width 6 height 7
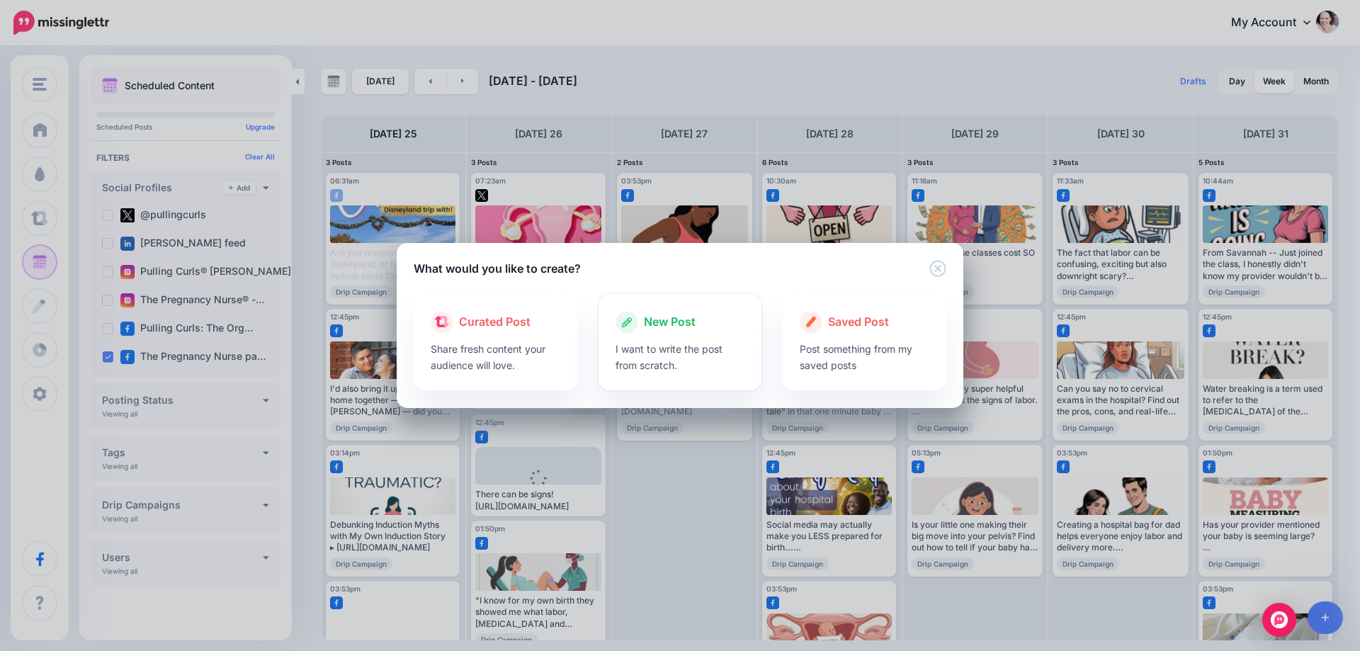
click at [669, 360] on p "I want to write the post from scratch." at bounding box center [681, 357] width 130 height 33
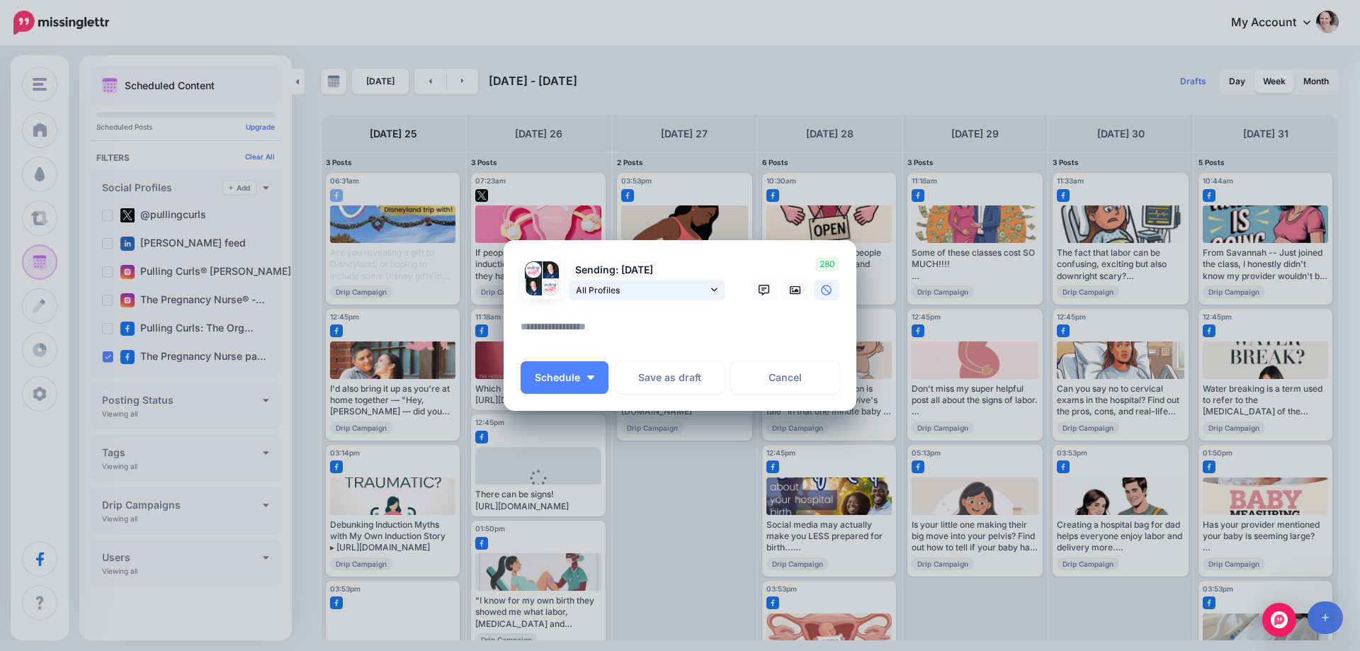
click at [624, 285] on span "All Profiles" at bounding box center [642, 290] width 132 height 15
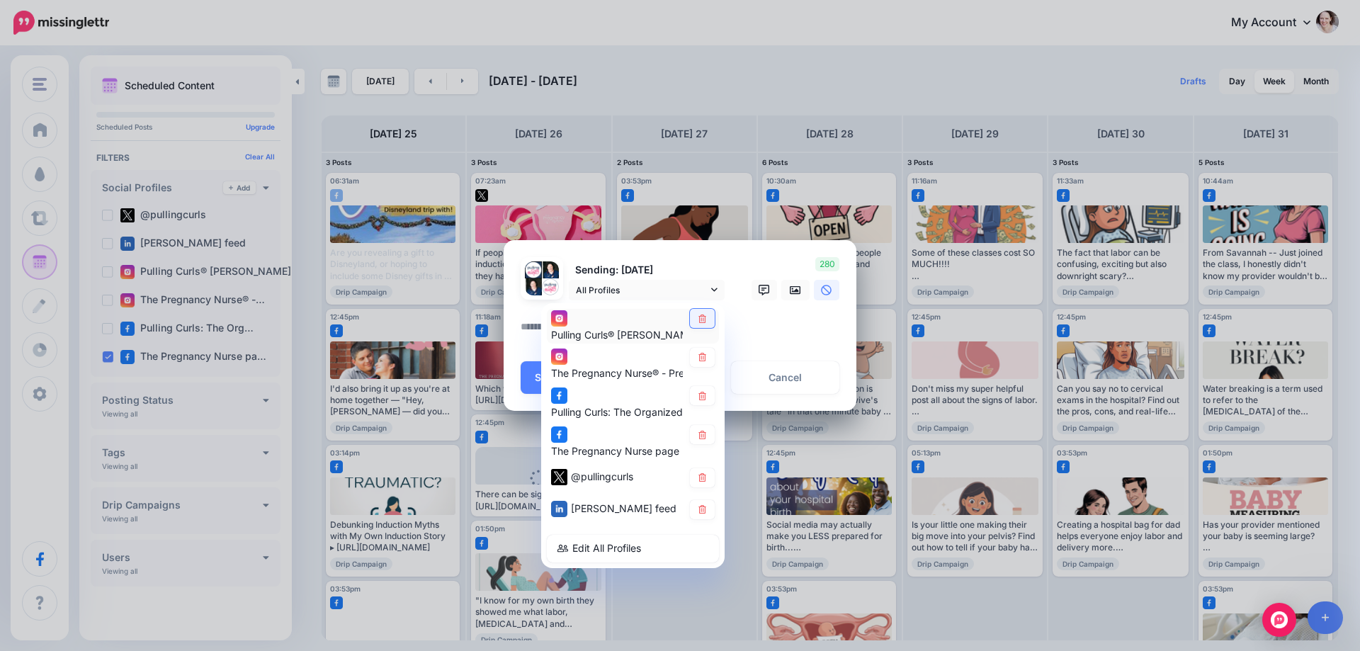
click at [697, 319] on icon at bounding box center [702, 318] width 11 height 9
click at [702, 393] on icon at bounding box center [702, 396] width 11 height 9
click at [705, 481] on icon at bounding box center [703, 477] width 8 height 9
click at [699, 515] on link at bounding box center [702, 509] width 25 height 19
click at [701, 357] on icon at bounding box center [703, 357] width 8 height 9
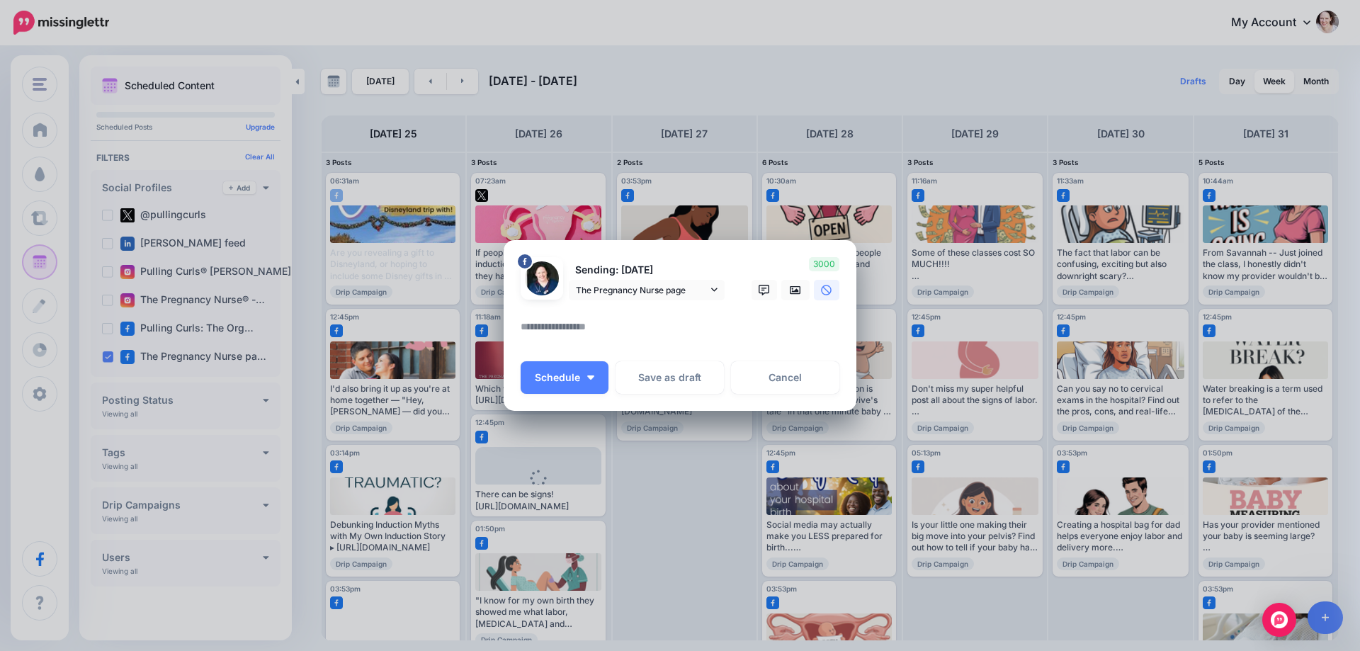
click at [569, 311] on div at bounding box center [680, 309] width 319 height 18
click at [568, 317] on div at bounding box center [680, 309] width 319 height 18
click at [566, 333] on textarea at bounding box center [684, 332] width 326 height 28
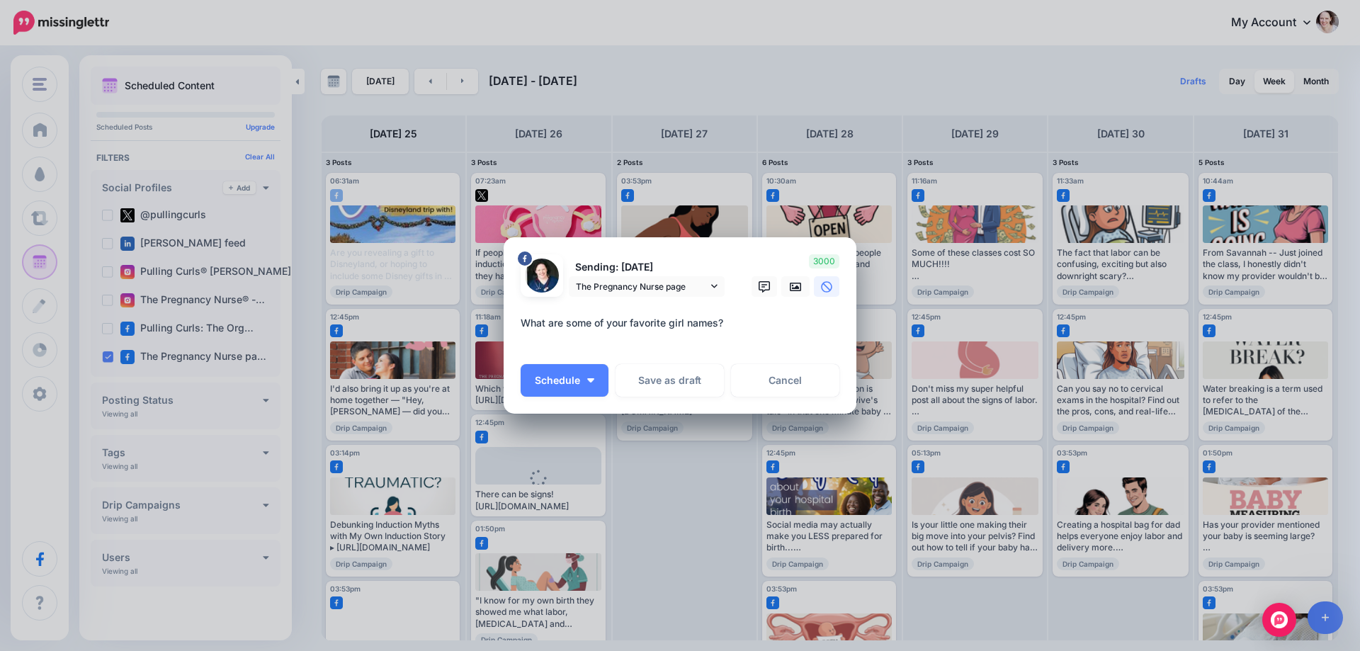
paste textarea "**********"
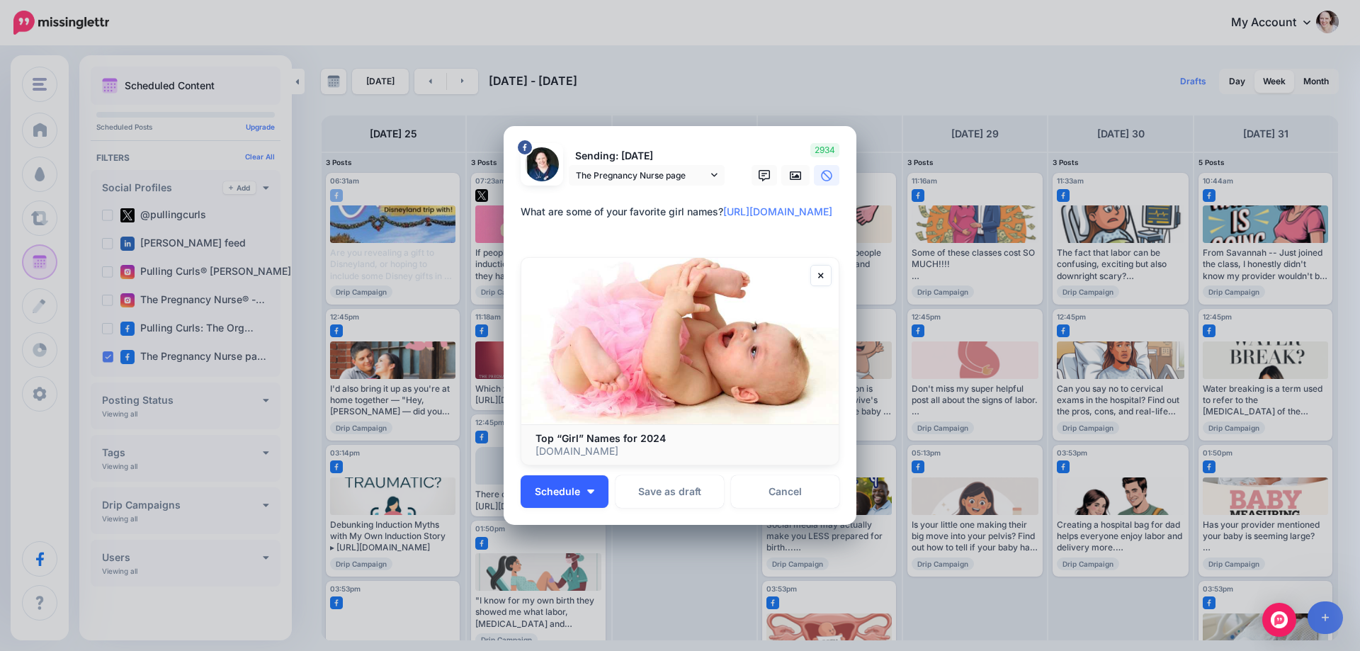
type textarea "**********"
click at [584, 495] on button "Schedule" at bounding box center [565, 491] width 88 height 33
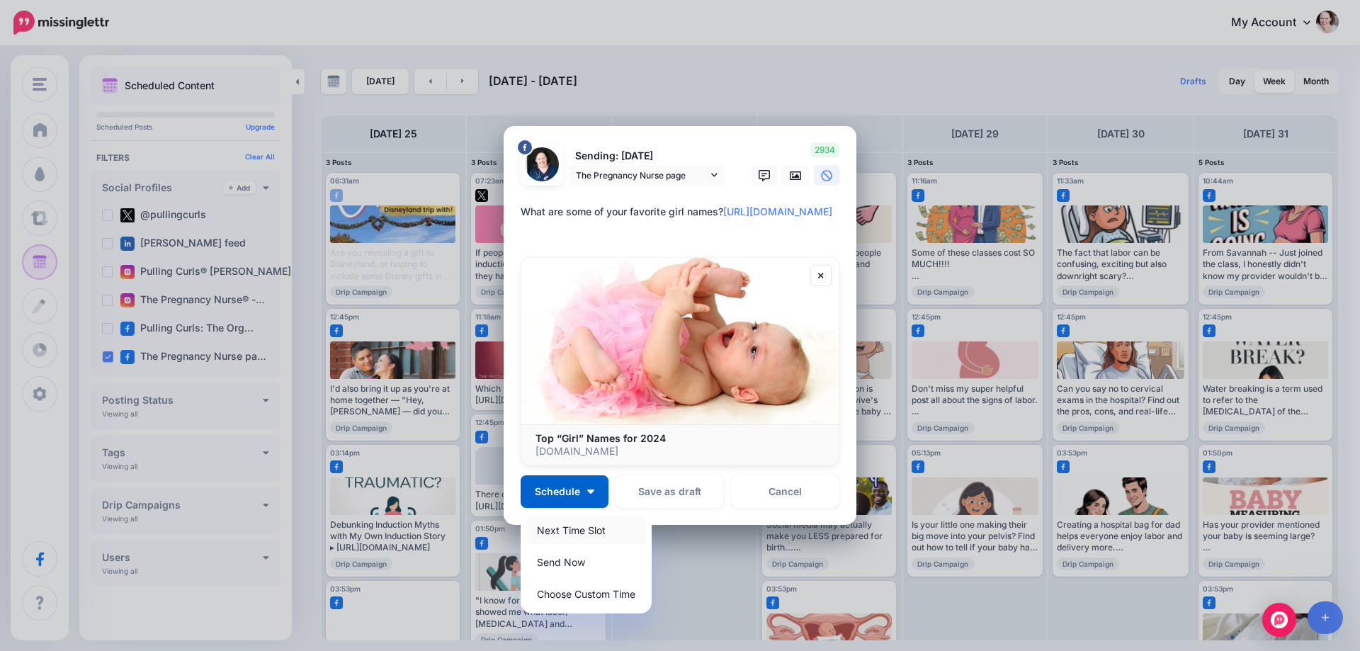
click at [544, 528] on link "Next Time Slot" at bounding box center [586, 531] width 120 height 28
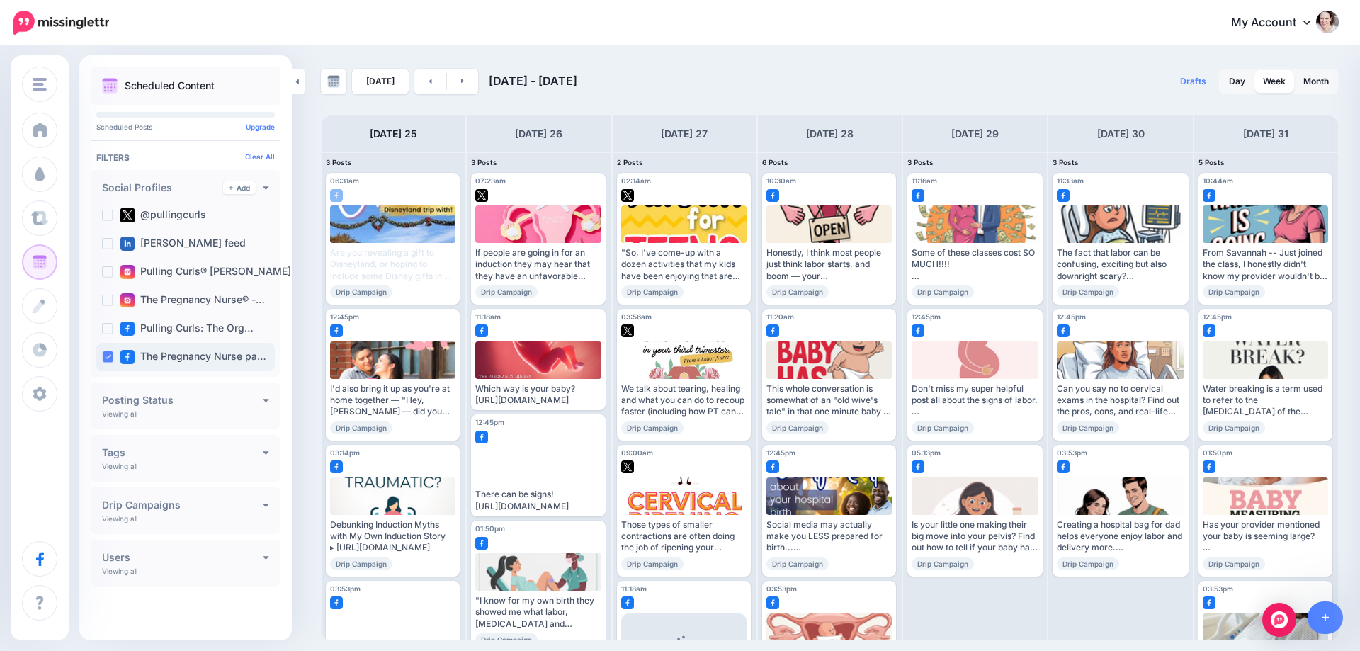
click at [110, 357] on ins at bounding box center [107, 356] width 11 height 11
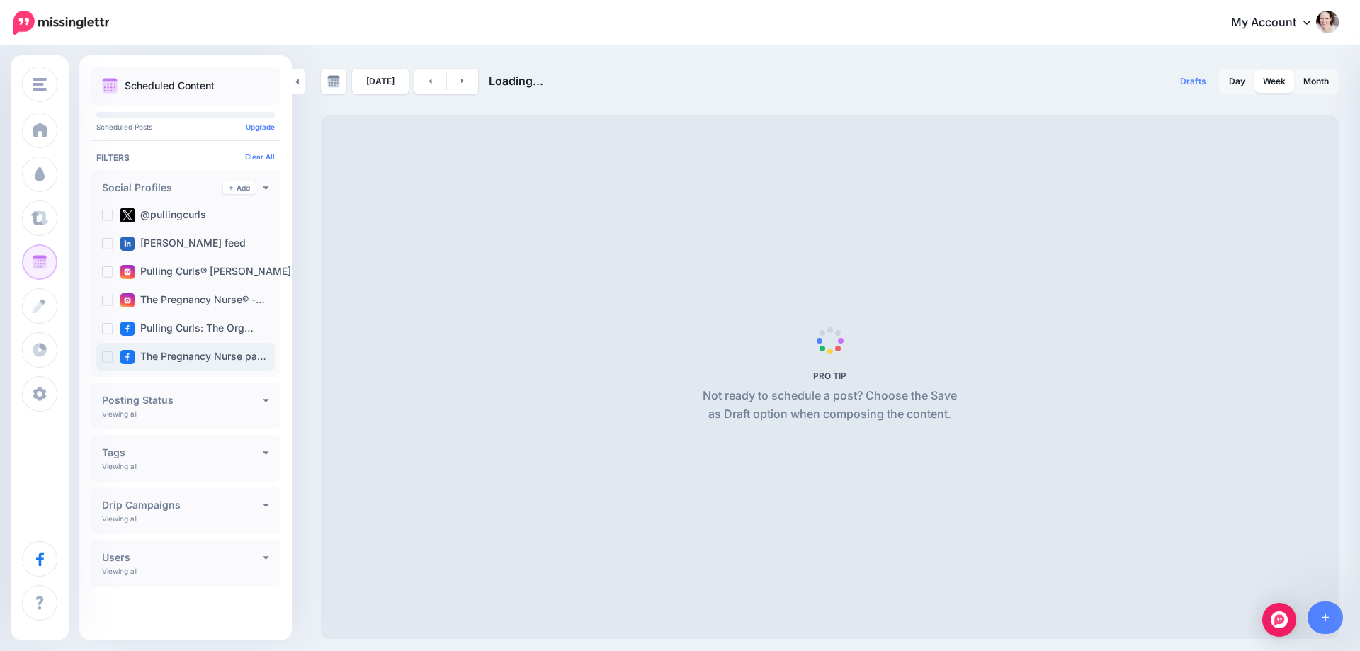
click at [110, 357] on ins at bounding box center [107, 356] width 11 height 11
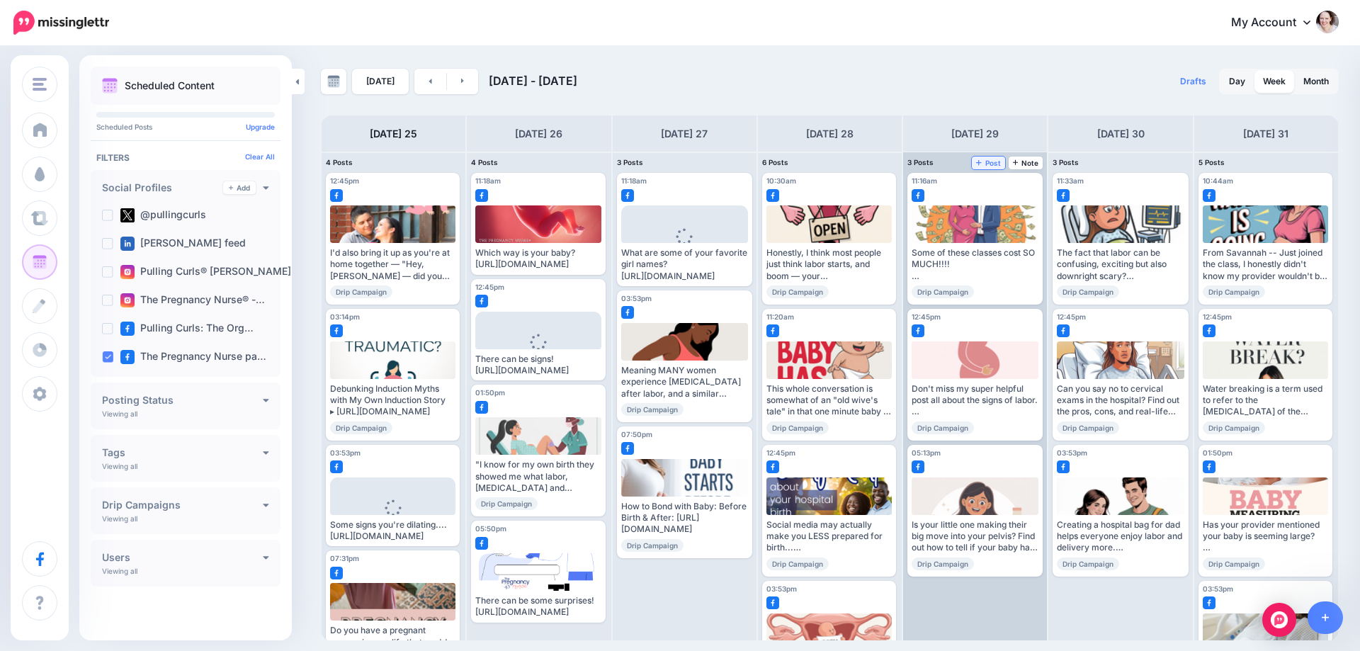
click at [990, 167] on link "Post" at bounding box center [988, 163] width 33 height 13
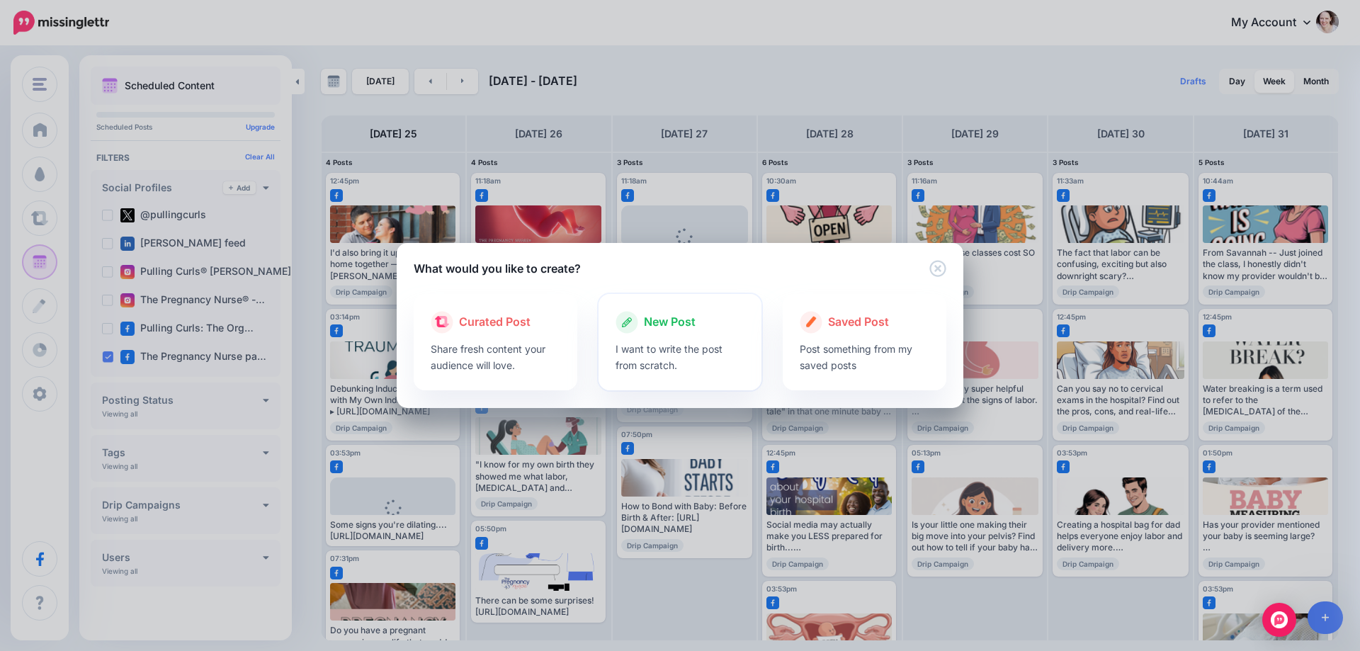
click at [677, 347] on p "I want to write the post from scratch." at bounding box center [681, 357] width 130 height 33
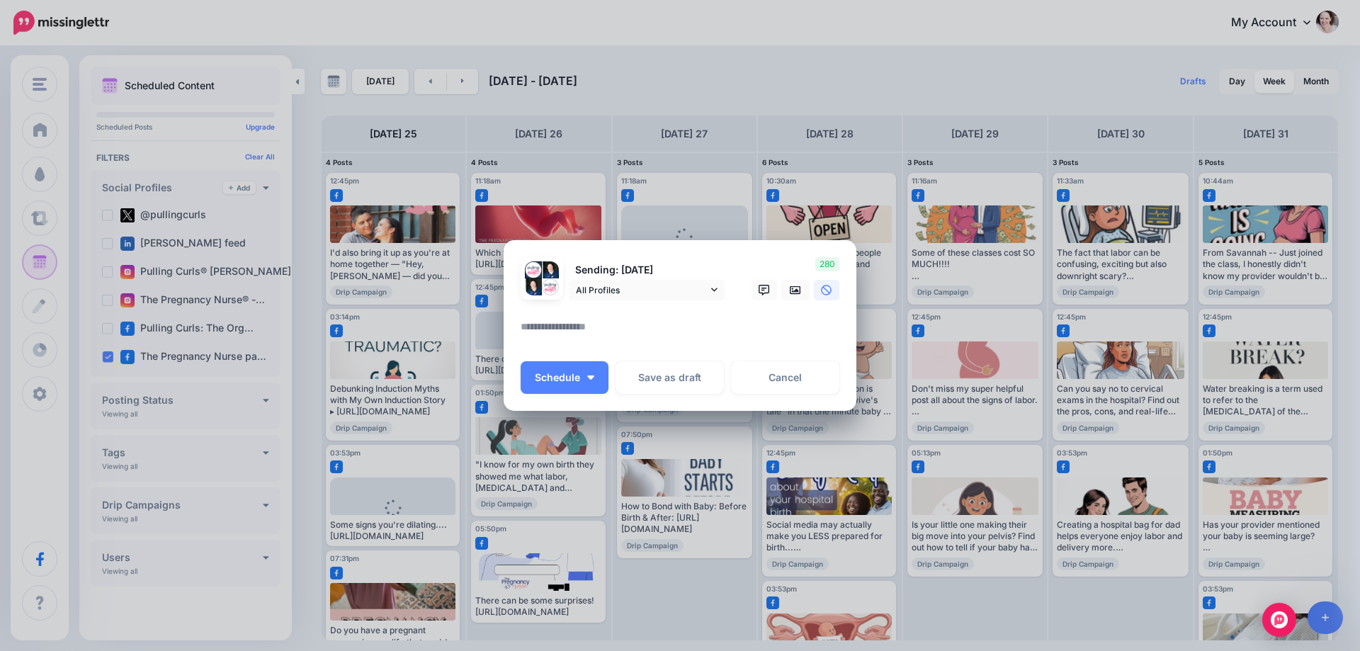
click at [645, 301] on div at bounding box center [680, 309] width 319 height 18
click at [649, 290] on span "All Profiles" at bounding box center [642, 290] width 132 height 15
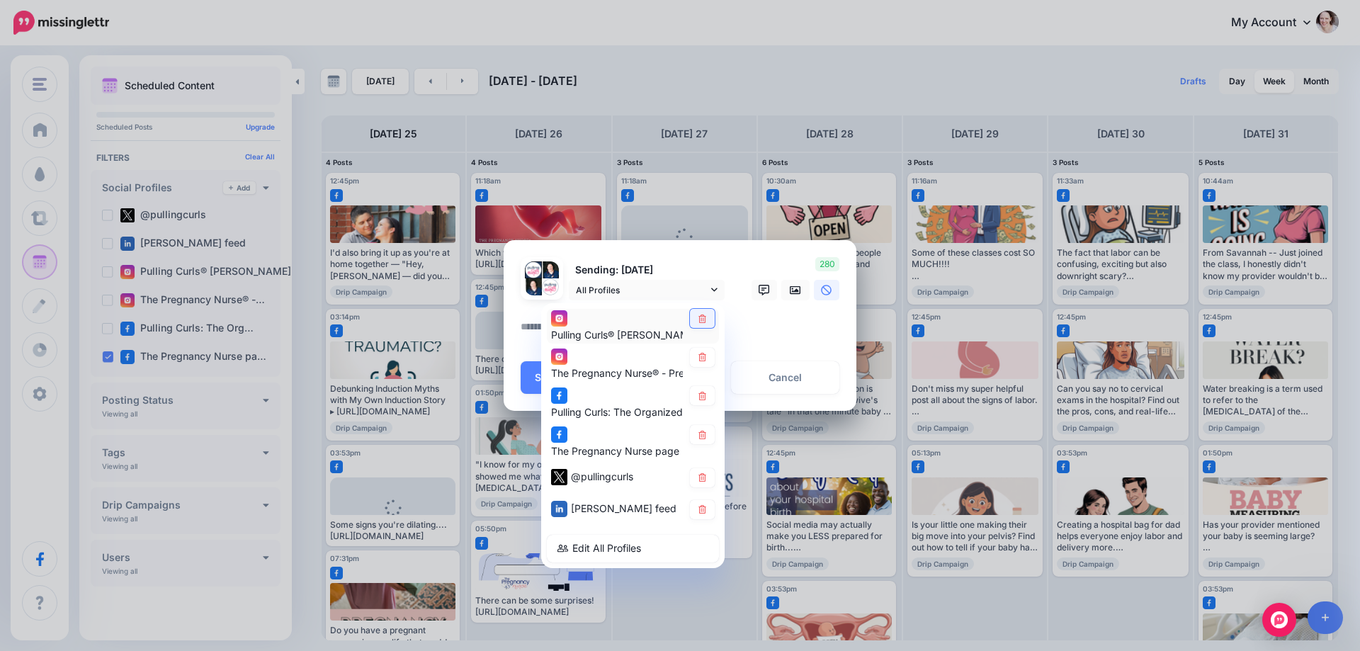
click at [706, 324] on link at bounding box center [702, 318] width 25 height 19
click at [701, 356] on icon at bounding box center [702, 357] width 11 height 9
click at [702, 397] on icon at bounding box center [702, 396] width 11 height 9
click at [708, 482] on link at bounding box center [702, 477] width 25 height 19
click at [702, 509] on icon at bounding box center [702, 509] width 11 height 9
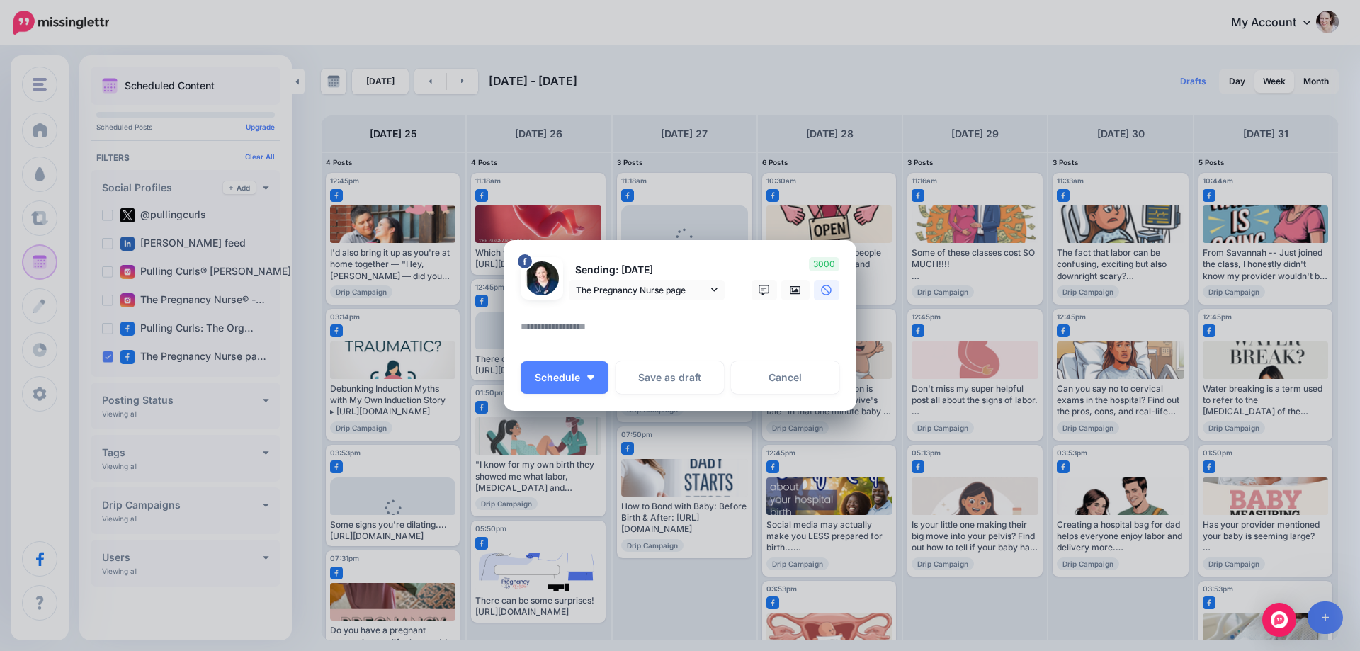
click at [597, 335] on textarea at bounding box center [684, 332] width 326 height 28
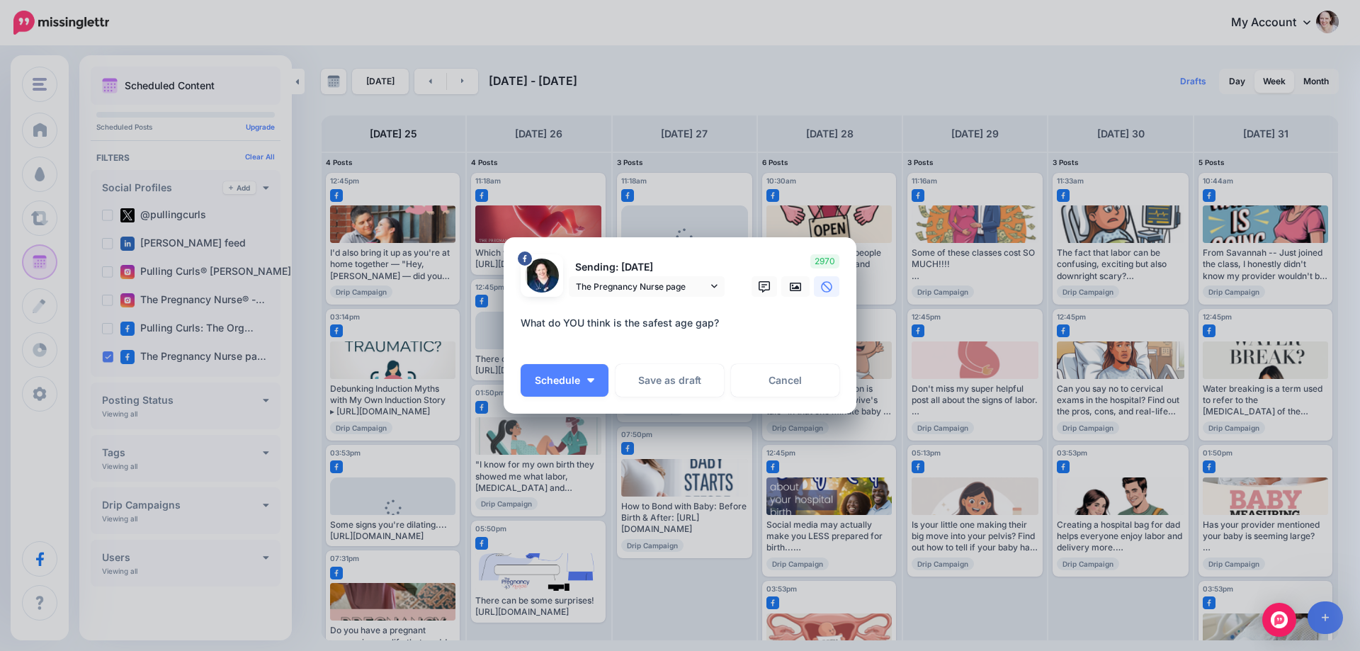
paste textarea "**********"
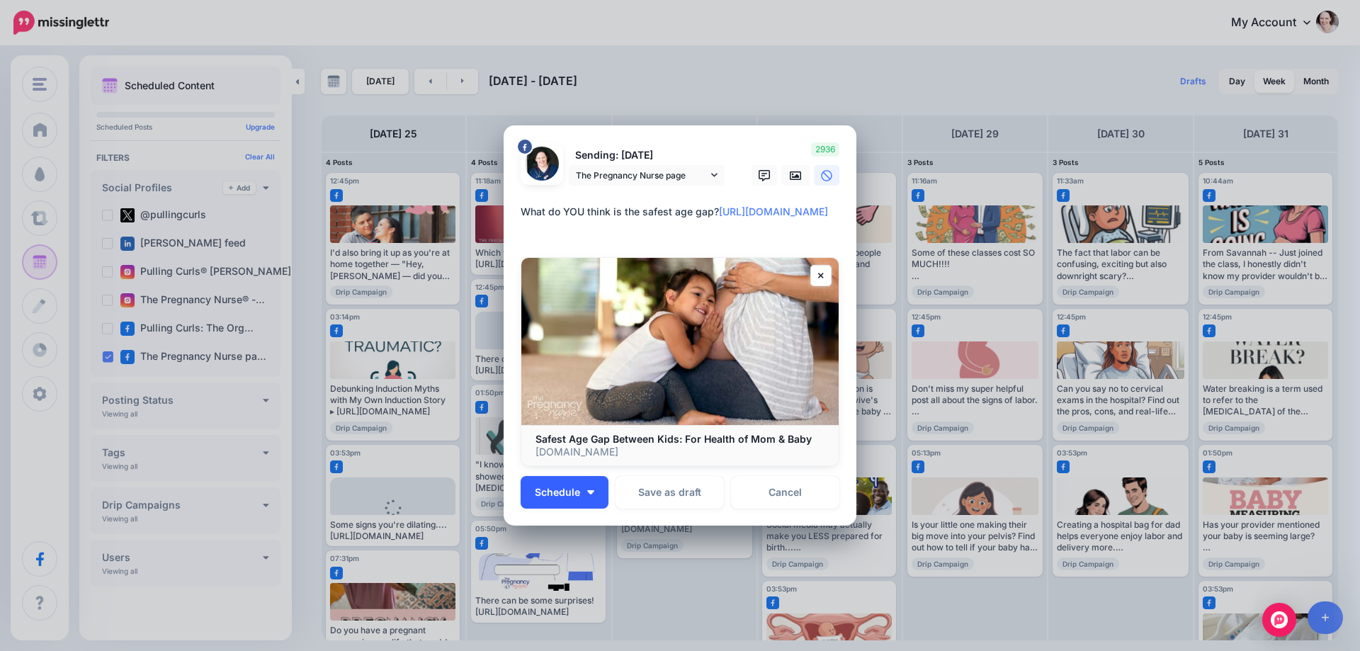
type textarea "**********"
click at [585, 495] on button "Schedule" at bounding box center [565, 492] width 88 height 33
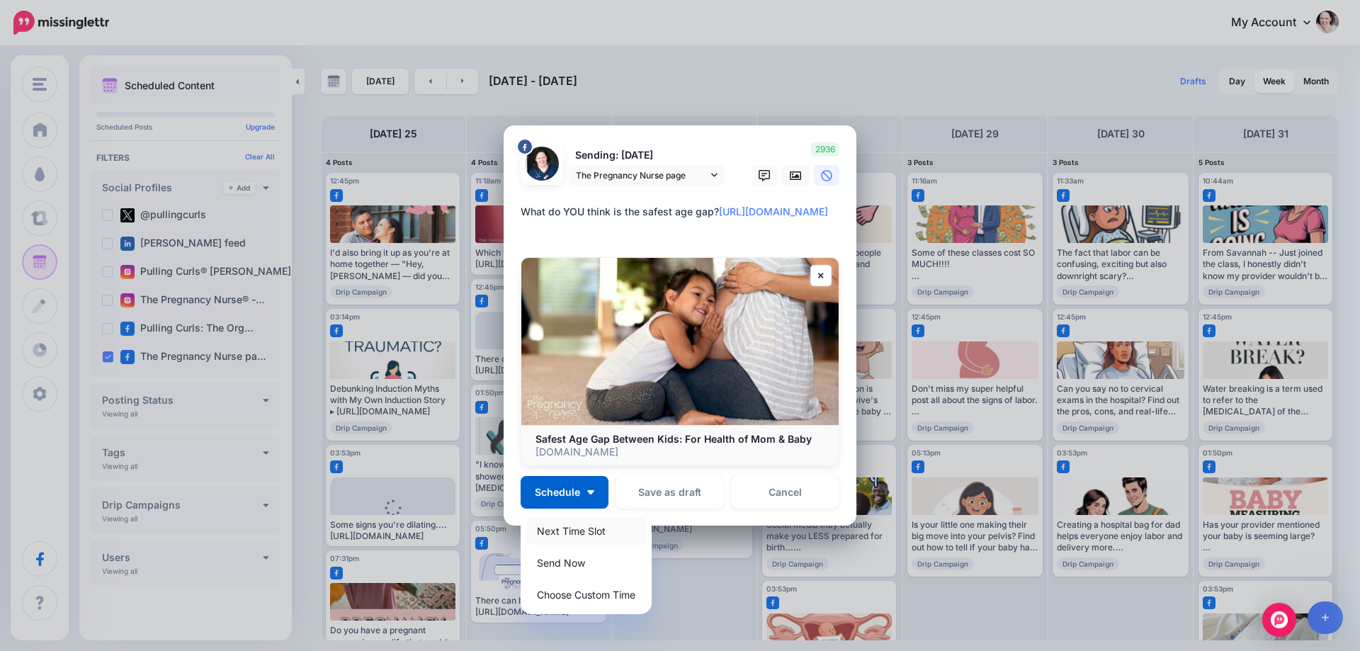
click at [552, 536] on link "Next Time Slot" at bounding box center [586, 531] width 120 height 28
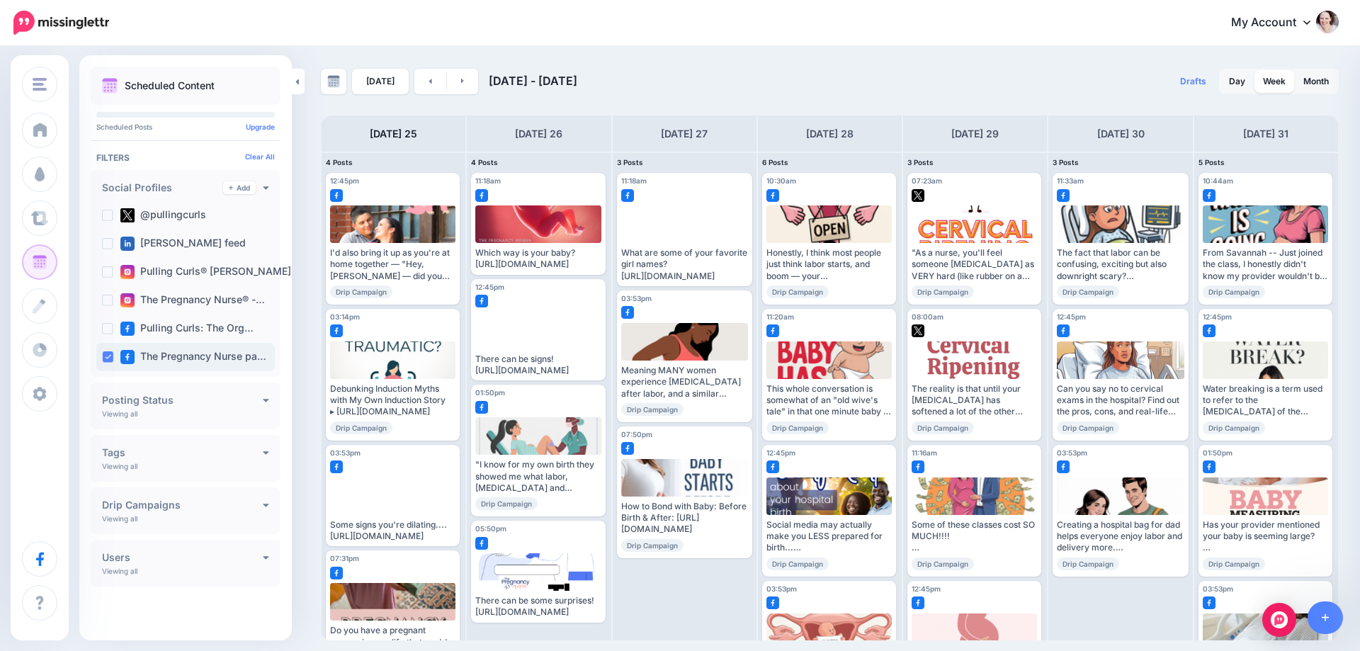
click at [105, 359] on ins at bounding box center [107, 356] width 11 height 11
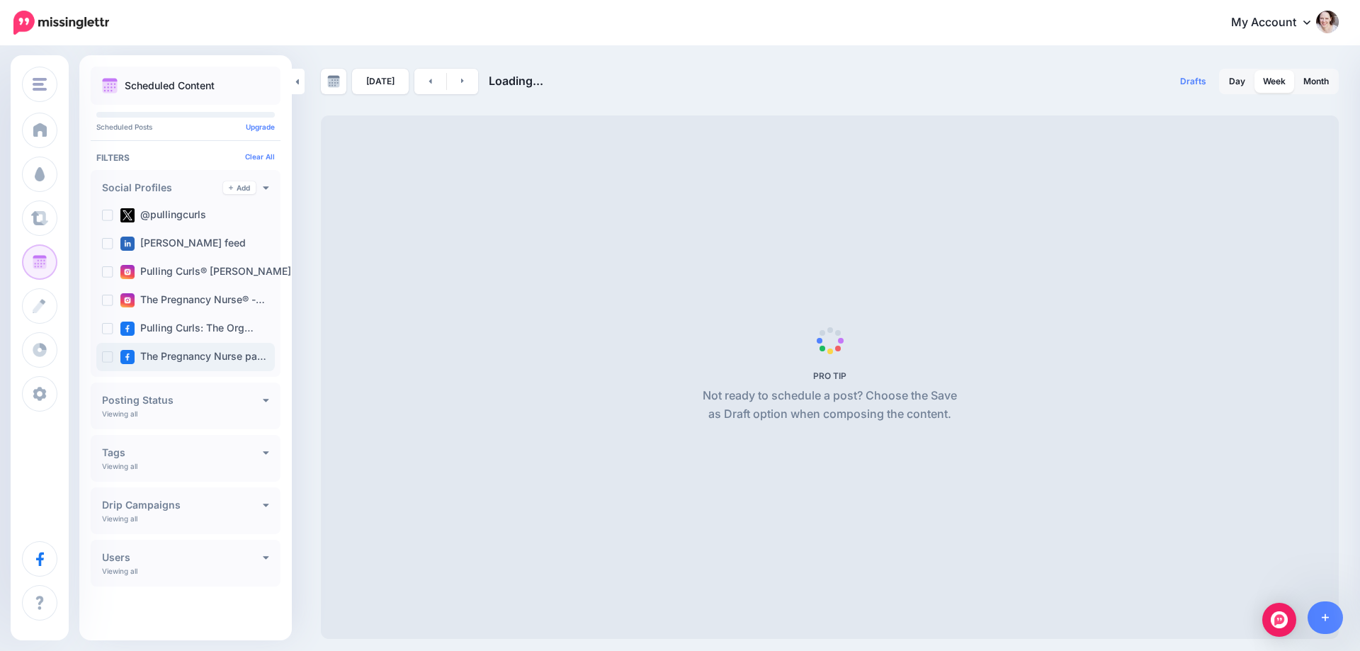
click at [105, 359] on ins at bounding box center [107, 356] width 11 height 11
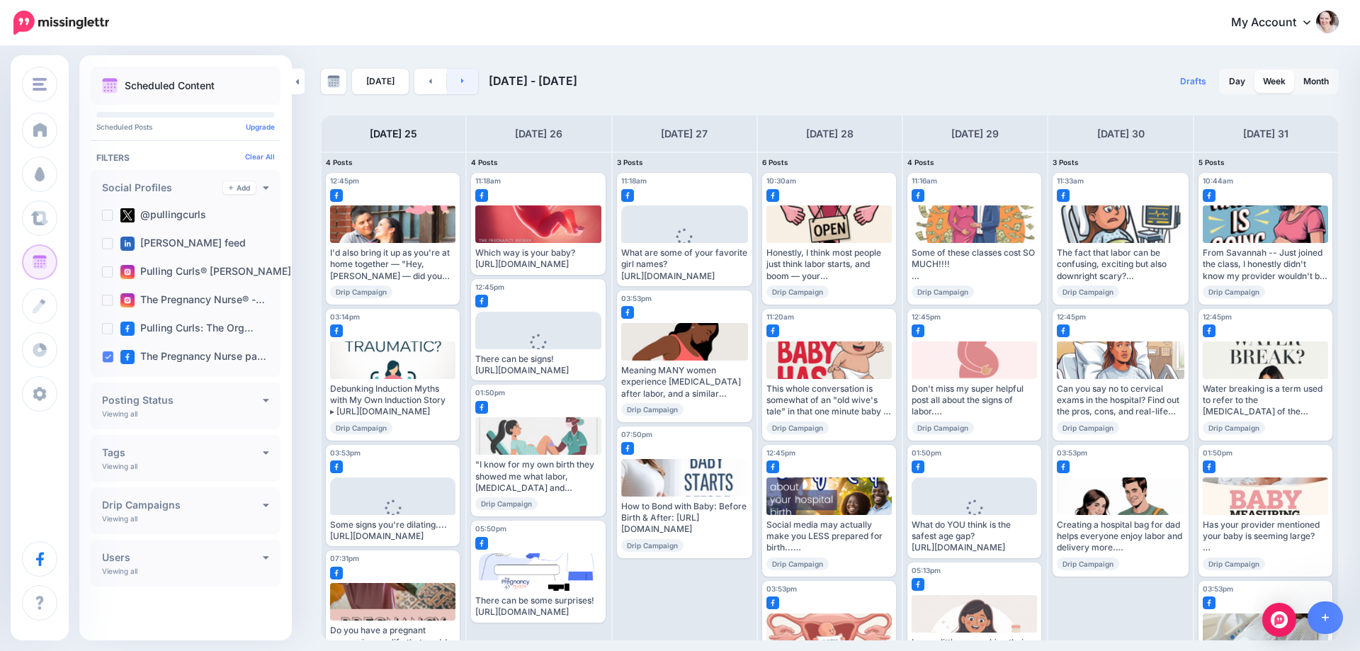
click at [461, 82] on icon at bounding box center [462, 81] width 3 height 5
